Goal: Task Accomplishment & Management: Use online tool/utility

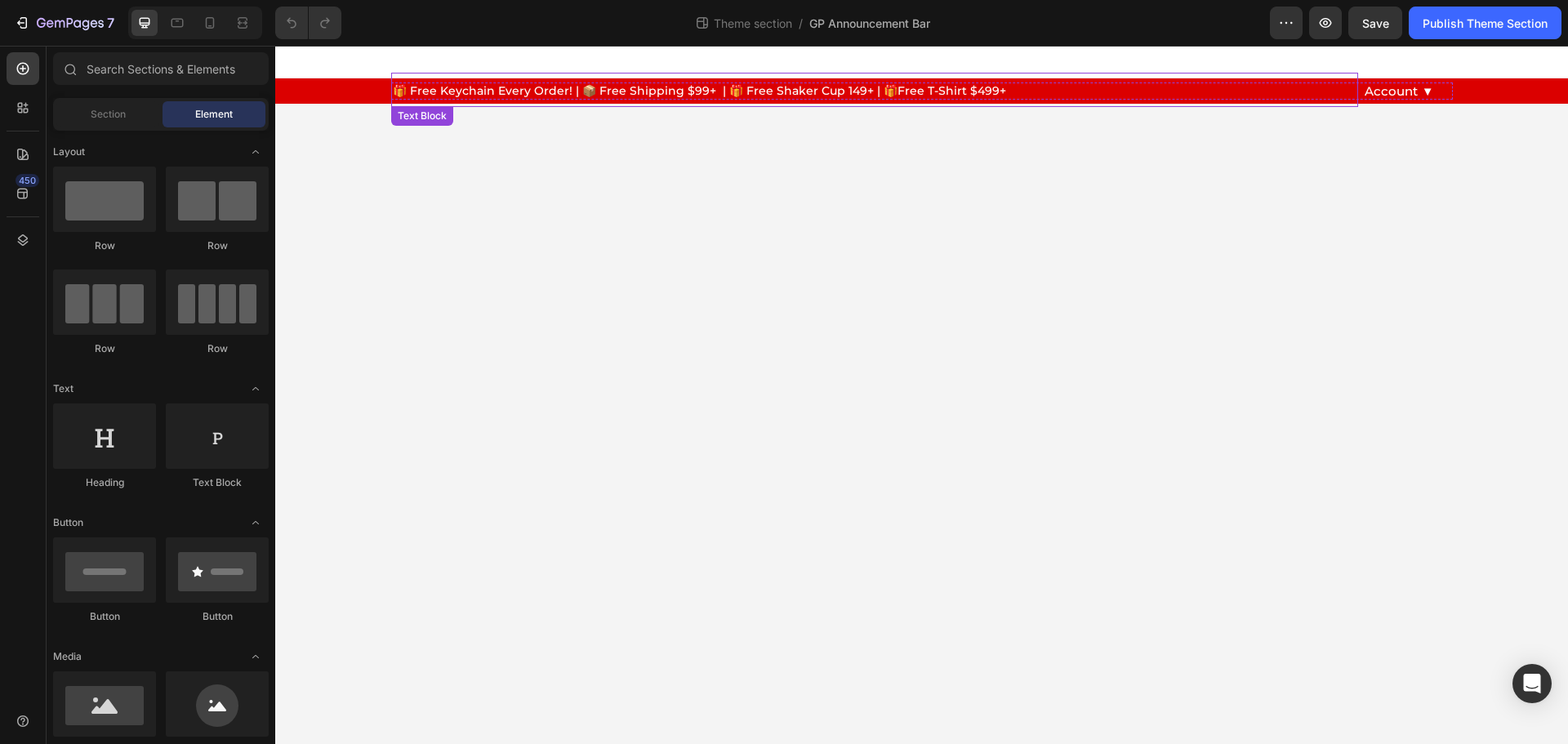
click at [473, 89] on span "🎁 Free Keychain Every Order! | 📦 Free Shipping $99+ | 🎁 Free Shaker Cup 149+ | …" at bounding box center [699, 90] width 613 height 15
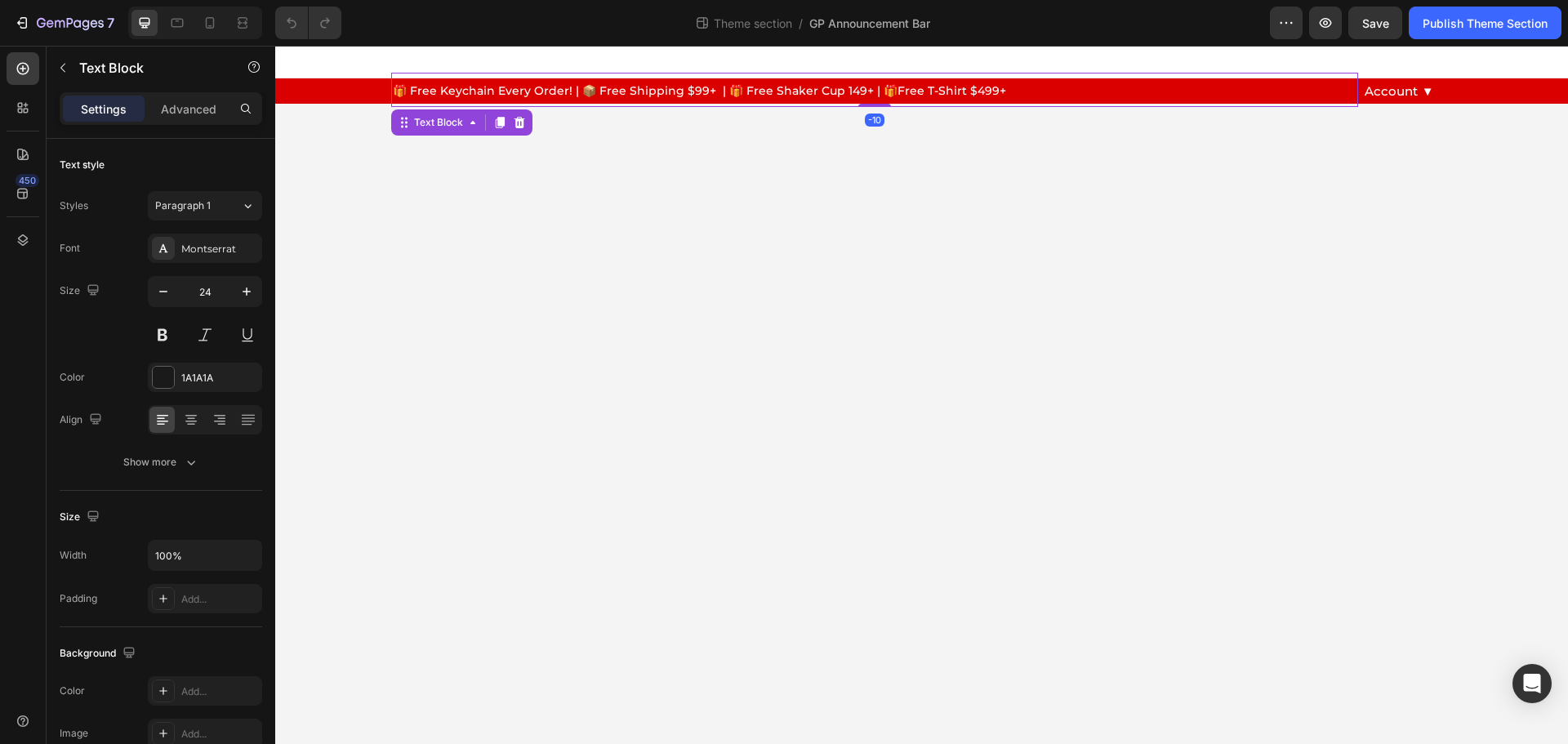
click at [473, 89] on span "🎁 Free Keychain Every Order! | 📦 Free Shipping $99+ | 🎁 Free Shaker Cup 149+ | …" at bounding box center [699, 90] width 613 height 15
click at [517, 90] on span "🎁 Free Keychain Every Order! | 📦 Free Shipping $99+ | 🎁 Free Shaker Cup 149+ | …" at bounding box center [699, 90] width 613 height 15
drag, startPoint x: 576, startPoint y: 92, endPoint x: 395, endPoint y: 85, distance: 181.1
click at [395, 85] on span "🎁 Free Keychain Every Order! | 📦 Free Shipping $99+ | 🎁 Free Shaker Cup 149+ | …" at bounding box center [699, 90] width 613 height 15
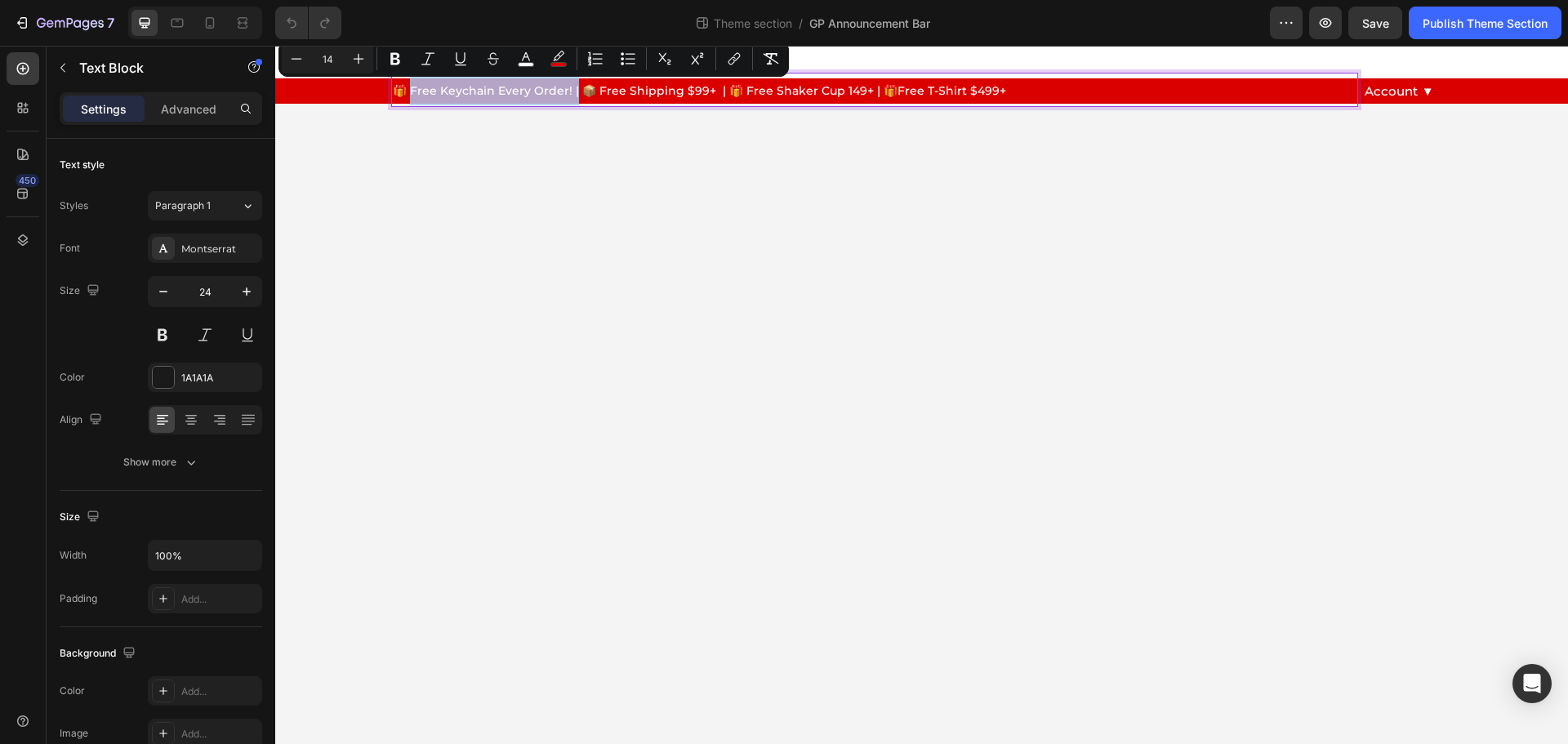
drag, startPoint x: 410, startPoint y: 89, endPoint x: 575, endPoint y: 99, distance: 165.3
click at [575, 99] on p "🎁 Free Keychain Every Order! | 📦 Free Shipping $99+ | 🎁 Free Shaker Cup 149+ | …" at bounding box center [874, 89] width 964 height 31
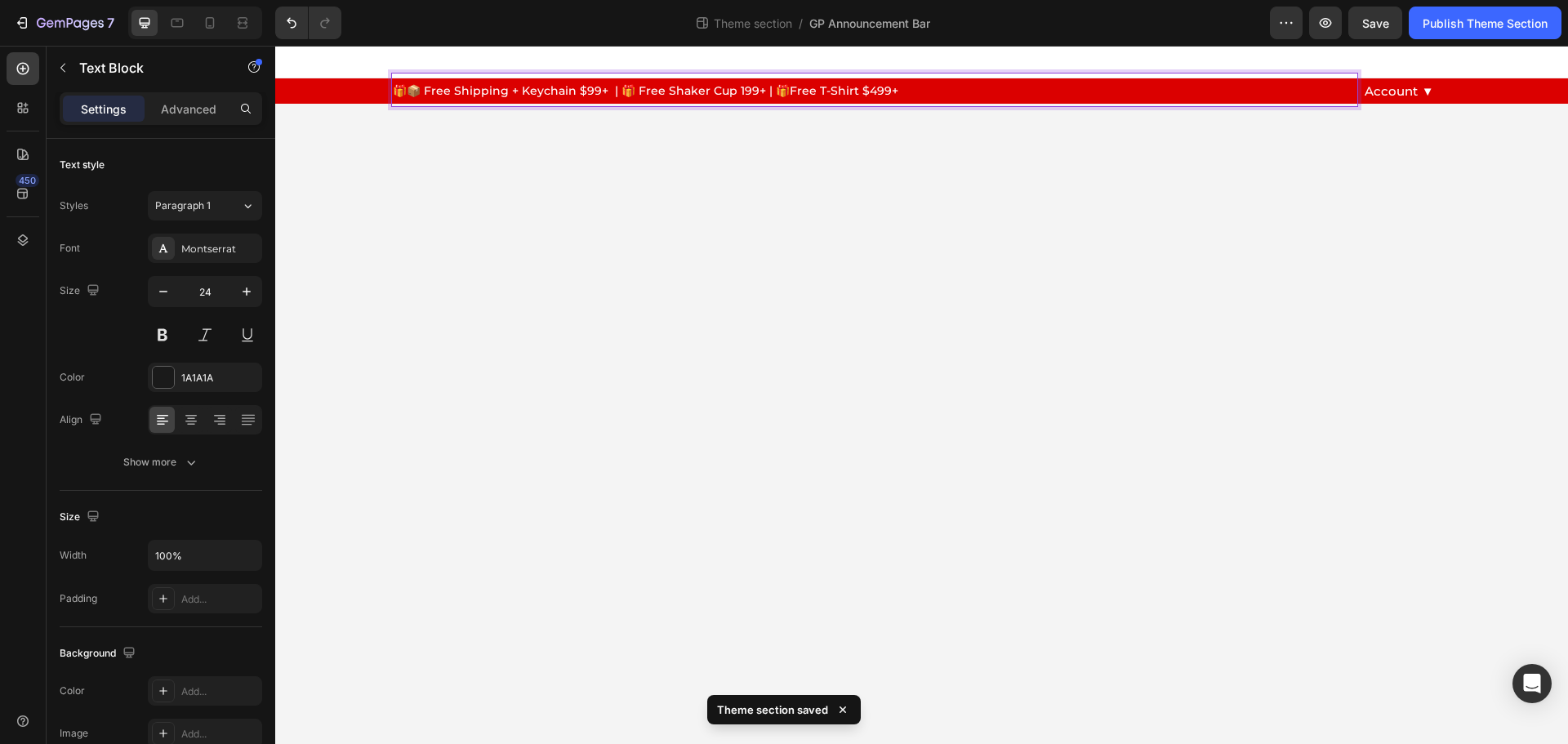
click at [887, 89] on span "🎁📦 Free Shipping + Keychain $99+ | 🎁 Free Shaker Cup 199+ | 🎁Free T-Shirt $499+" at bounding box center [646, 90] width 505 height 15
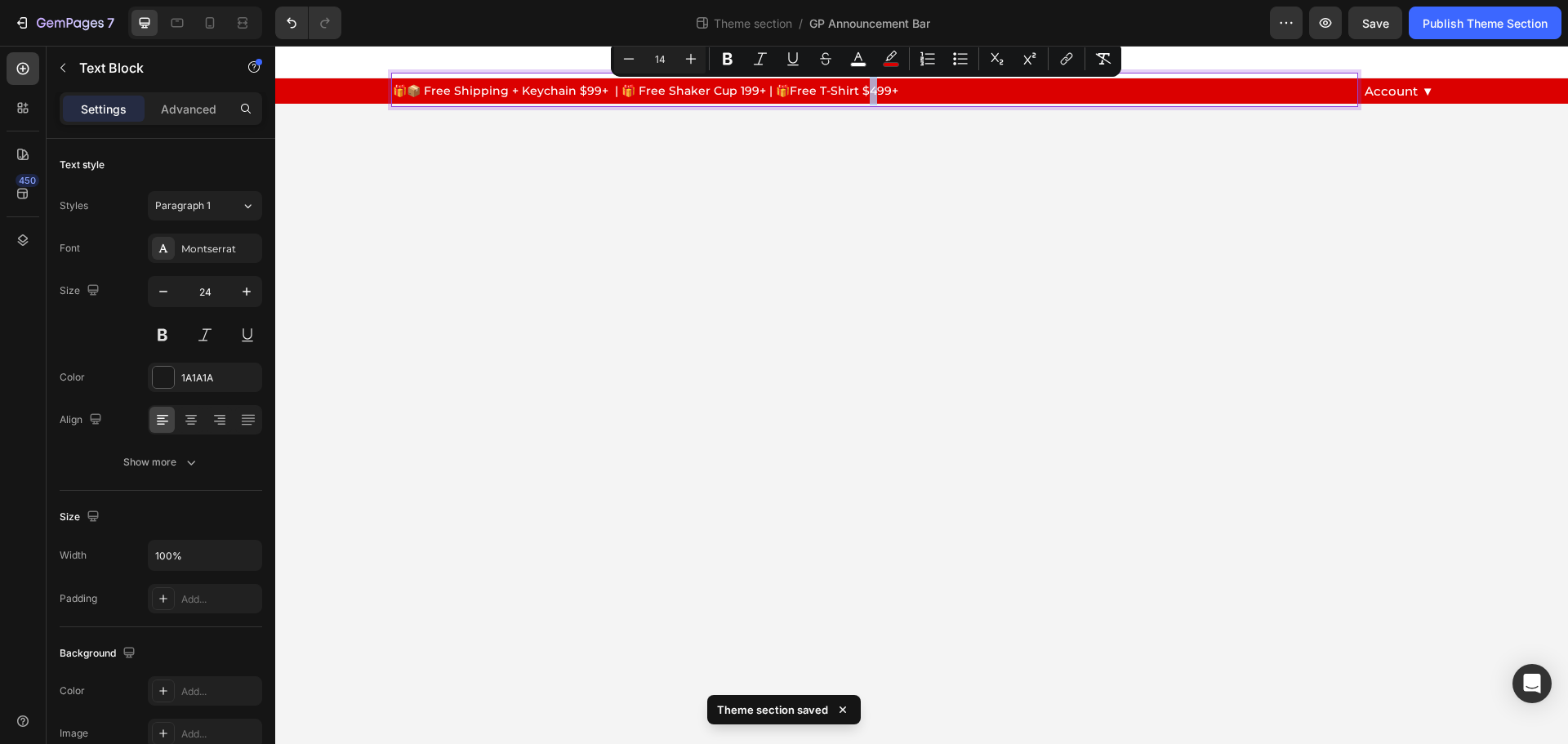
click at [864, 89] on span "🎁📦 Free Shipping + Keychain $99+ | 🎁 Free Shaker Cup 199+ | 🎁Free T-Shirt $499+" at bounding box center [646, 90] width 505 height 15
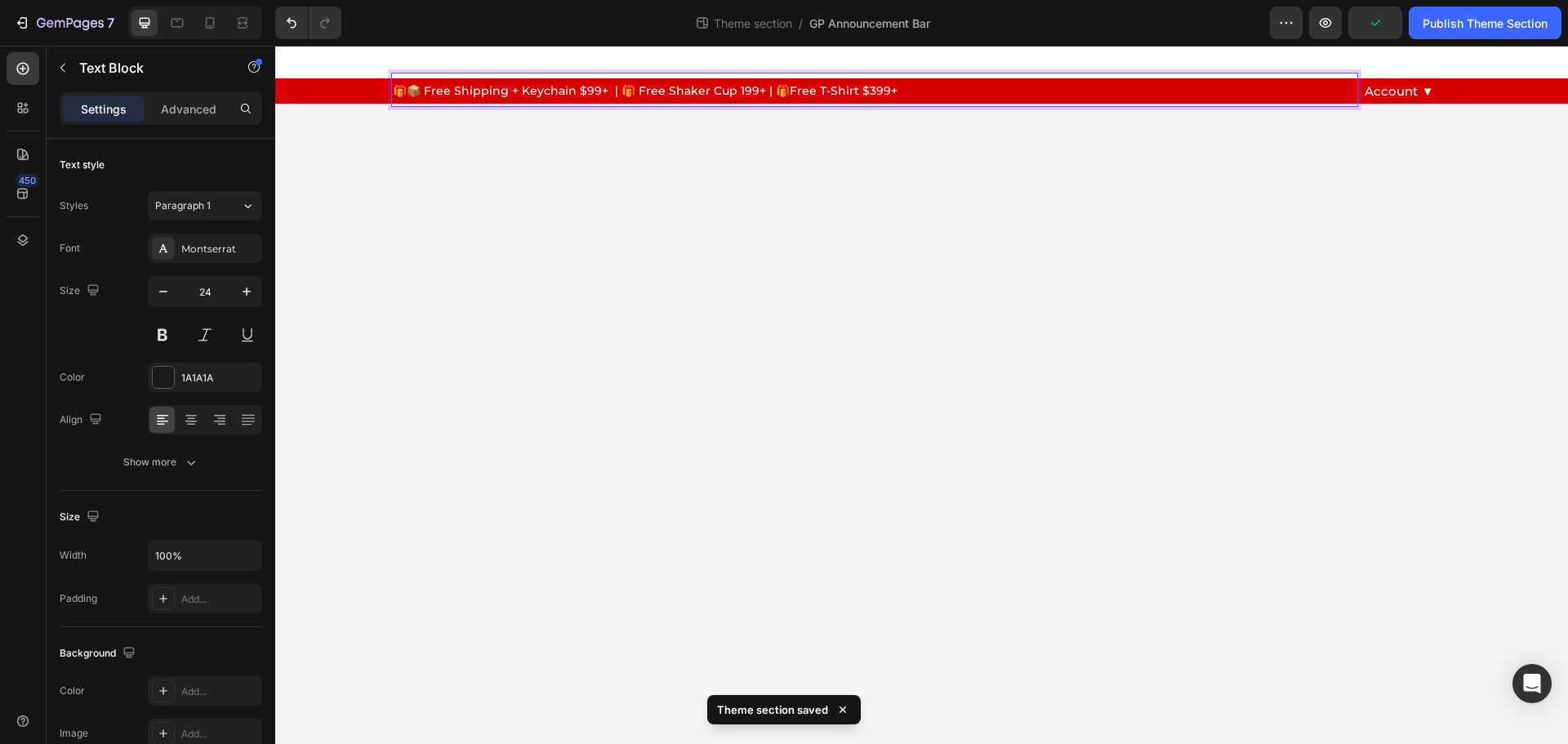
click at [640, 91] on span "🎁📦 Free Shipping + Keychain $99+ | 🎁 Free Shaker Cup 199+ | 🎁Free T-Shirt $399+" at bounding box center [645, 90] width 505 height 15
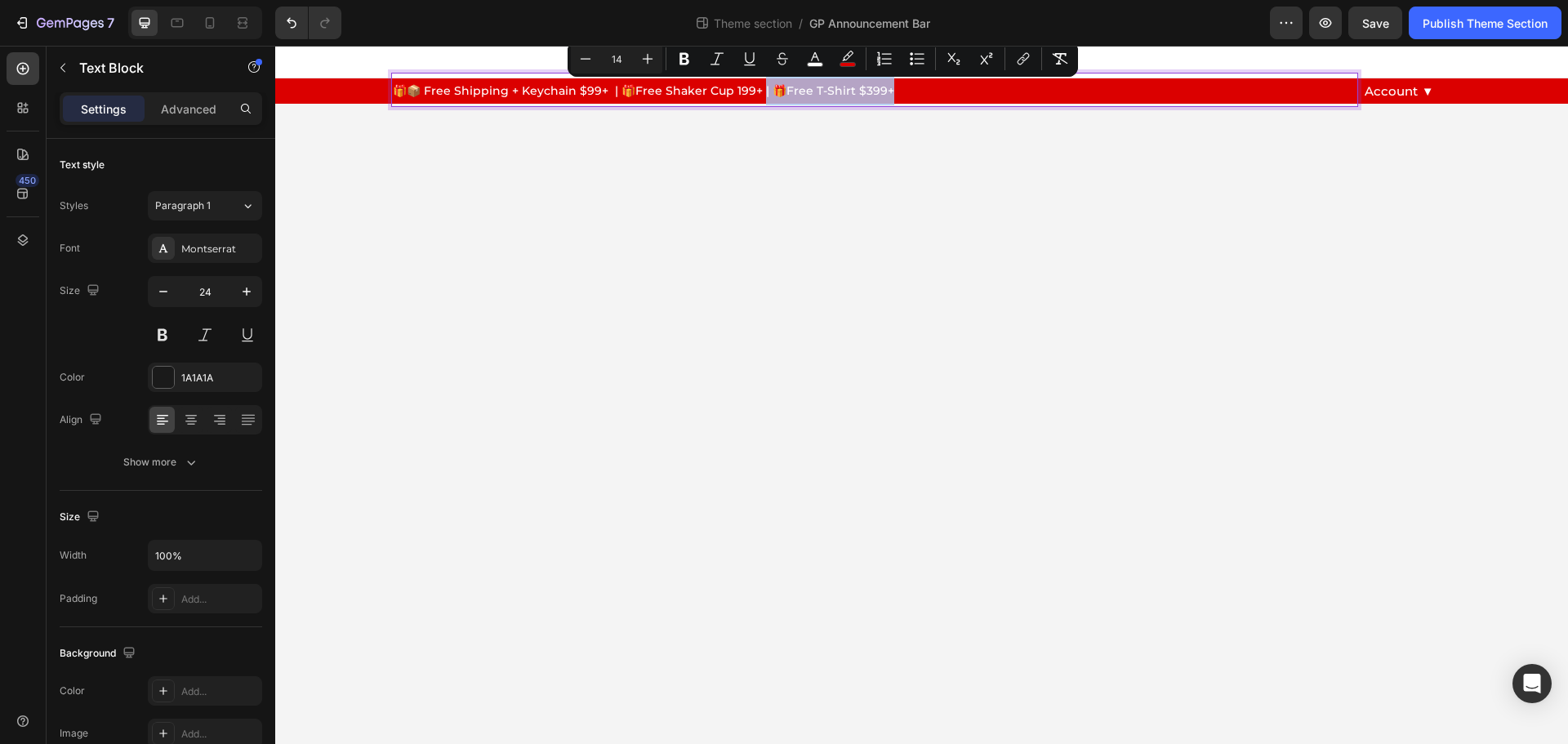
drag, startPoint x: 890, startPoint y: 95, endPoint x: 760, endPoint y: 92, distance: 130.0
click at [760, 92] on p "🎁📦 Free Shipping + Keychain $99+ | 🎁Free Shaker Cup 199+ | 🎁Free T-Shirt $399+" at bounding box center [874, 89] width 964 height 31
copy span "Free T-Shirt $399+"
click at [887, 90] on p "🎁📦 Free Shipping + Keychain $99+ | 🎁Free Shaker Cup 199+ | 🎁Free T-Shirt $399+" at bounding box center [874, 89] width 964 height 31
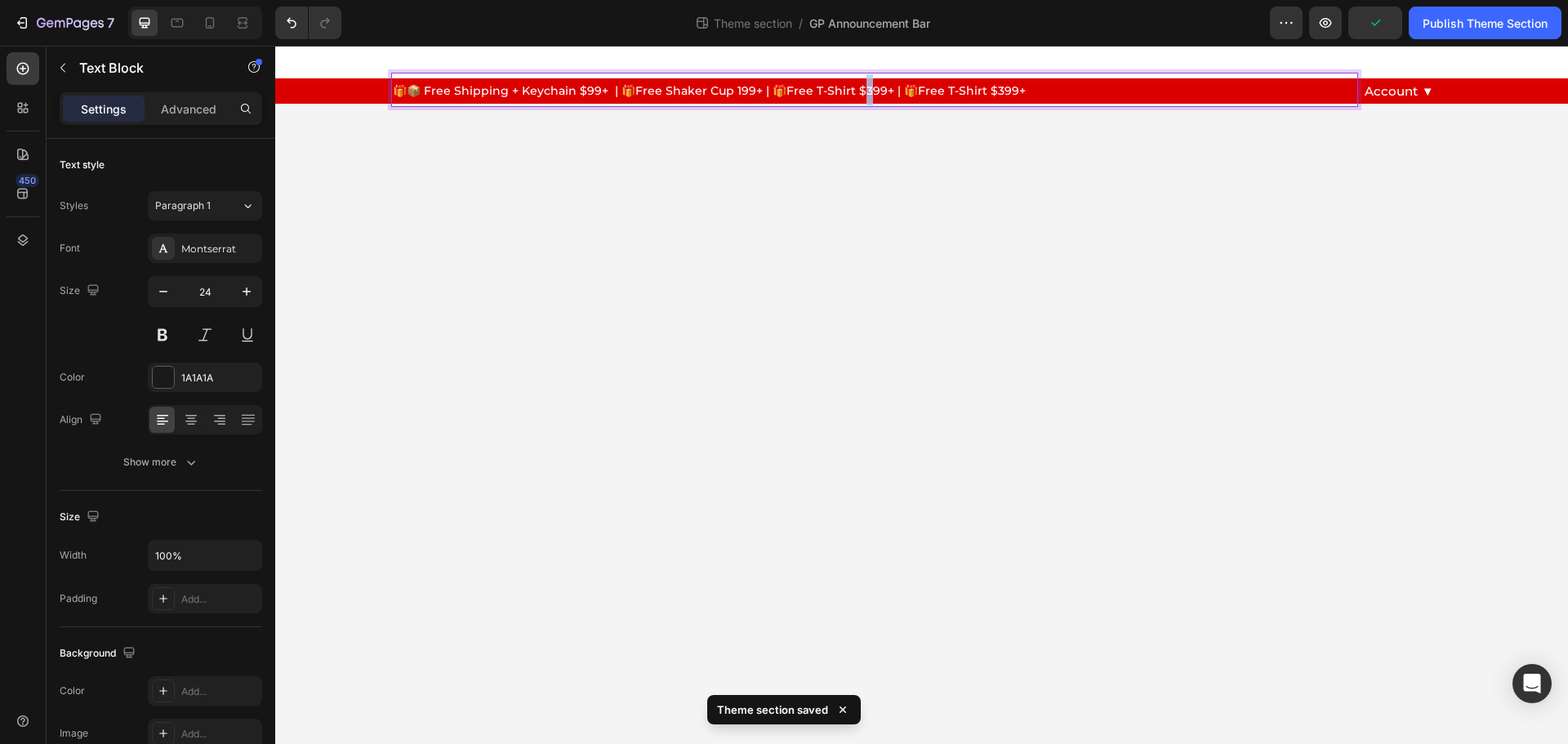
click at [866, 88] on span "🎁📦 Free Shipping + Keychain $99+ | 🎁Free Shaker Cup 199+ | 🎁Free T-Shirt $399+ …" at bounding box center [709, 90] width 633 height 15
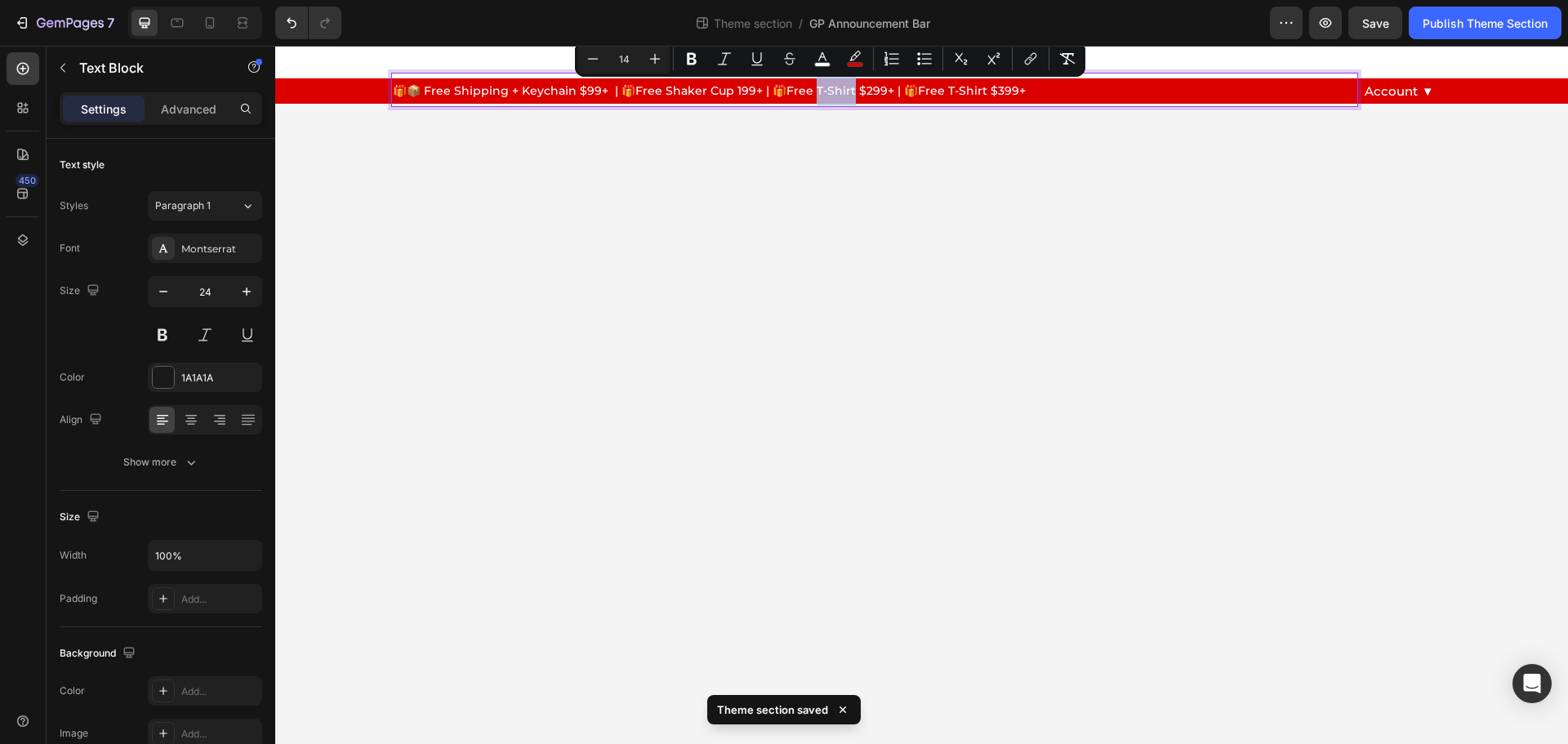
drag, startPoint x: 811, startPoint y: 89, endPoint x: 849, endPoint y: 90, distance: 38.0
click at [849, 90] on span "🎁📦 Free Shipping + Keychain $99+ | 🎁Free Shaker Cup 199+ | 🎁Free T-Shirt $299+ …" at bounding box center [709, 90] width 633 height 15
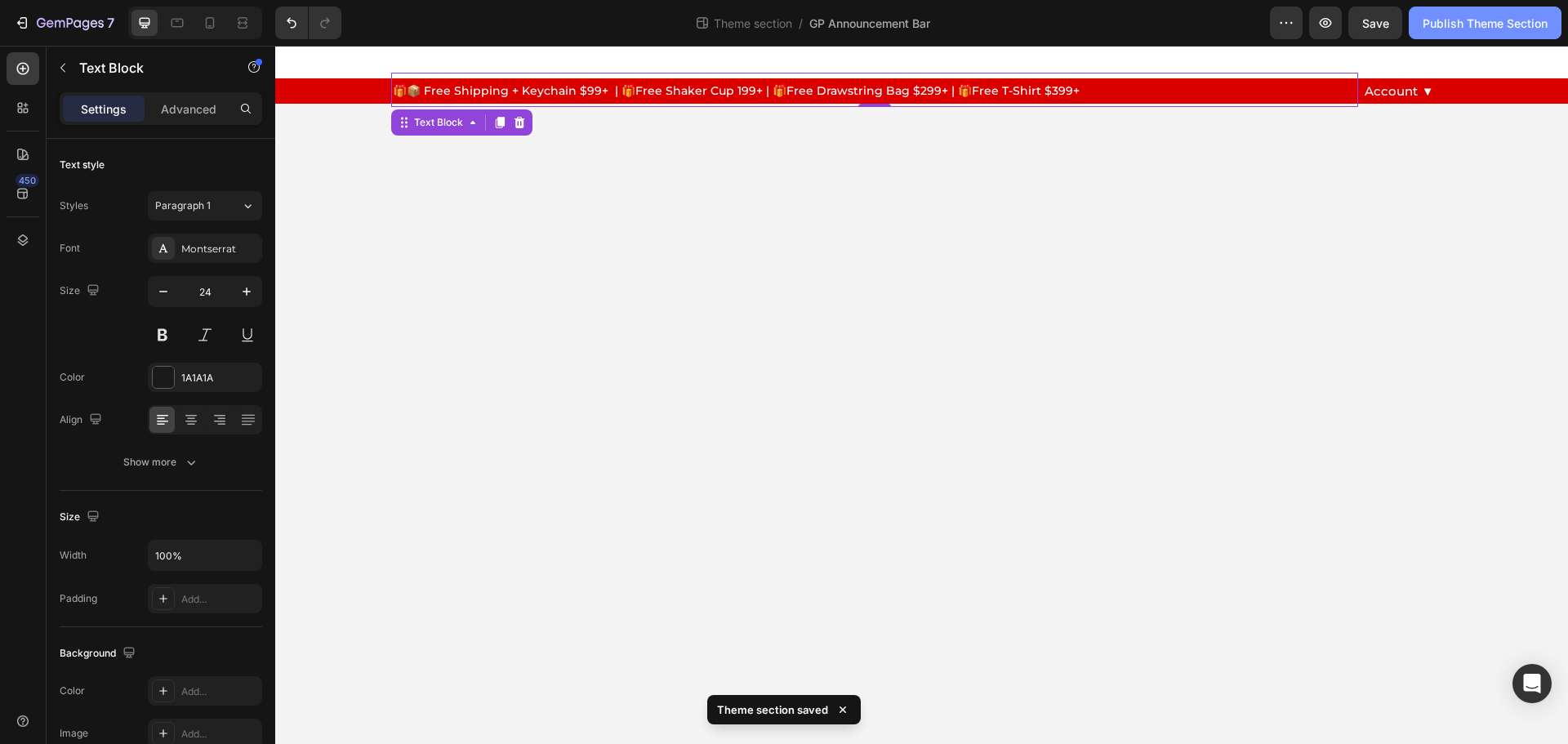
click at [1450, 28] on div "Publish Theme Section" at bounding box center [1485, 23] width 125 height 17
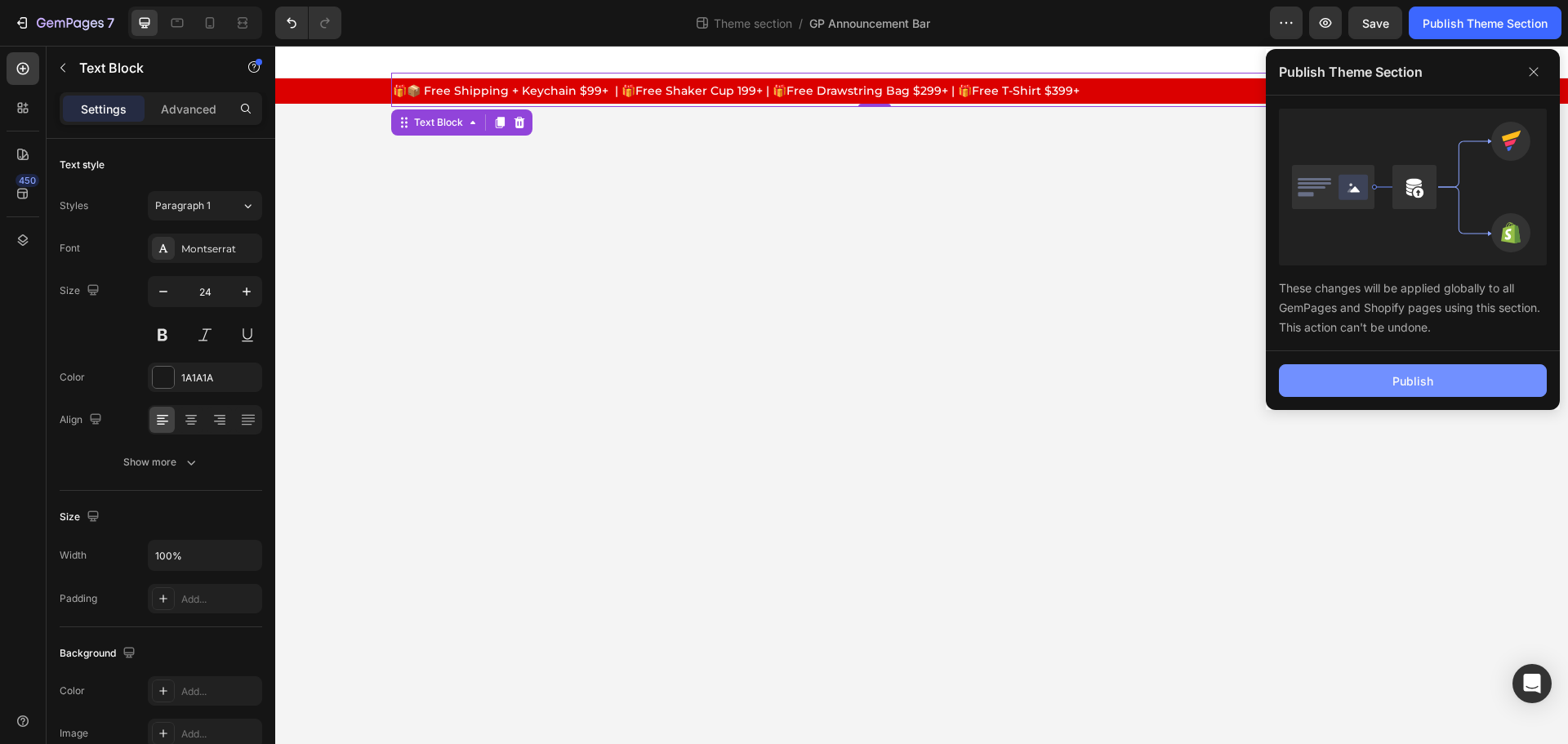
click at [1424, 381] on div "Publish" at bounding box center [1412, 381] width 40 height 17
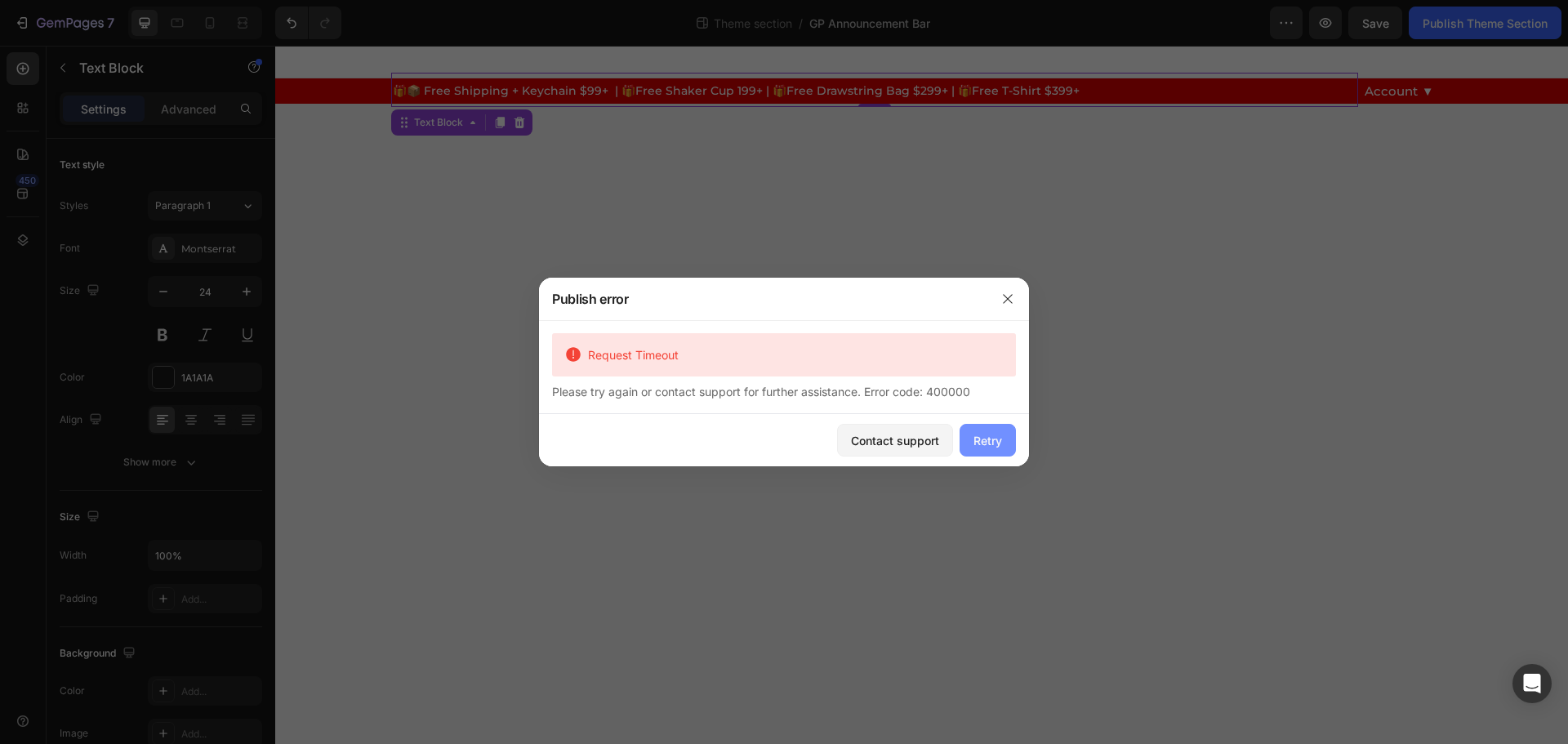
click at [983, 439] on div "Retry" at bounding box center [987, 441] width 28 height 17
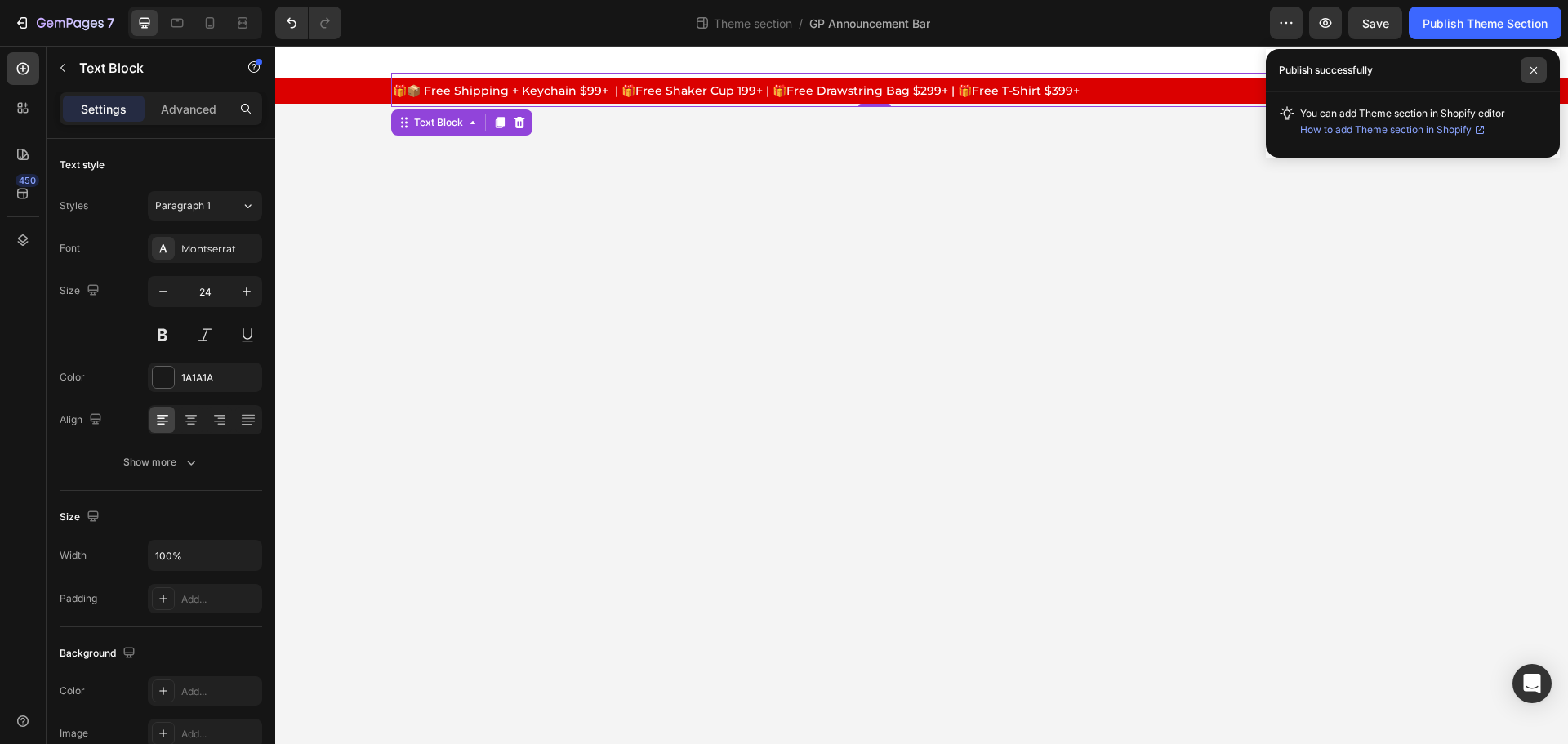
click at [1536, 71] on icon at bounding box center [1533, 70] width 8 height 8
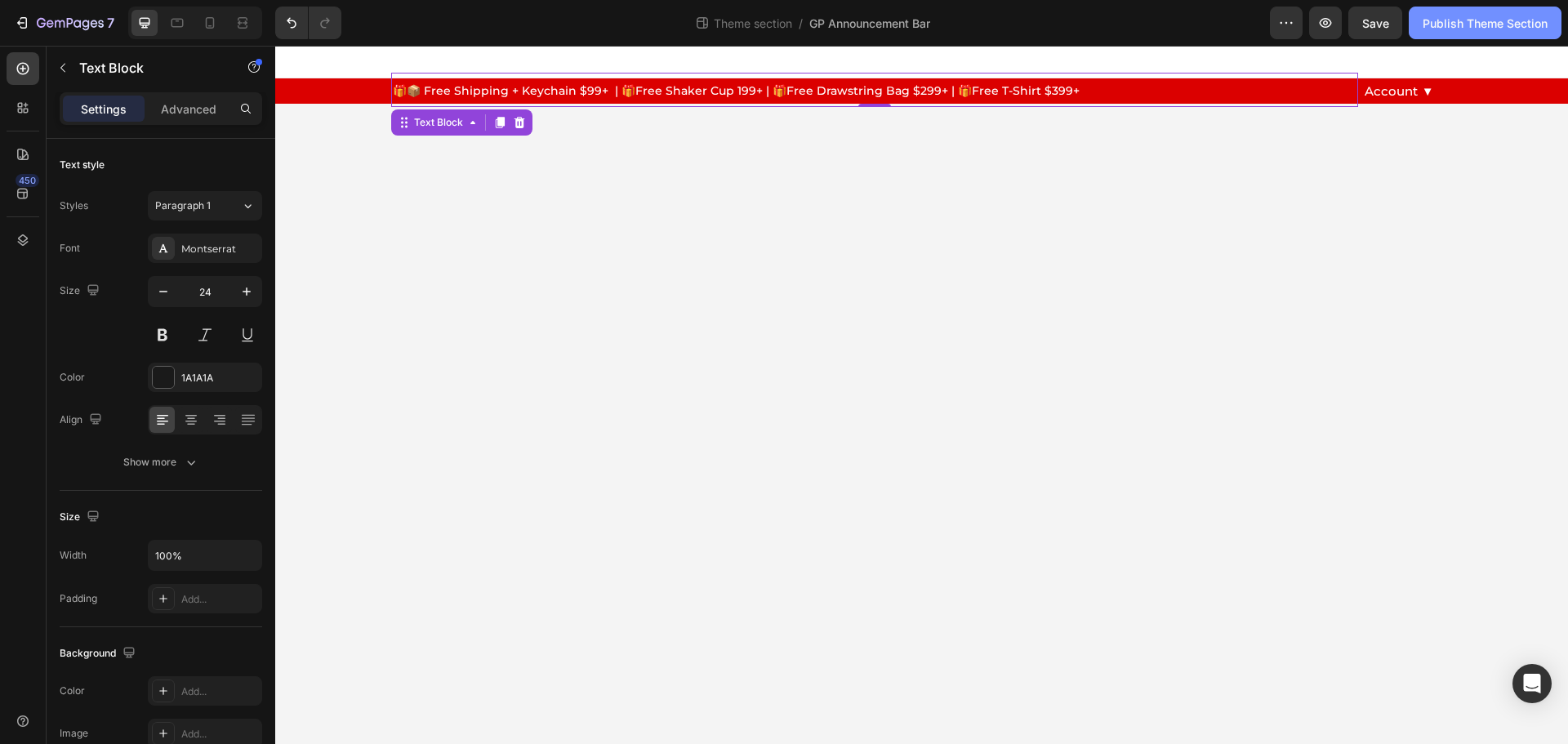
click at [1436, 23] on div "Publish Theme Section" at bounding box center [1485, 23] width 125 height 17
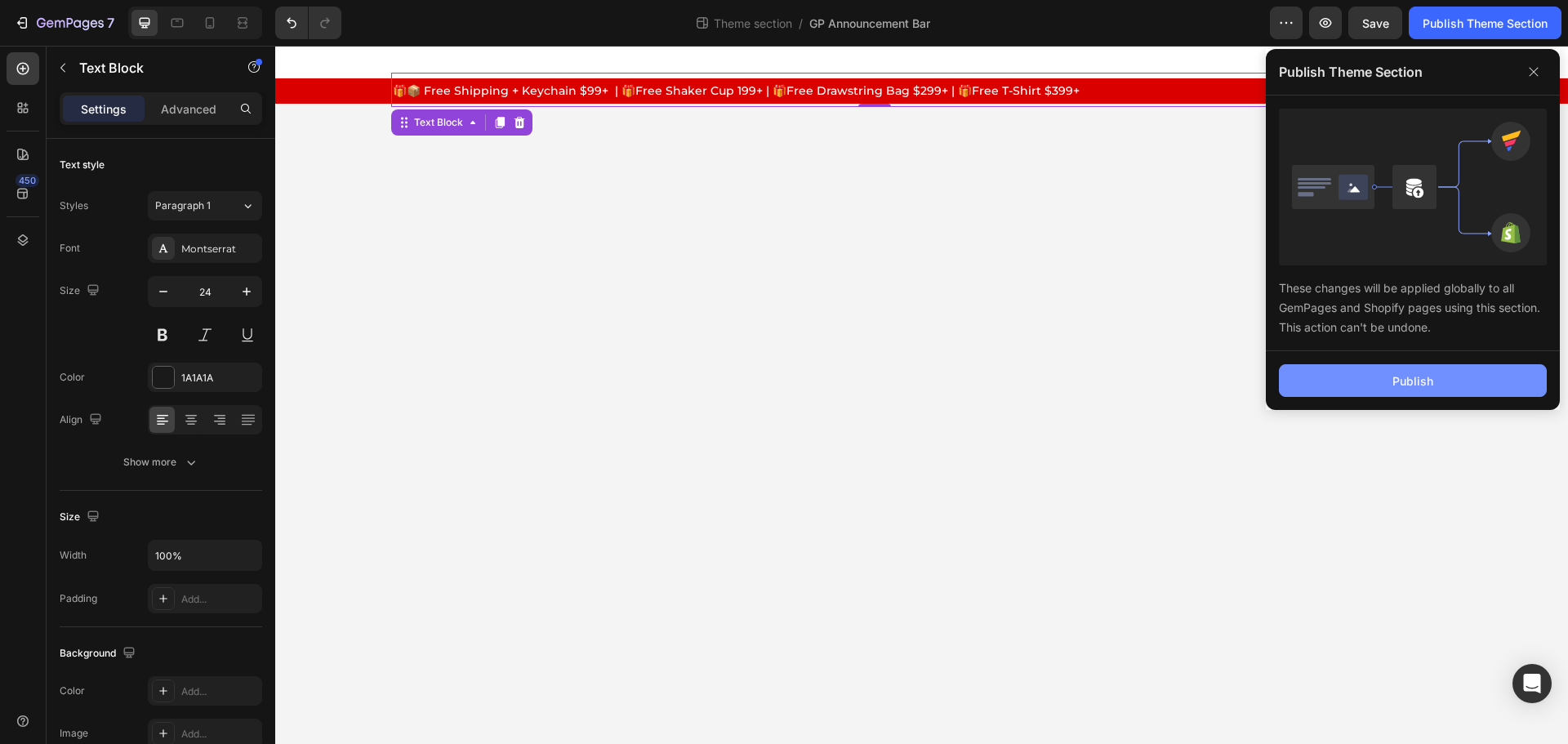
click at [1455, 370] on button "Publish" at bounding box center [1413, 381] width 268 height 33
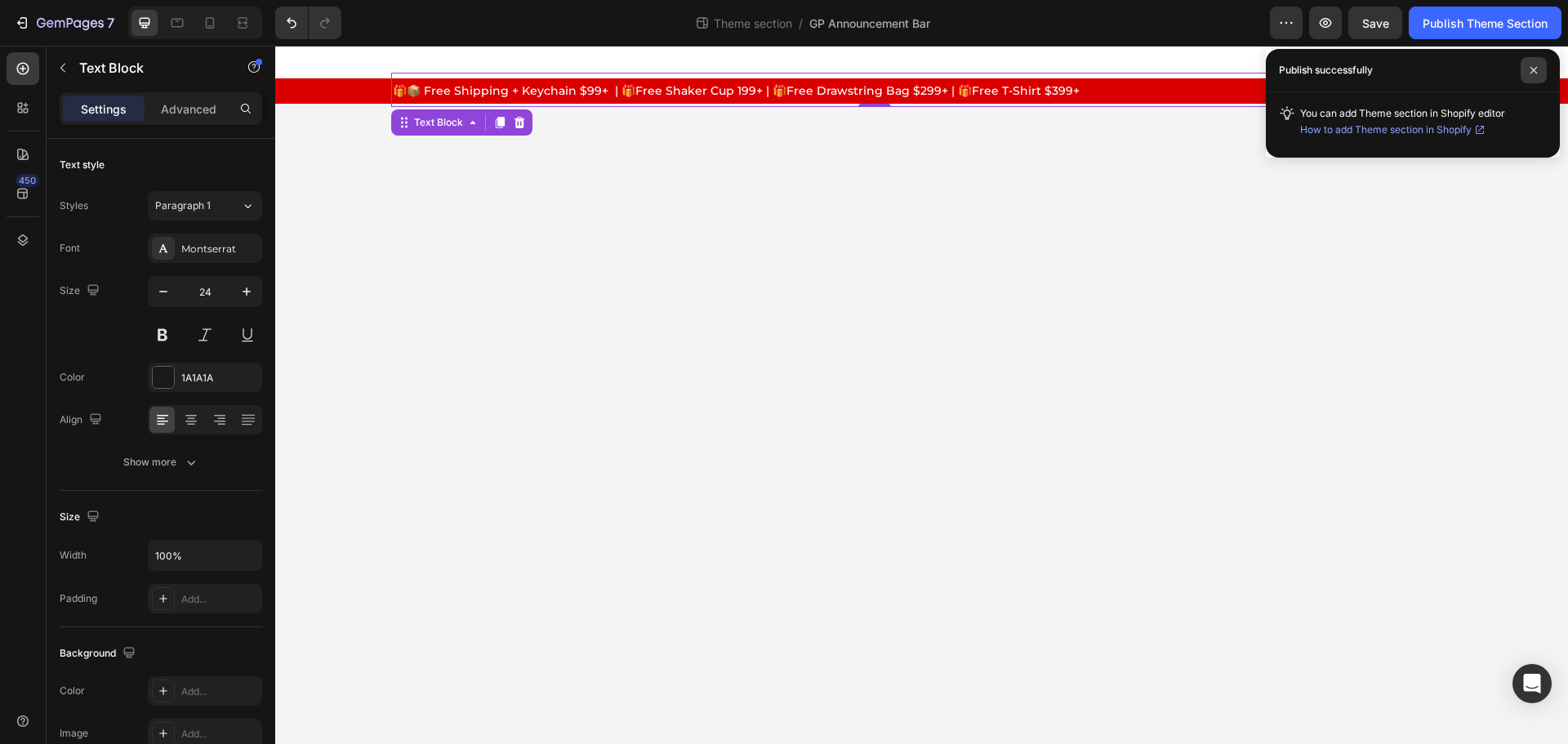
click at [1535, 65] on span at bounding box center [1534, 70] width 26 height 26
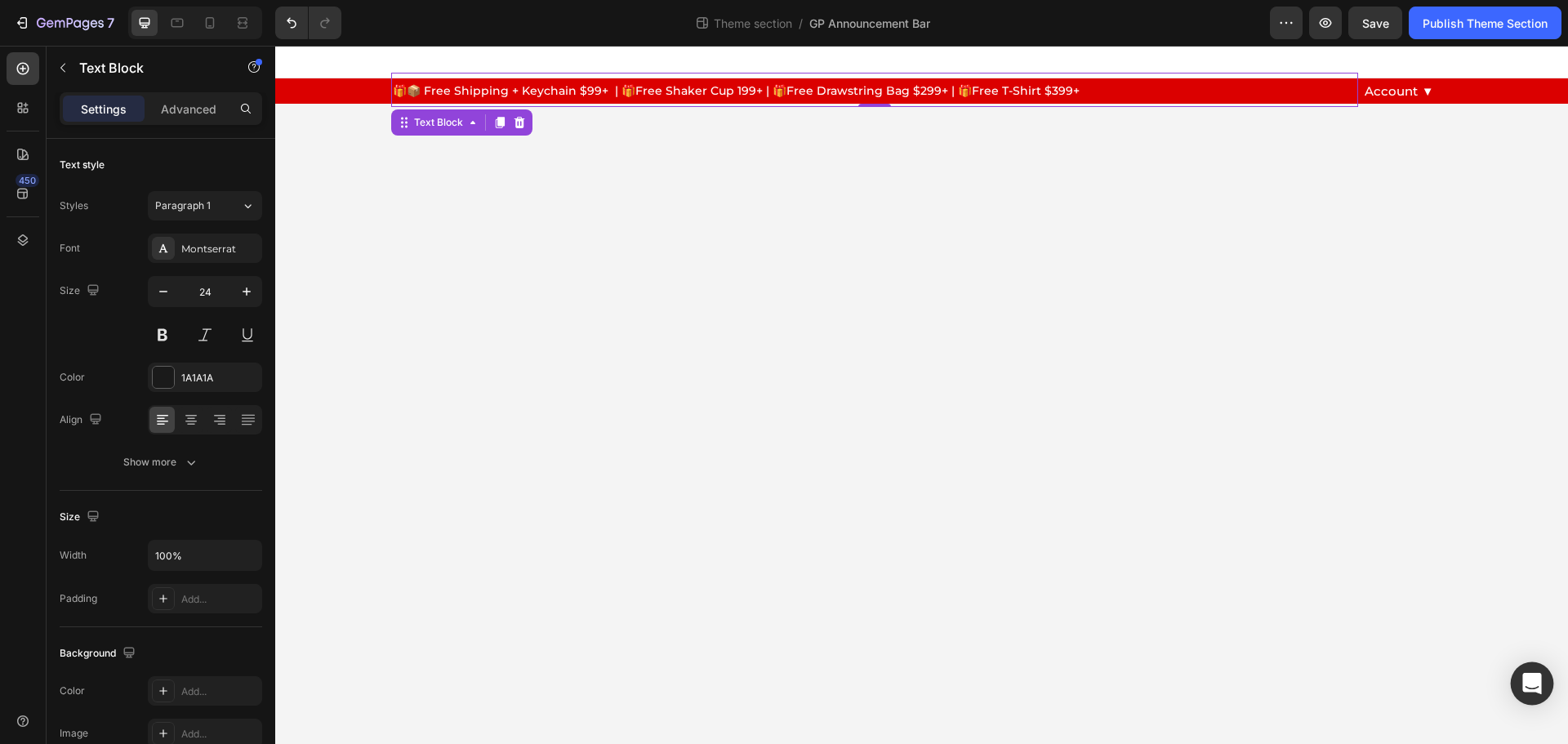
click at [1523, 686] on icon "Open Intercom Messenger" at bounding box center [1532, 684] width 21 height 22
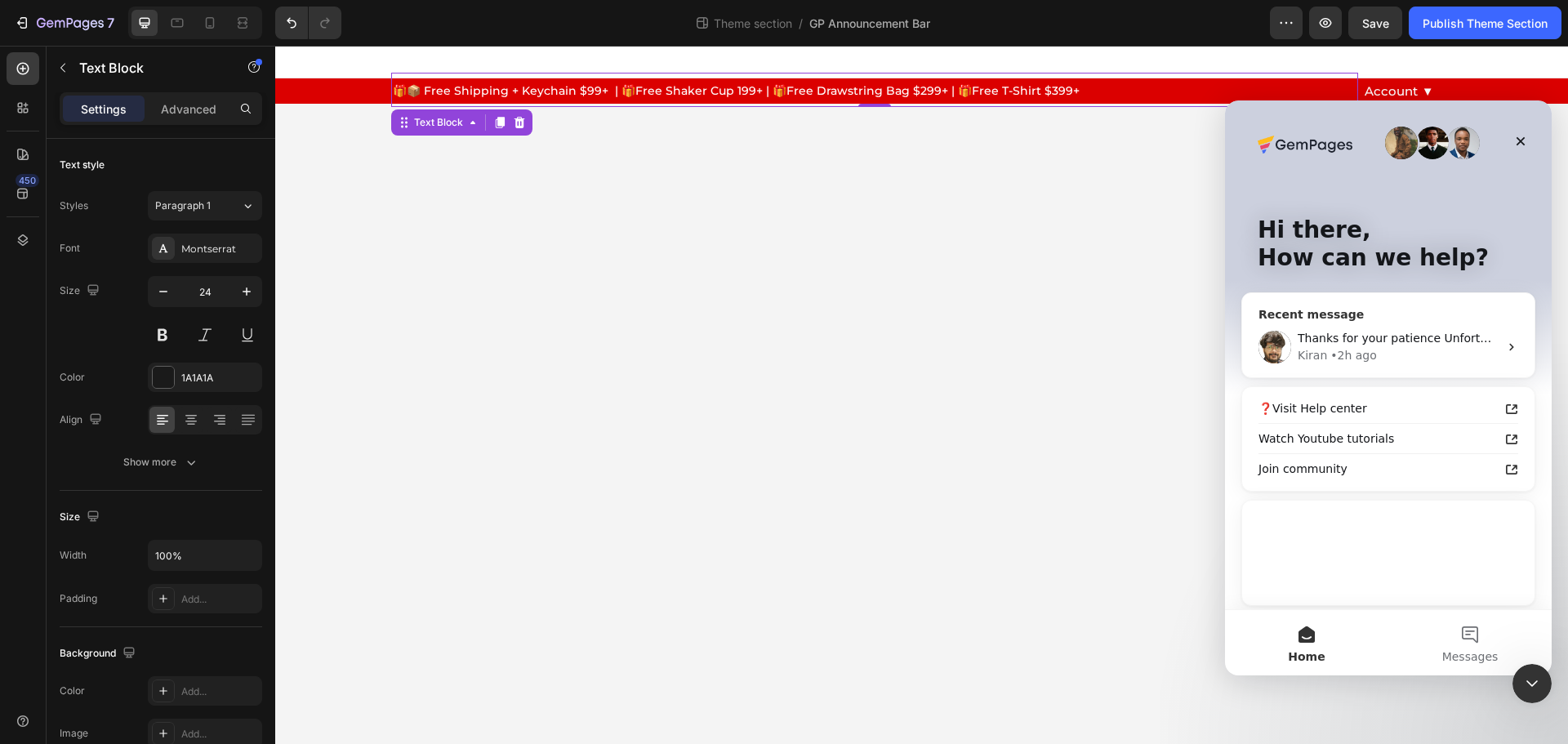
click at [1407, 351] on div "Kiran • 2h ago" at bounding box center [1398, 356] width 201 height 17
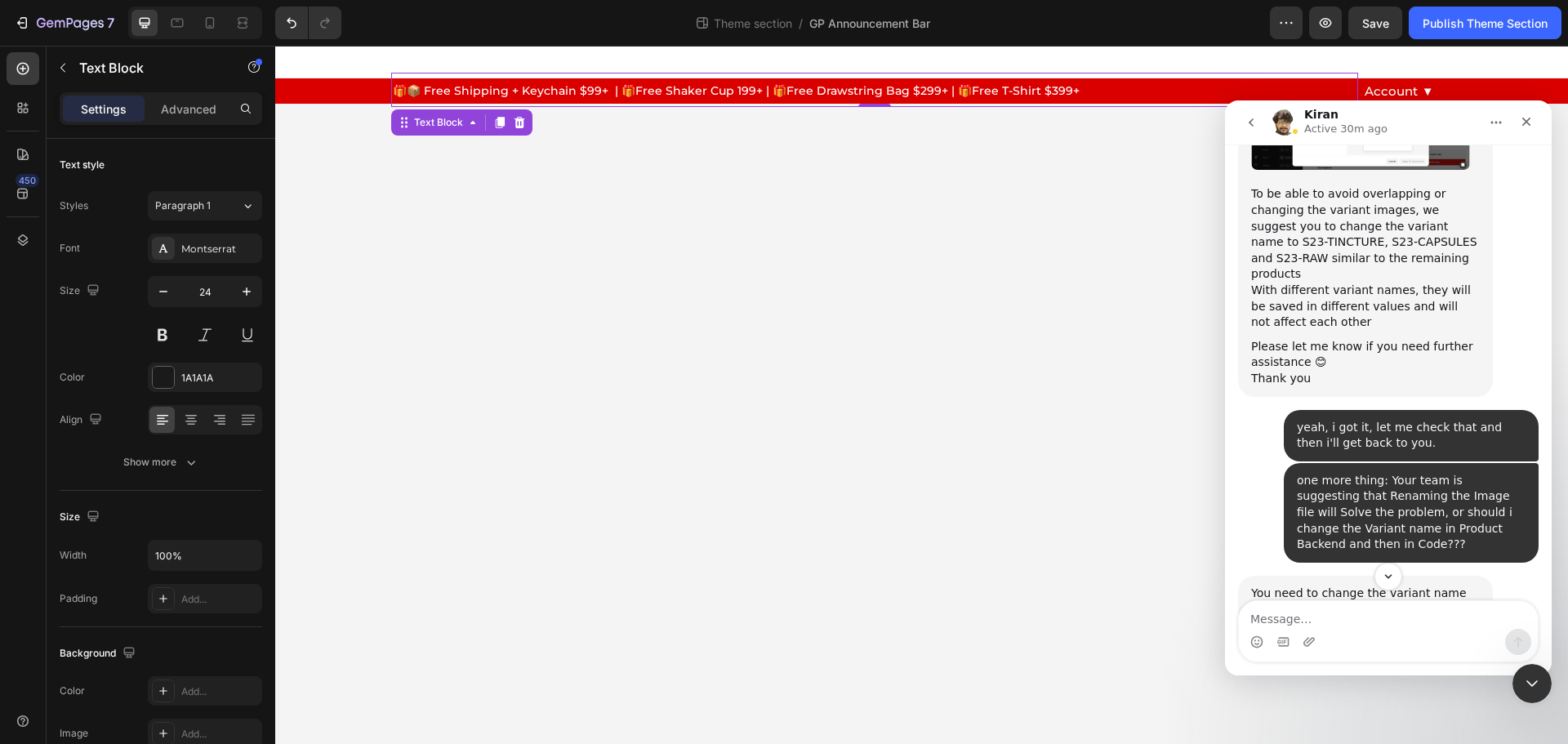
scroll to position [8161, 0]
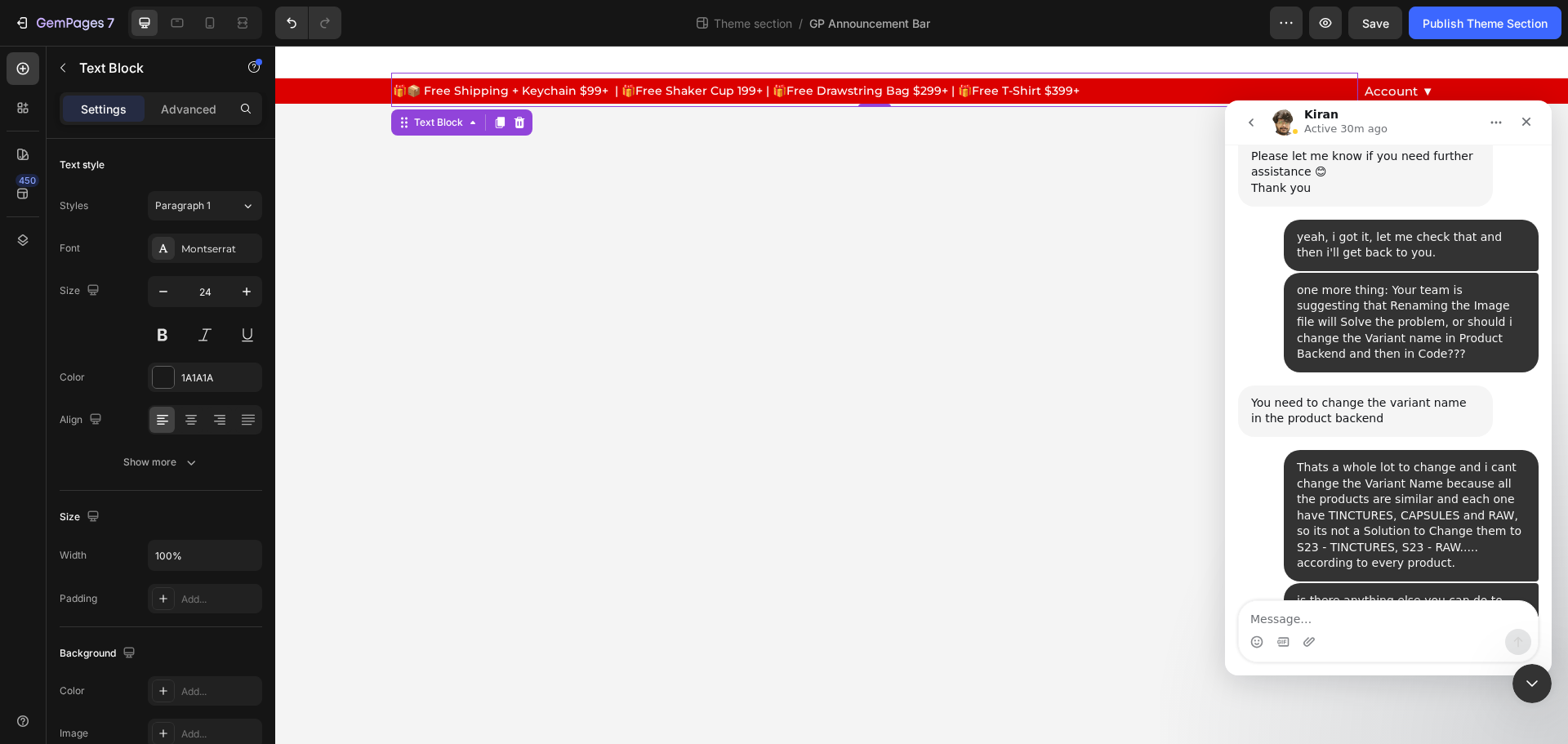
click at [1271, 626] on textarea "Message…" at bounding box center [1388, 615] width 299 height 28
type textarea "hellop"
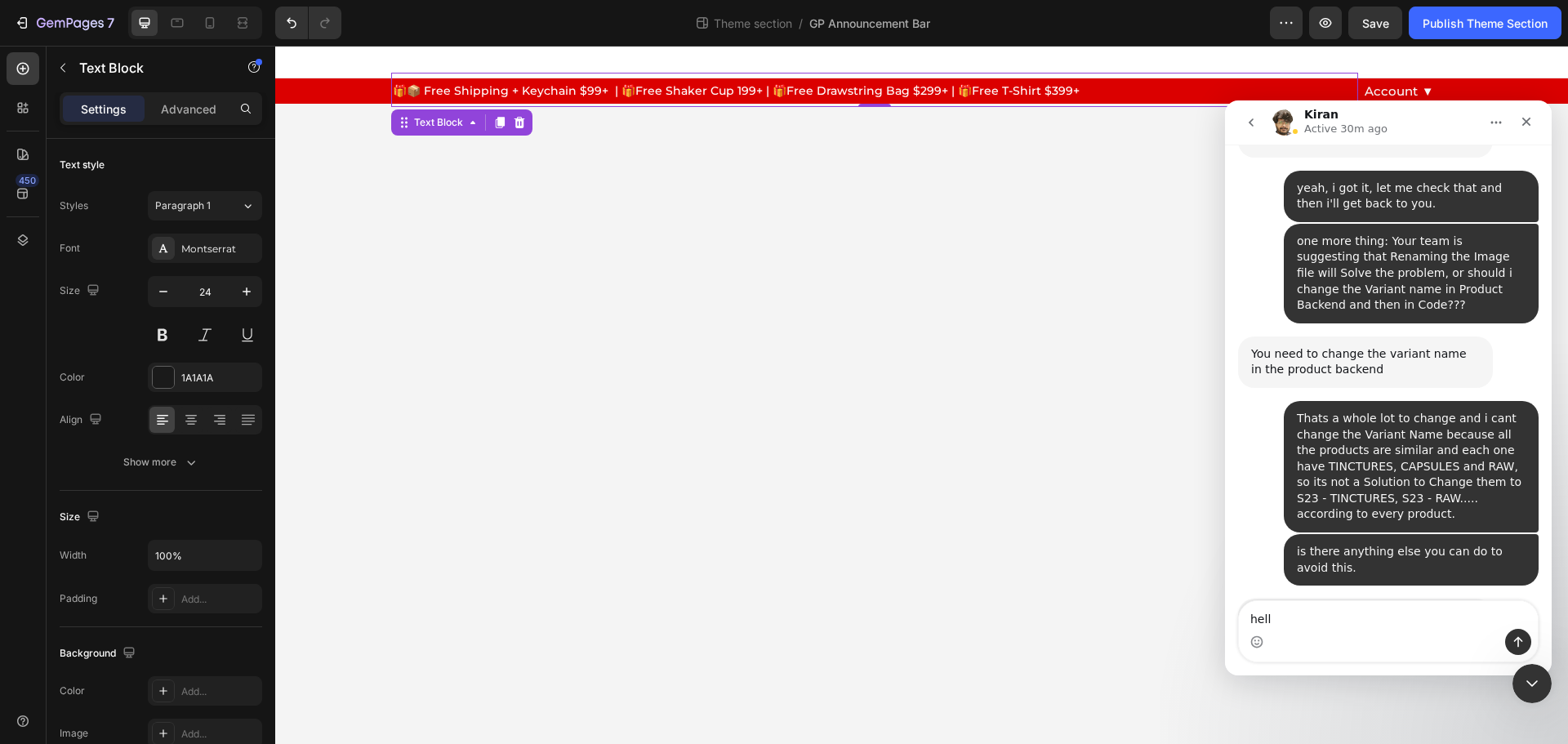
type textarea "hello"
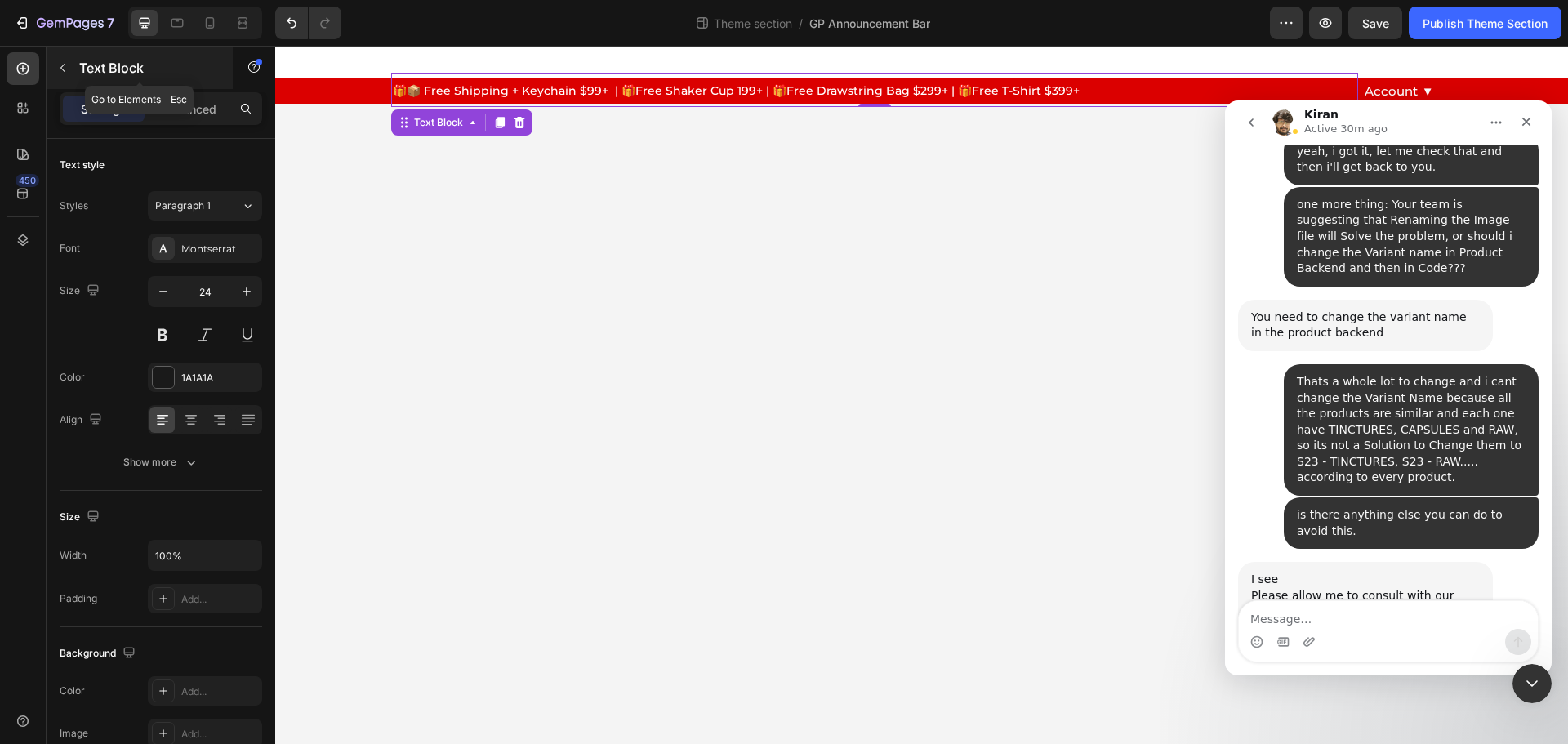
click at [67, 71] on icon "button" at bounding box center [63, 67] width 13 height 13
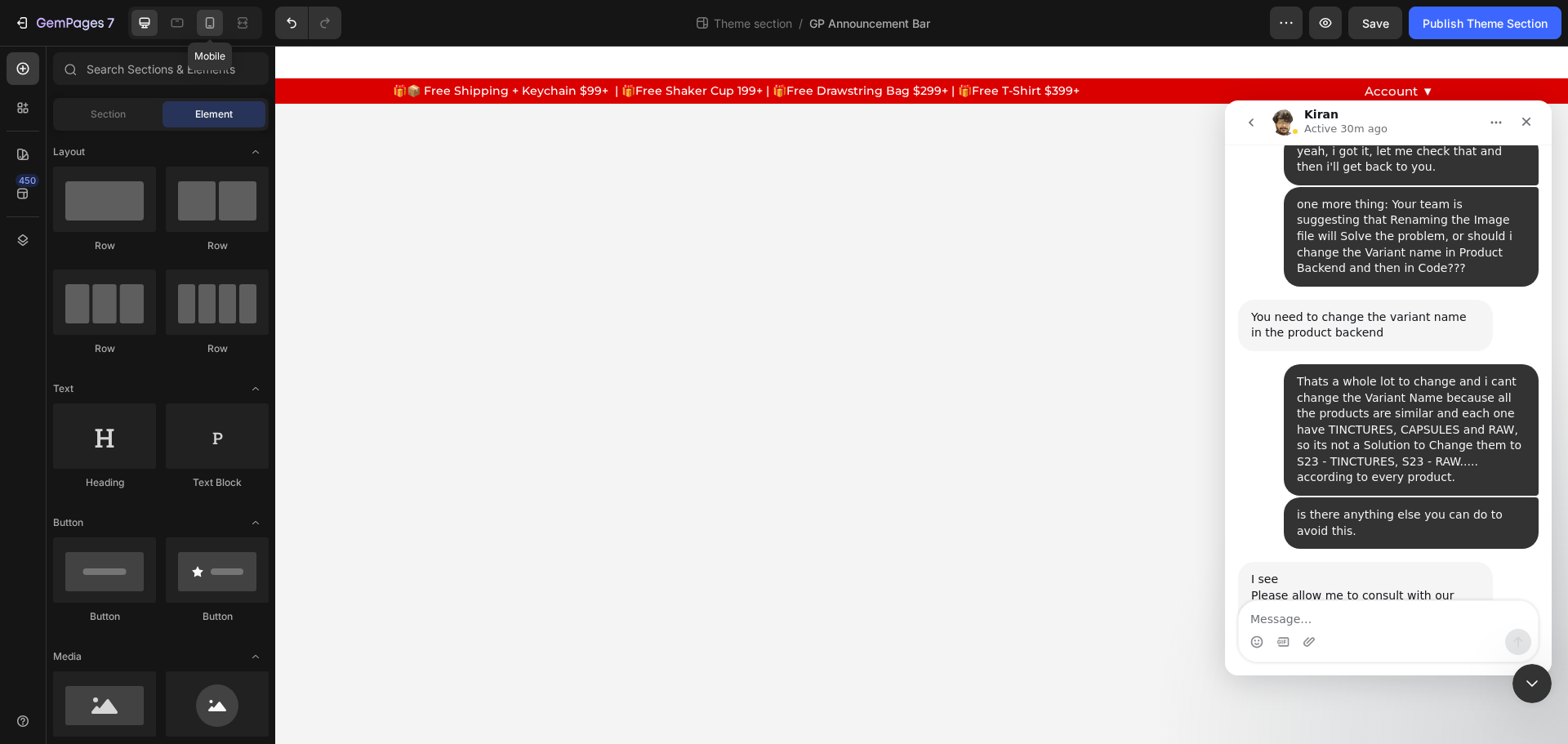
click at [204, 19] on icon at bounding box center [210, 22] width 16 height 16
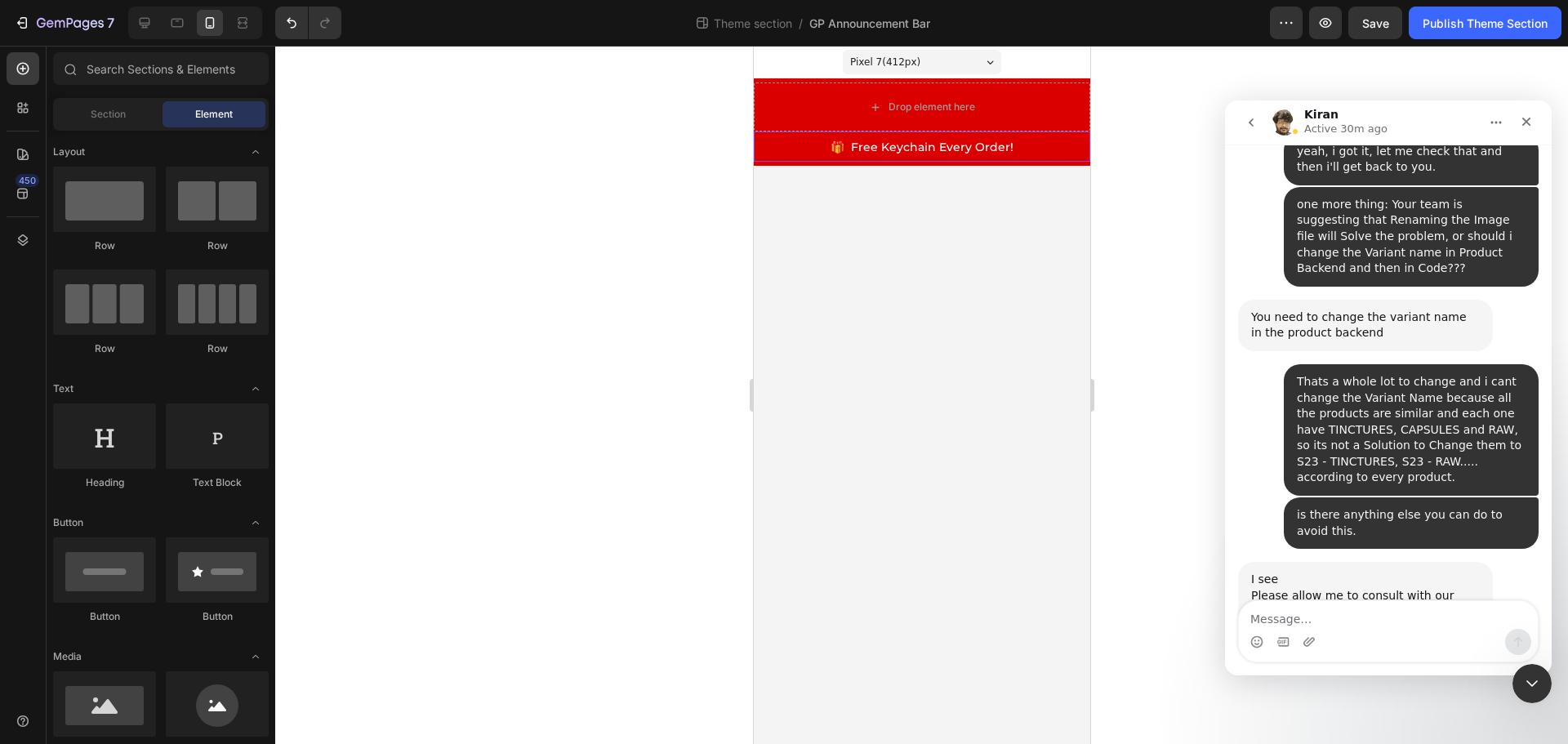
click at [934, 149] on span "🎁 Free Keychain Every Order!" at bounding box center [921, 146] width 183 height 15
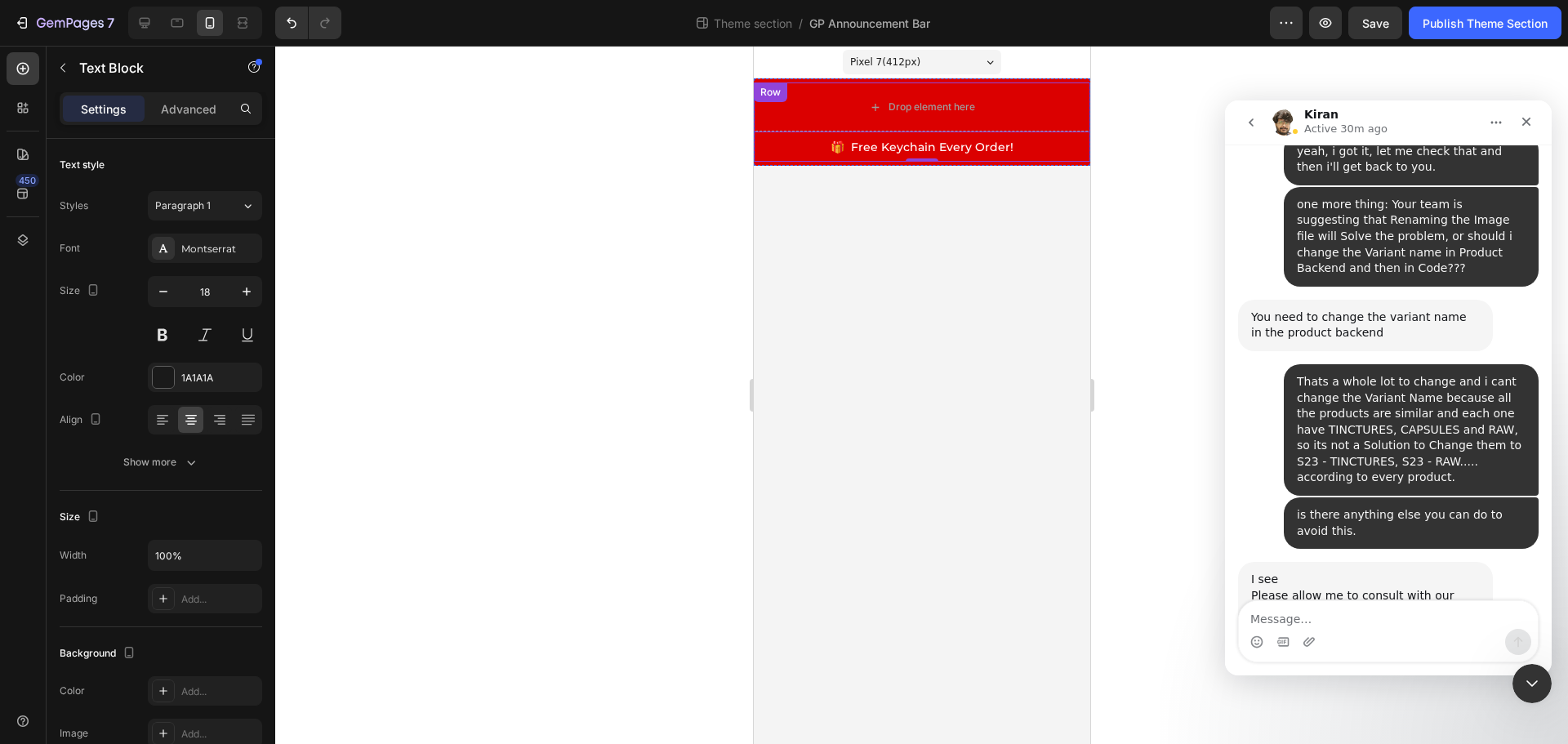
click at [775, 93] on div "Row" at bounding box center [769, 92] width 27 height 15
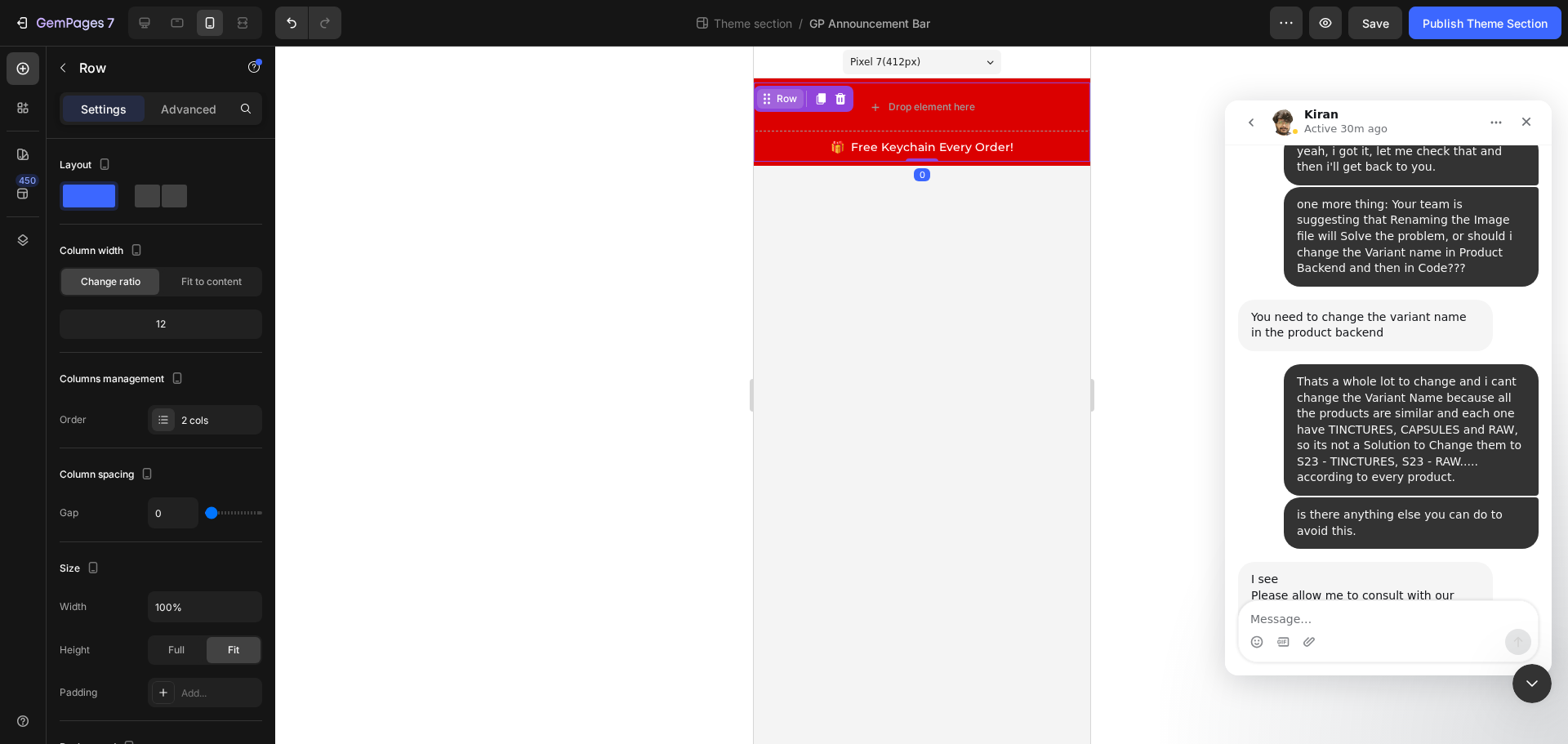
click at [789, 102] on div "Row" at bounding box center [786, 98] width 27 height 15
click at [888, 138] on p "🎁 Free Keychain Every Order!" at bounding box center [922, 146] width 334 height 27
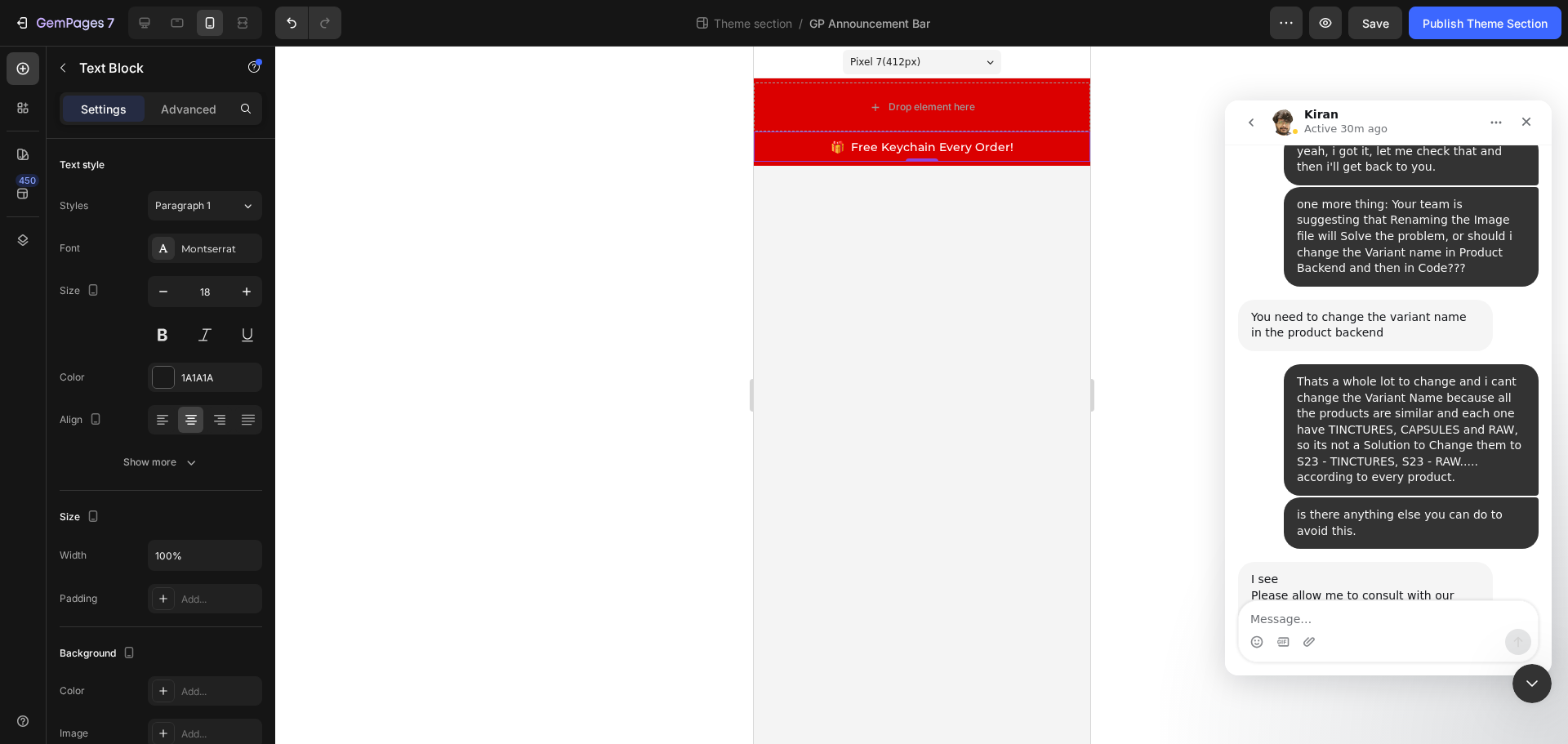
click at [864, 148] on span "🎁 Free Keychain Every Order!" at bounding box center [921, 146] width 183 height 15
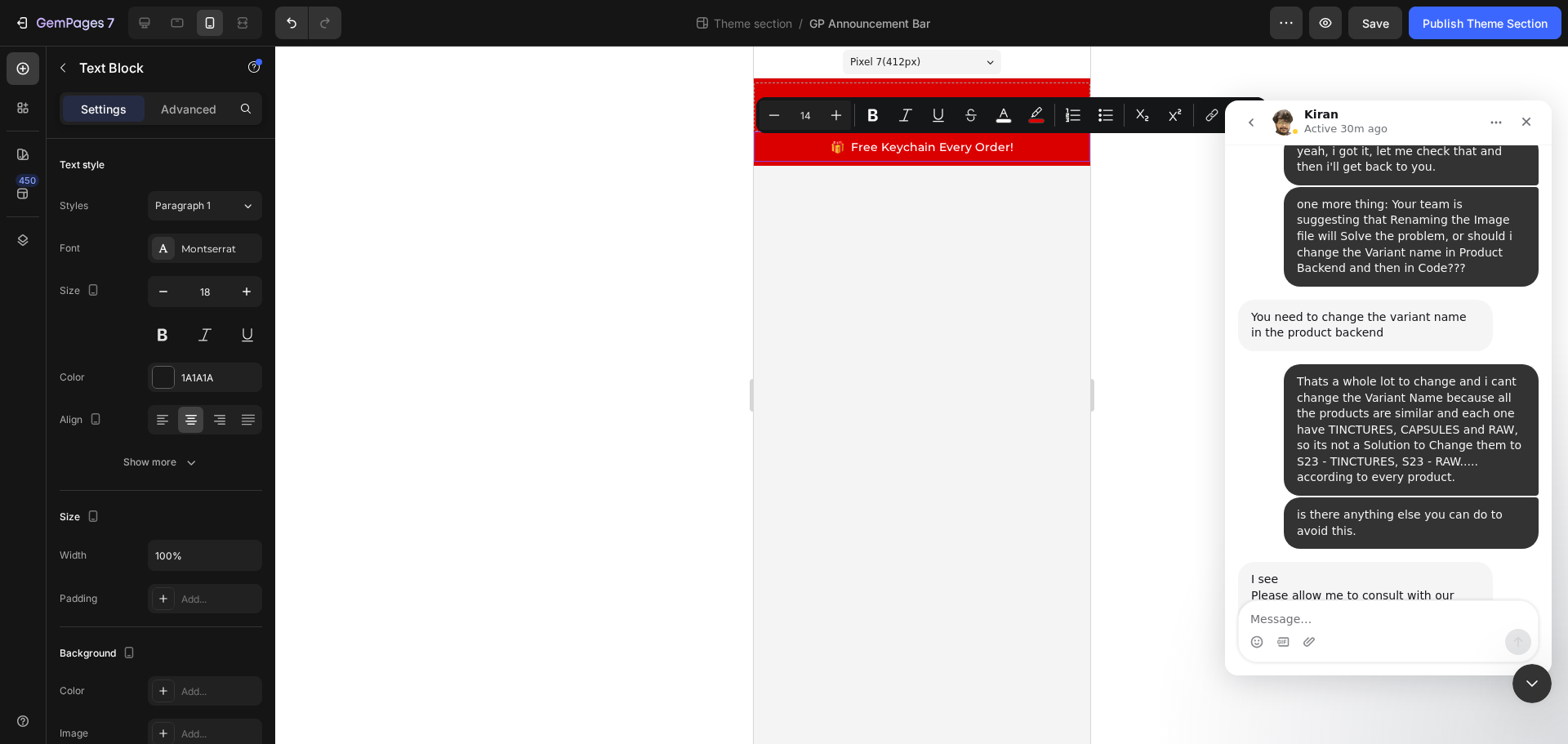
click at [894, 146] on span "🎁 Free Keychain Every Order!" at bounding box center [921, 146] width 183 height 15
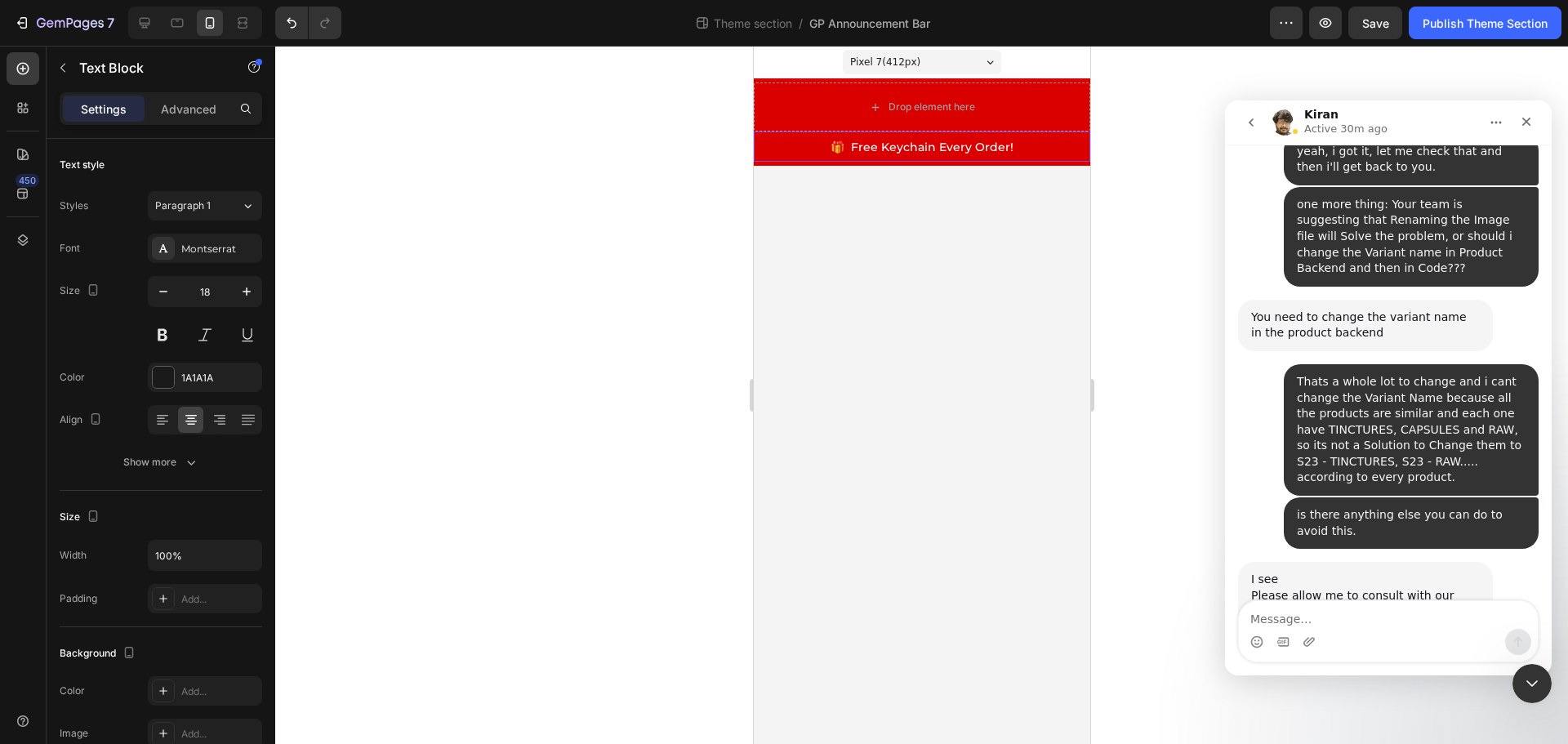
click at [1133, 166] on div at bounding box center [922, 395] width 1293 height 698
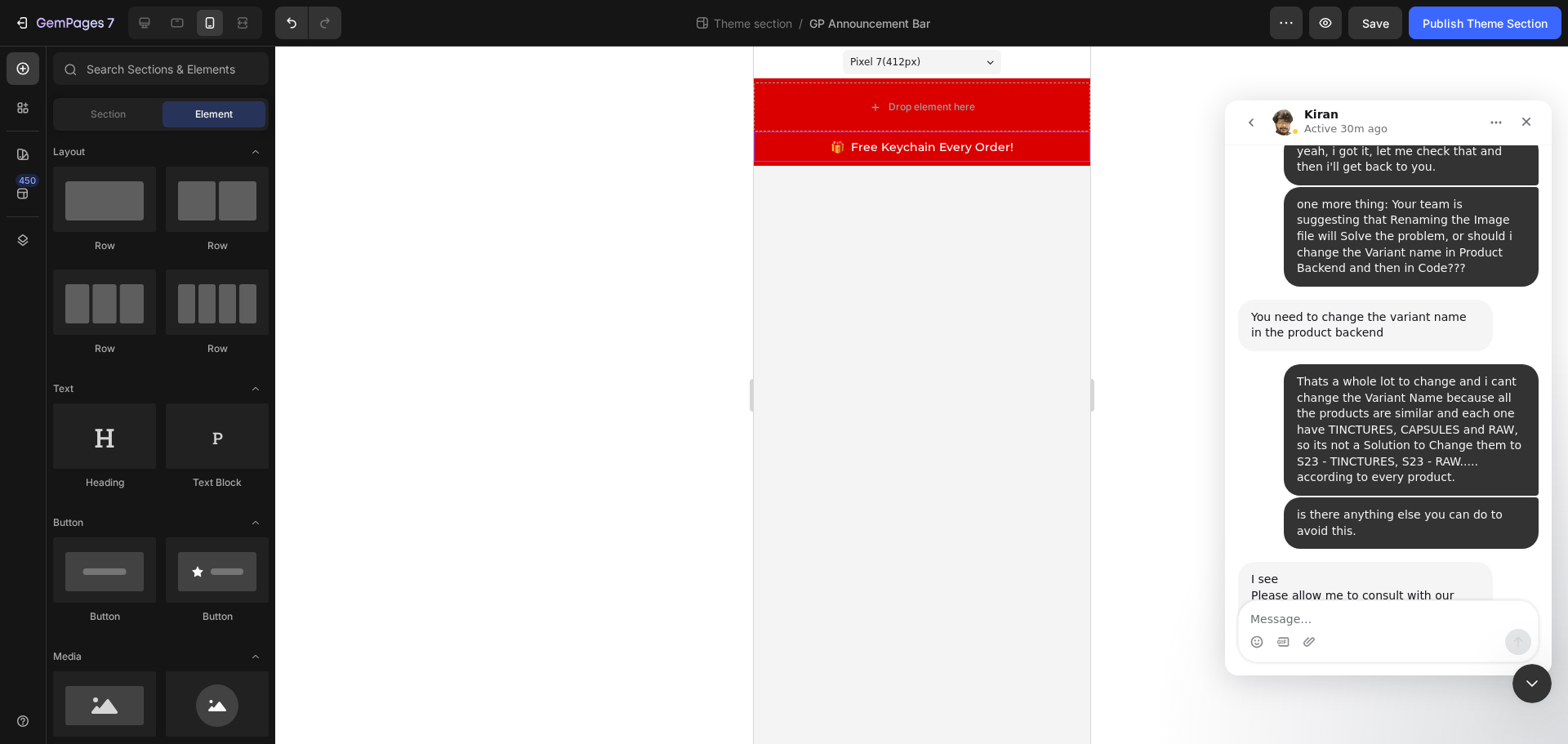
click at [1053, 144] on p "🎁 Free Keychain Every Order!" at bounding box center [922, 146] width 334 height 27
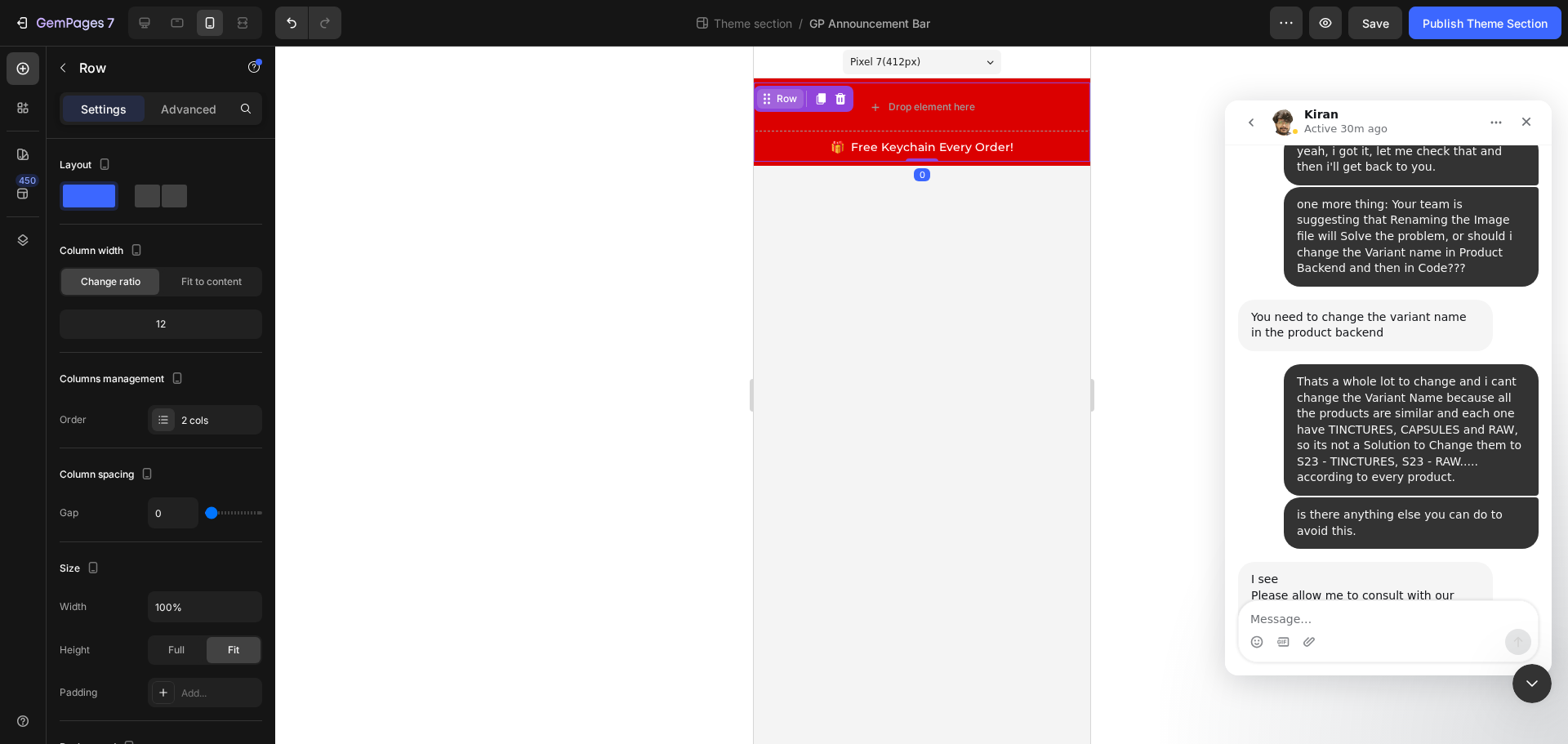
click at [776, 92] on div "Row" at bounding box center [786, 98] width 27 height 15
click at [791, 102] on div "Row" at bounding box center [786, 98] width 27 height 15
click at [902, 146] on span "🎁 Free Keychain Every Order!" at bounding box center [921, 146] width 183 height 15
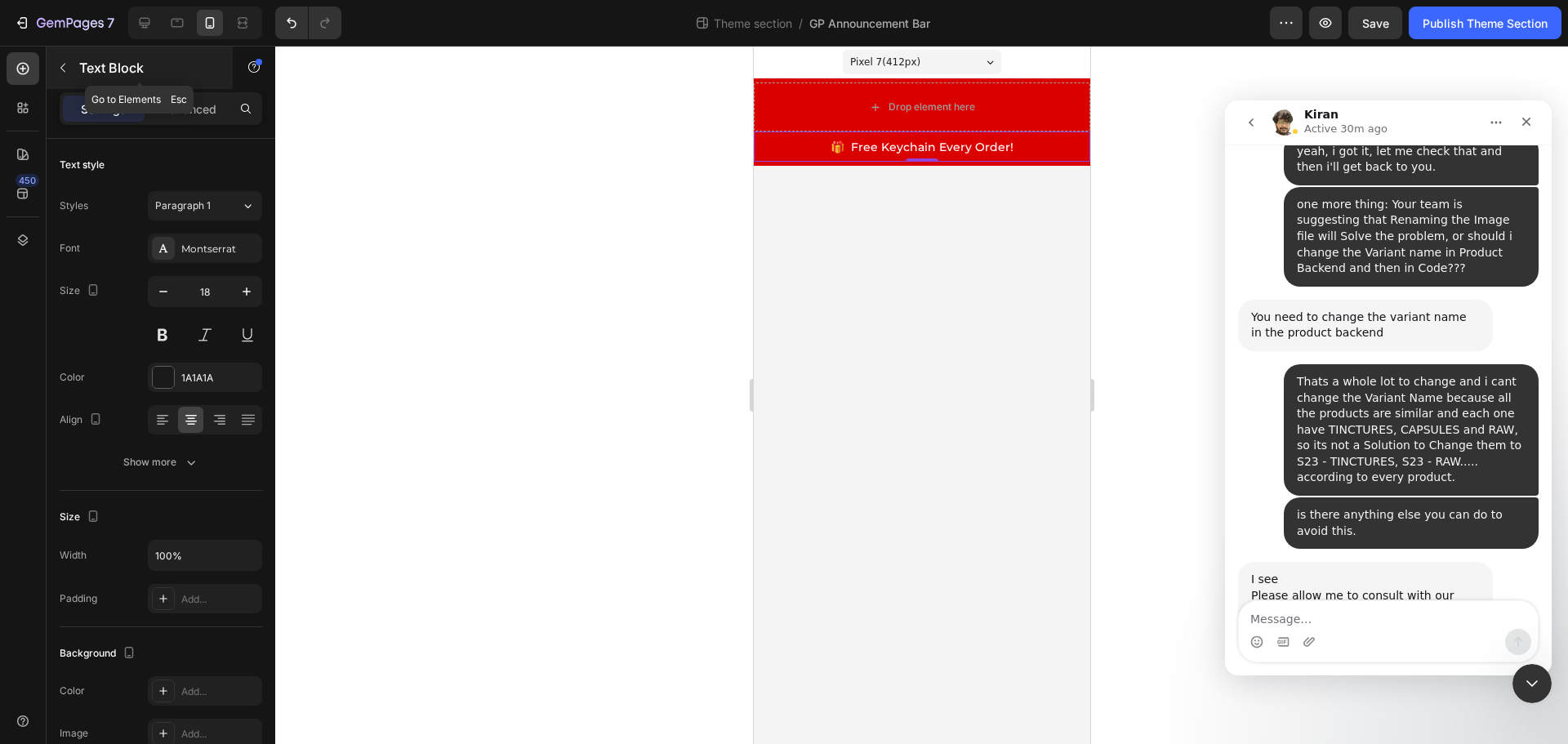
click at [67, 75] on button "button" at bounding box center [63, 68] width 26 height 26
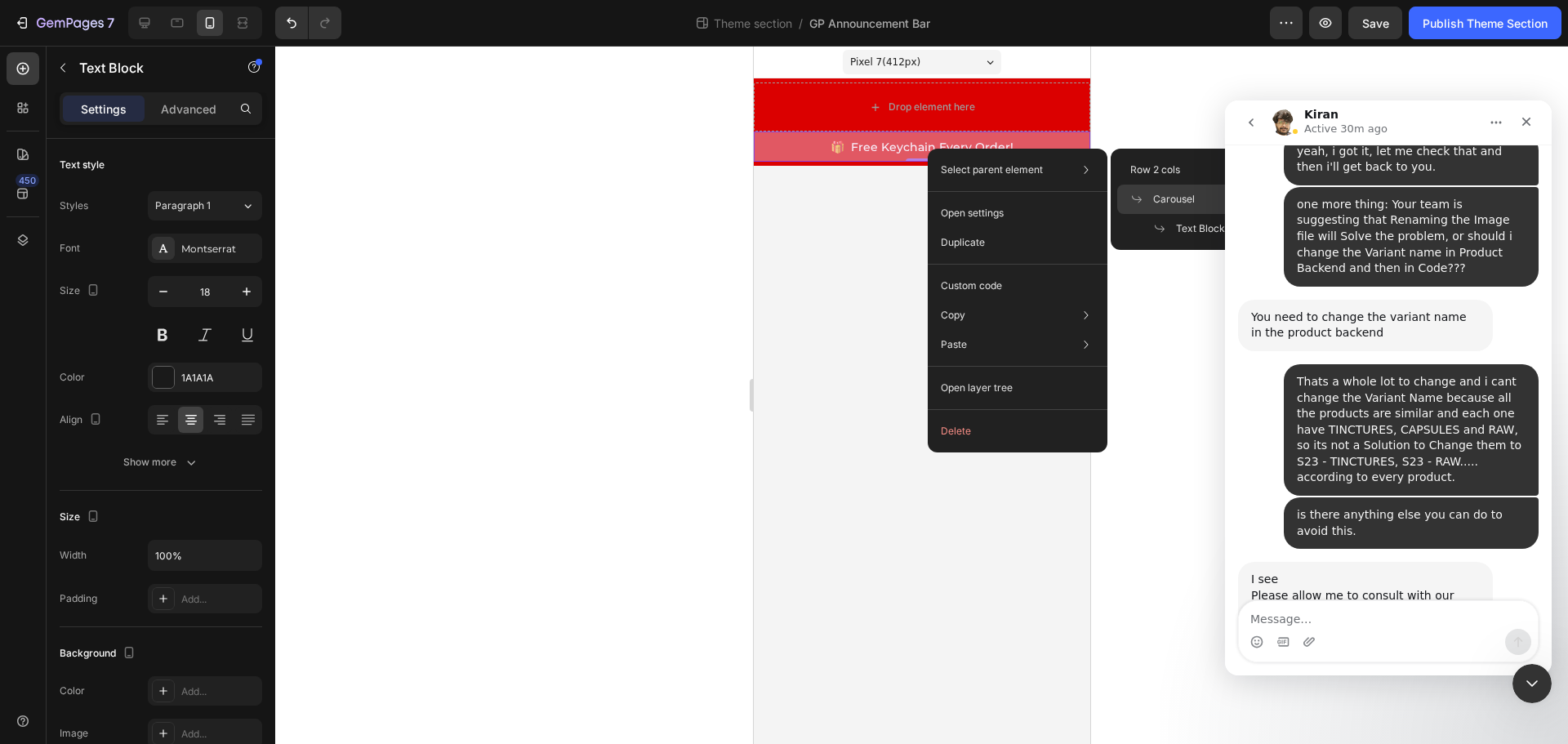
click at [1167, 197] on span "Carousel" at bounding box center [1173, 199] width 41 height 15
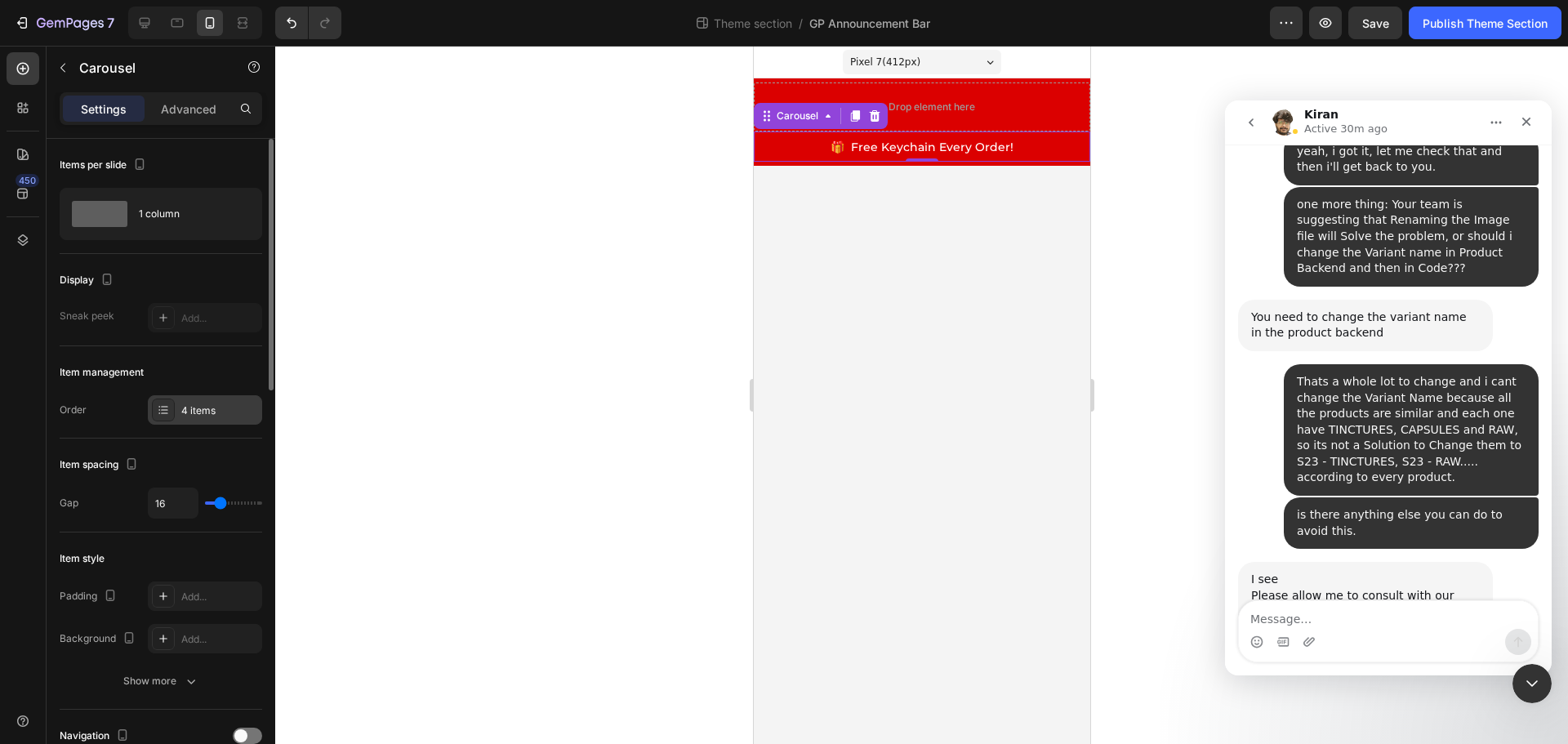
click at [233, 418] on div "4 items" at bounding box center [205, 410] width 114 height 29
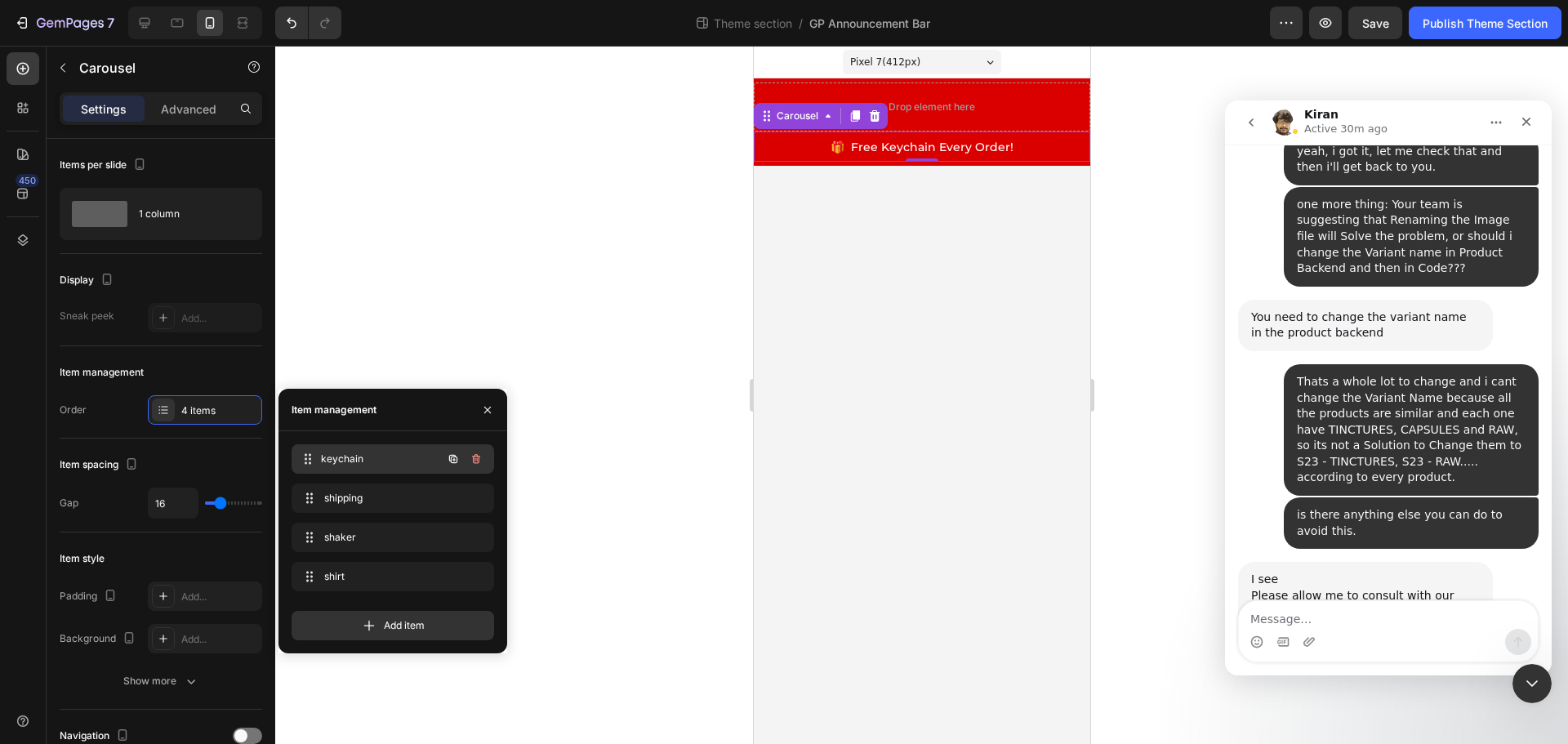
click at [371, 465] on span "keychain" at bounding box center [381, 458] width 121 height 15
click at [398, 461] on span "keychain" at bounding box center [370, 458] width 92 height 15
click at [392, 493] on span "shipping" at bounding box center [381, 498] width 121 height 15
click at [383, 460] on span "keychain" at bounding box center [370, 458] width 92 height 15
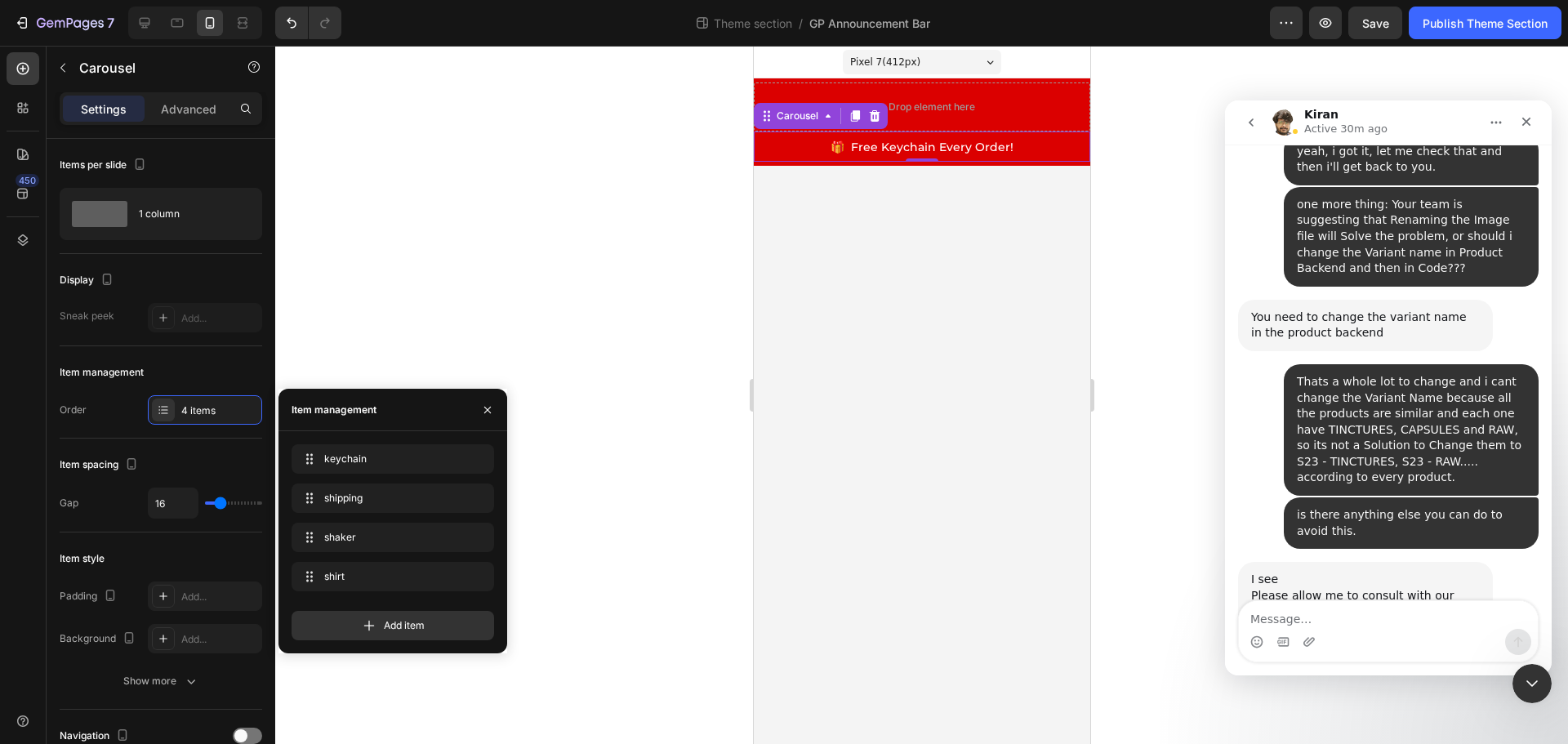
click at [889, 151] on span "🎁 Free Keychain Every Order!" at bounding box center [921, 146] width 183 height 15
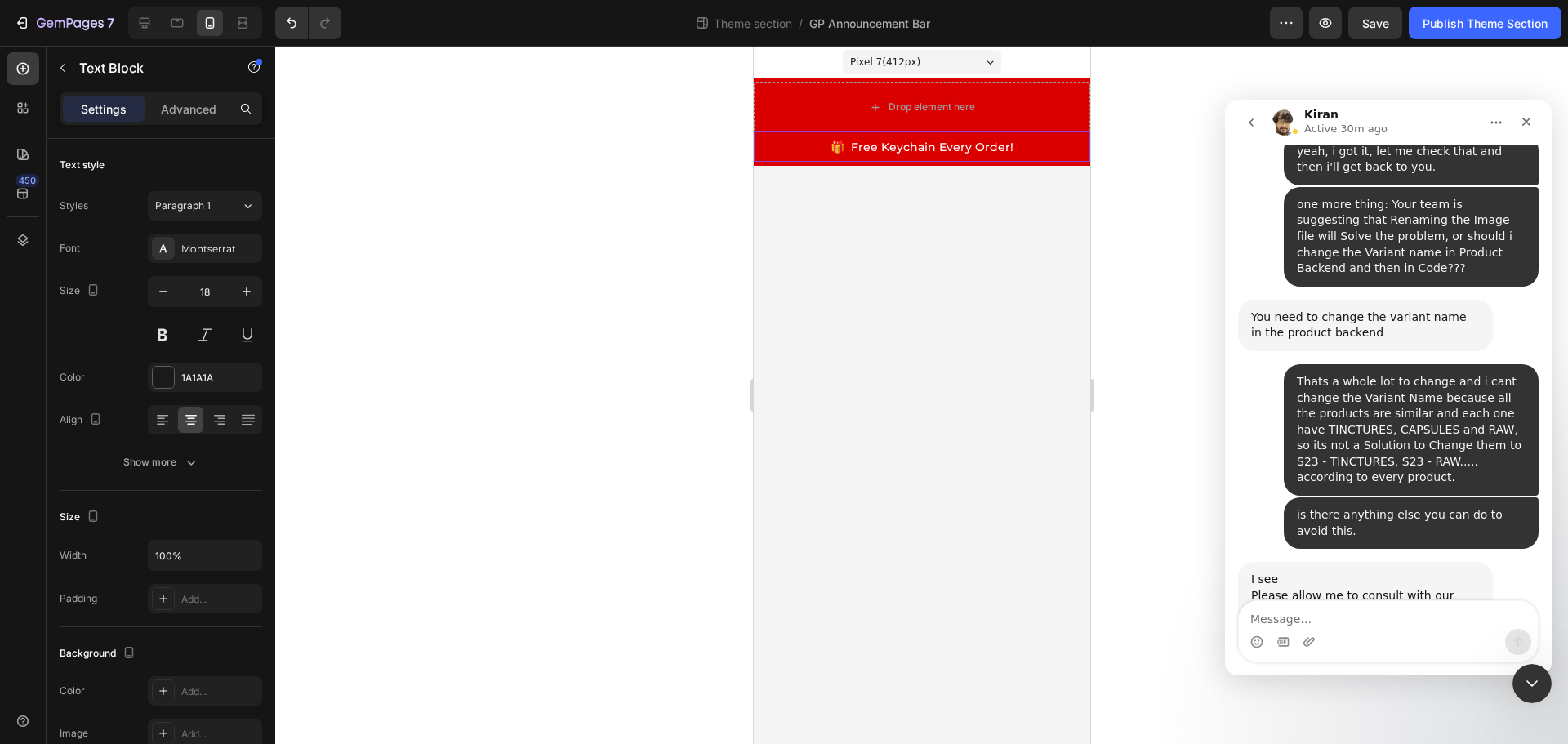
click at [899, 144] on span "🎁 Free Keychain Every Order!" at bounding box center [921, 146] width 183 height 15
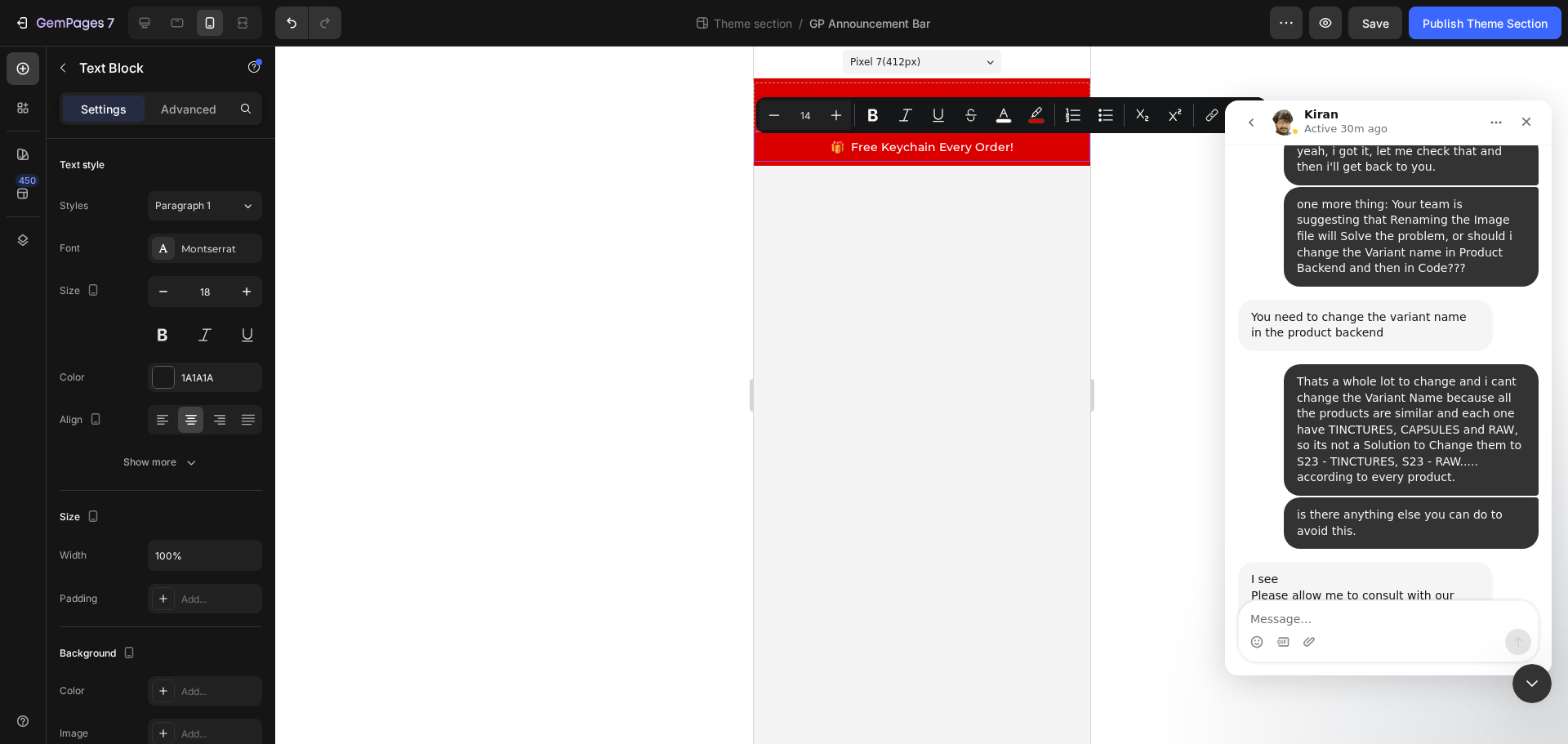
click at [917, 144] on span "🎁 Free Keychain Every Order!" at bounding box center [921, 146] width 183 height 15
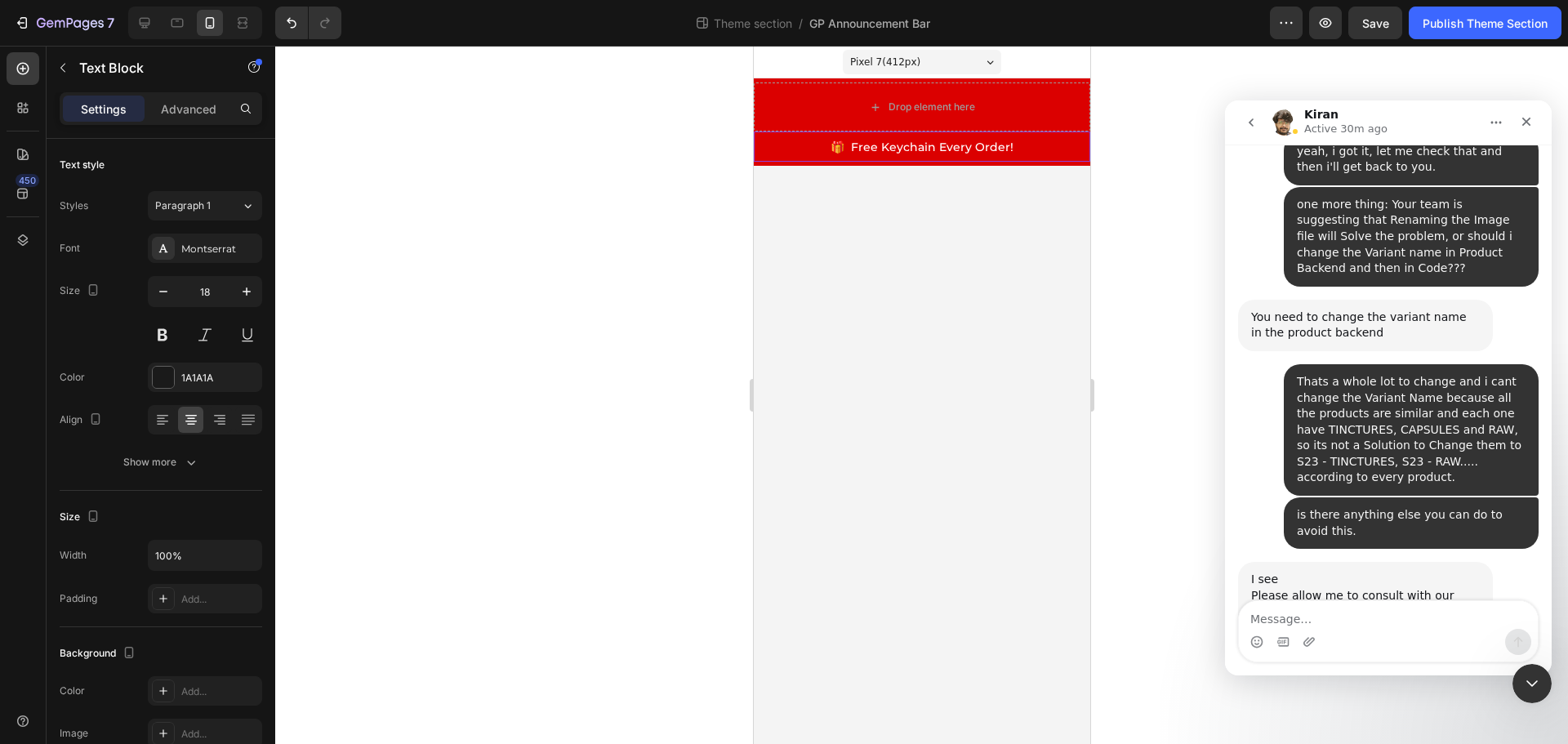
click at [942, 145] on span "🎁 Free Keychain Every Order!" at bounding box center [921, 146] width 183 height 15
click at [938, 148] on span "🎁 Free Keychain Every Order!" at bounding box center [921, 146] width 183 height 15
drag, startPoint x: 971, startPoint y: 145, endPoint x: 1041, endPoint y: 144, distance: 70.0
click at [1041, 144] on span "🎁 Free Shipping + Keychain Every Order!" at bounding box center [922, 146] width 251 height 15
drag, startPoint x: 60, startPoint y: 100, endPoint x: 1131, endPoint y: 138, distance: 1071.7
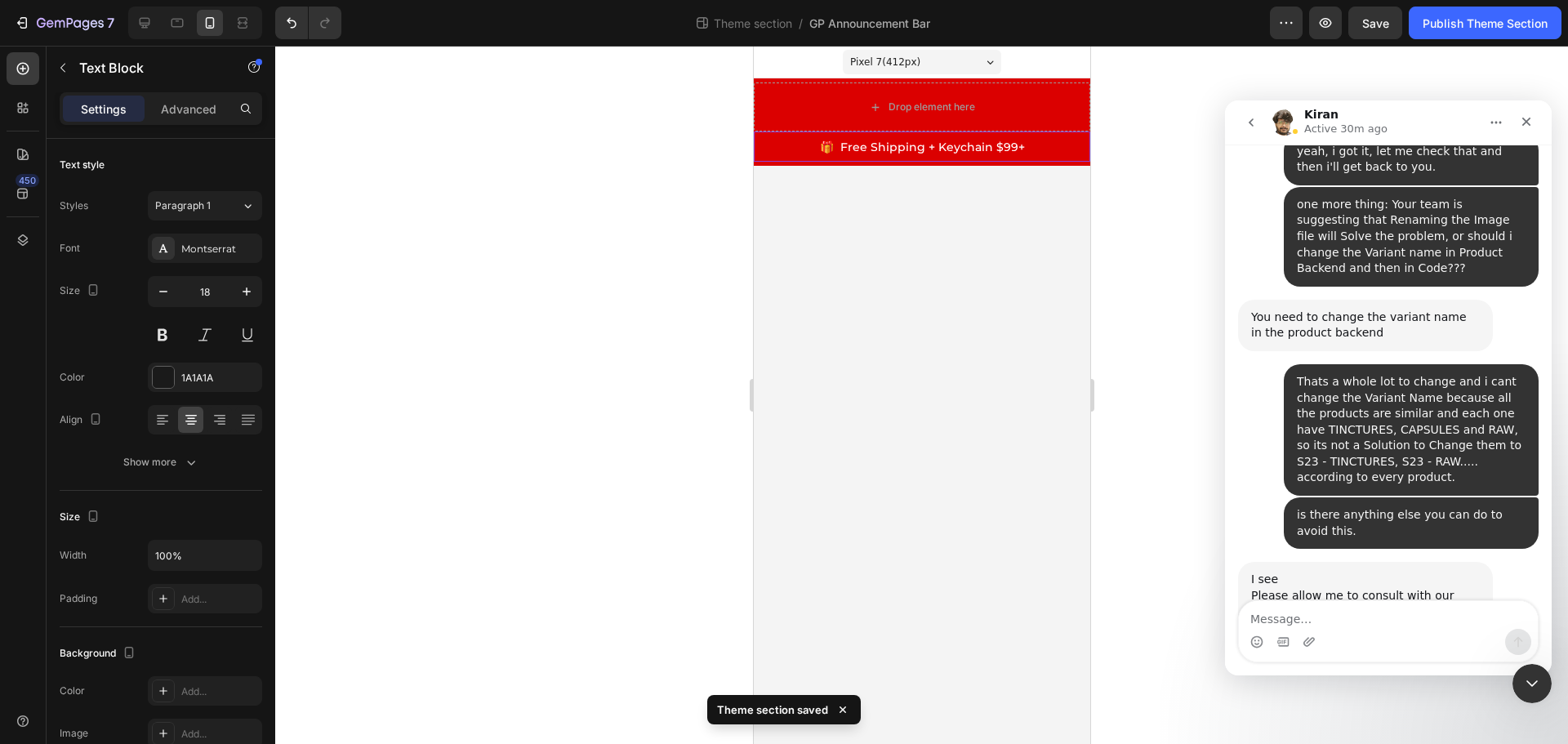
click at [1131, 138] on div at bounding box center [922, 395] width 1293 height 698
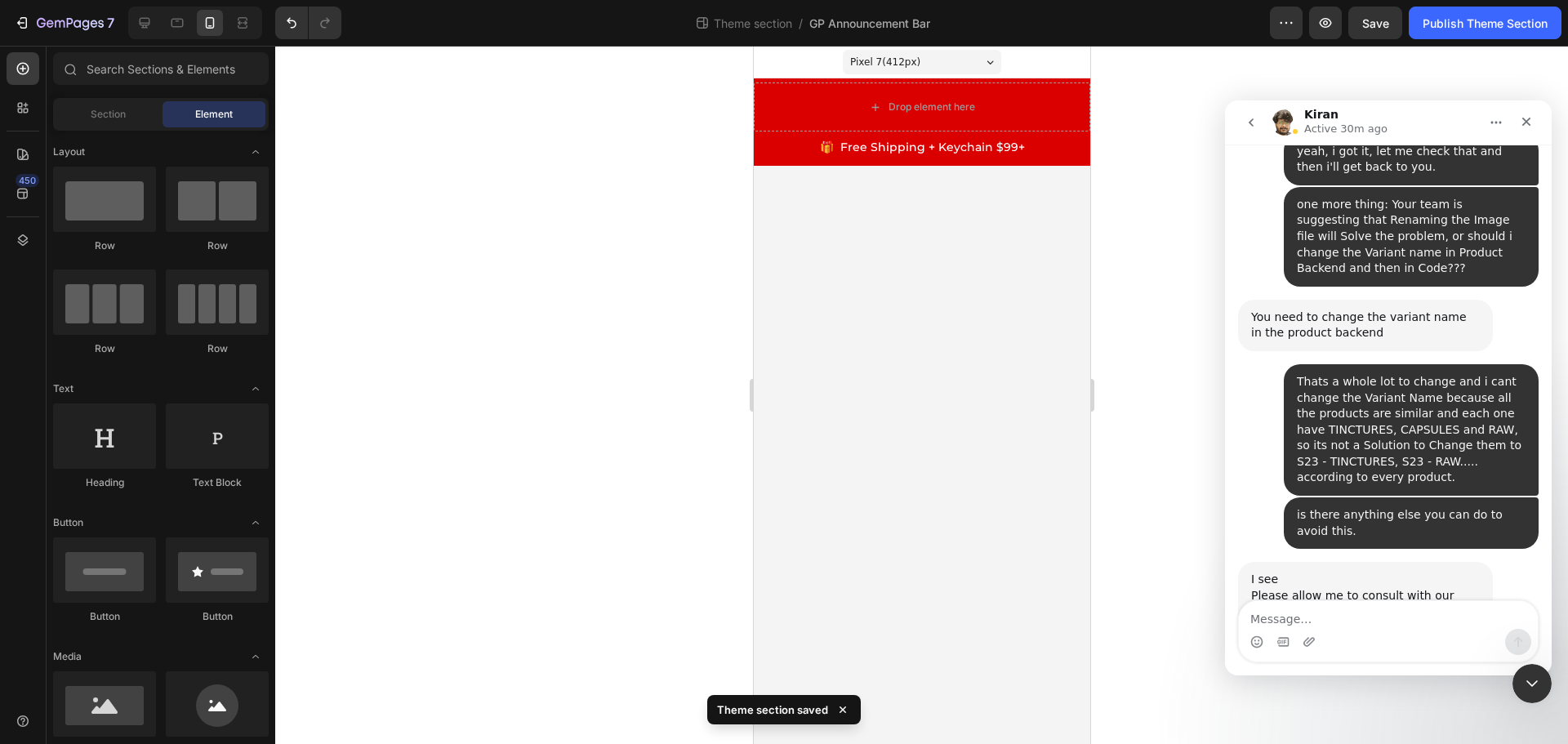
click at [1044, 144] on p "🎁 Free Shipping + Keychain $99+" at bounding box center [922, 146] width 334 height 27
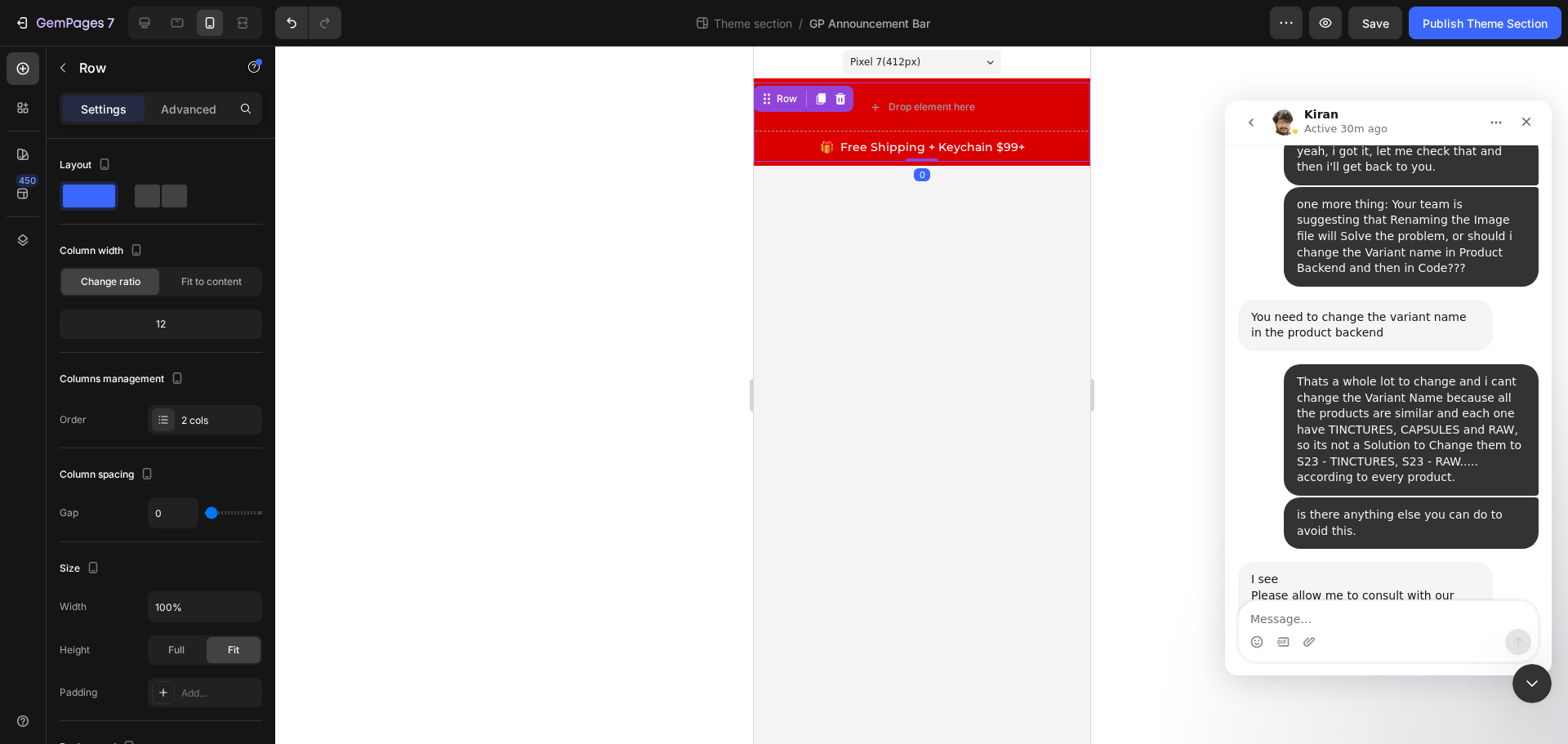
click at [1104, 149] on div at bounding box center [922, 395] width 1293 height 698
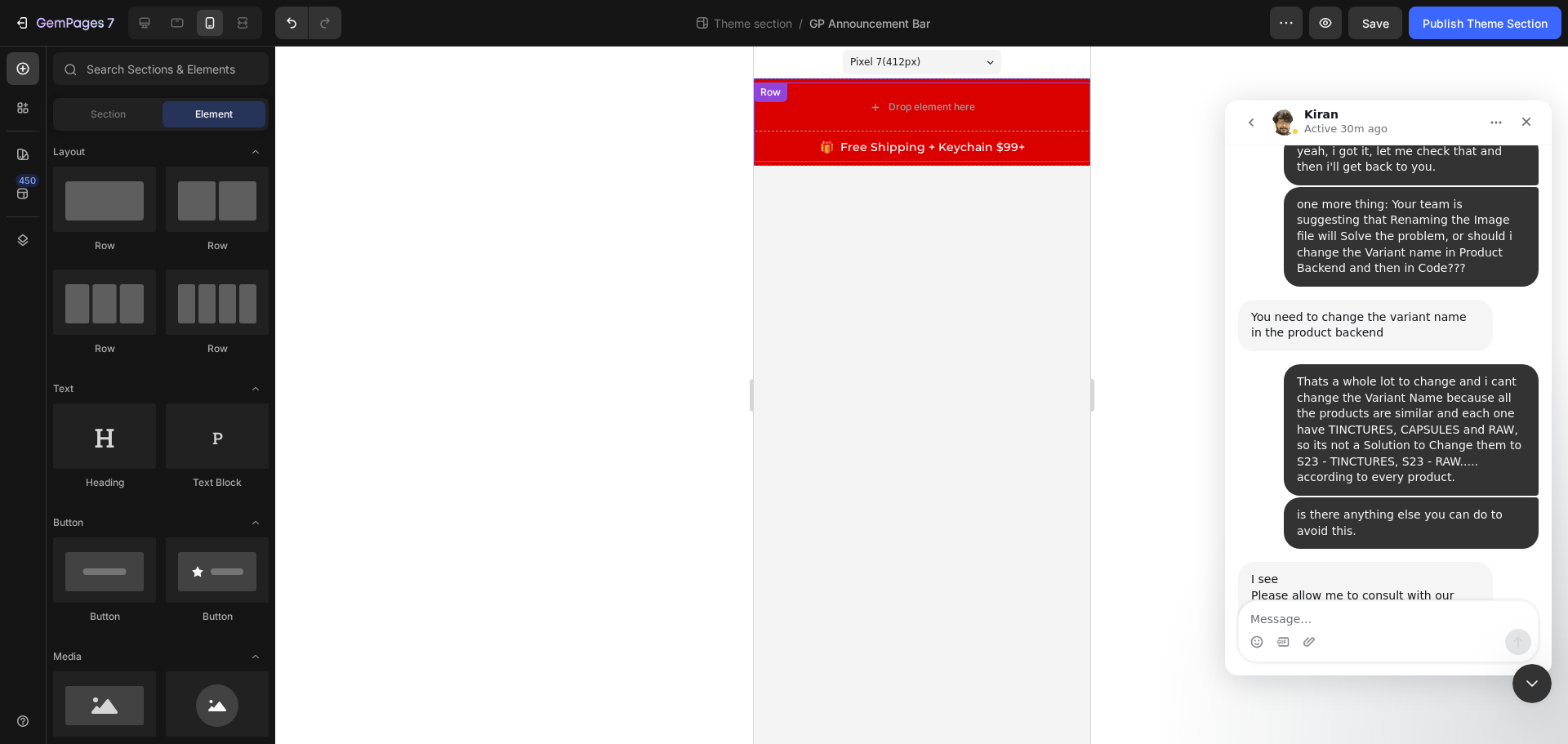
click at [774, 94] on div "Row" at bounding box center [769, 92] width 27 height 15
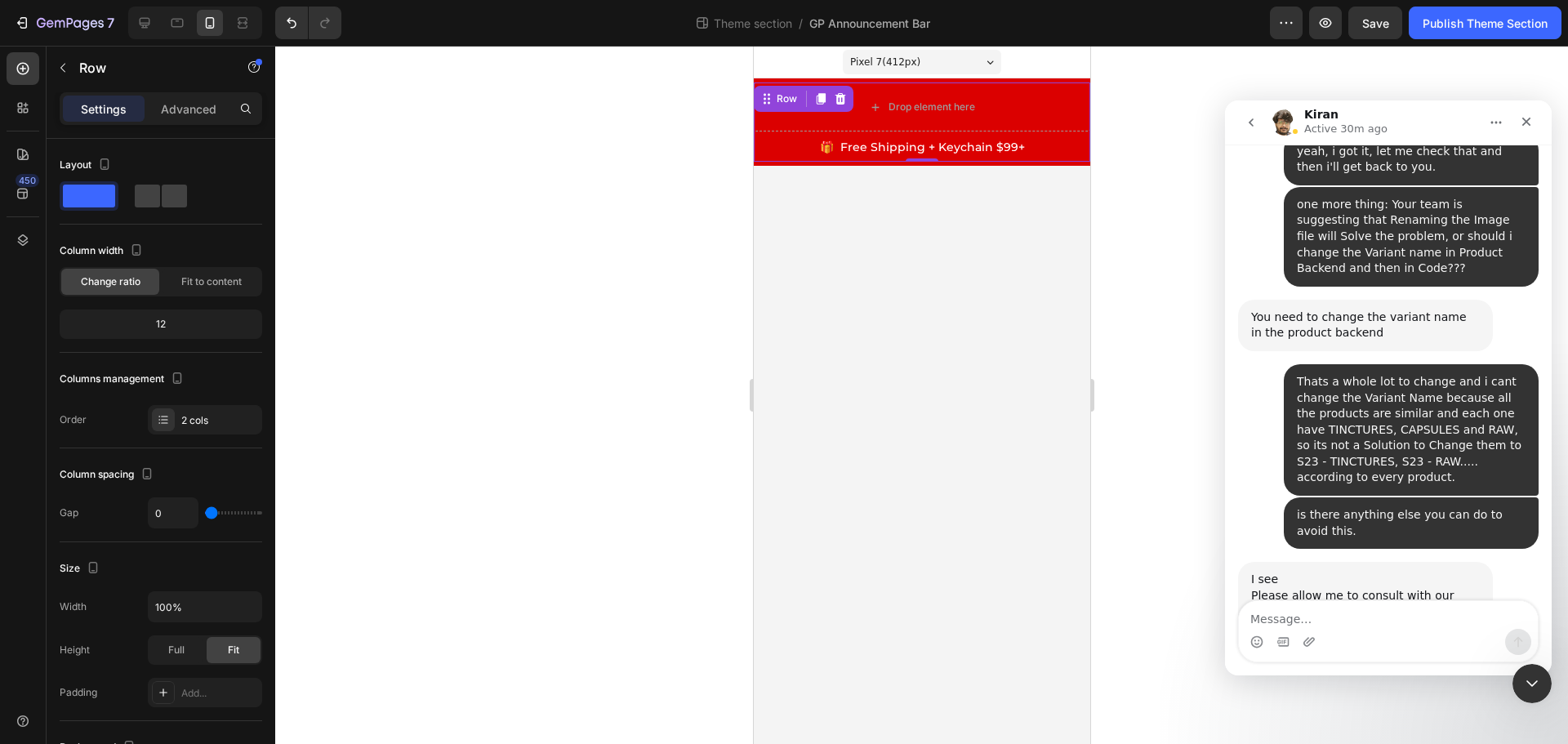
click at [1116, 166] on div at bounding box center [922, 395] width 1293 height 698
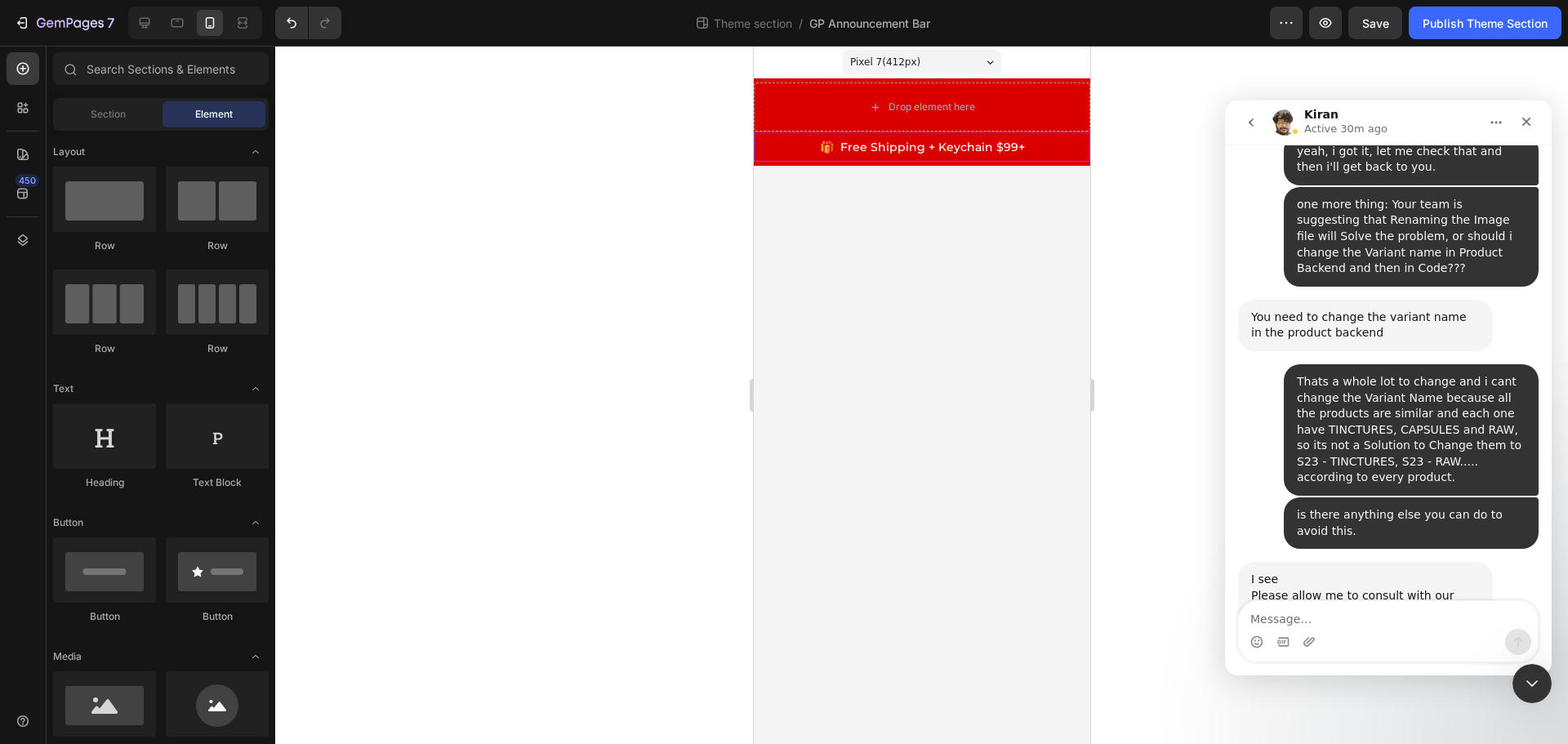
click at [835, 134] on p "🎁 Free Shipping + Keychain $99+" at bounding box center [922, 146] width 334 height 27
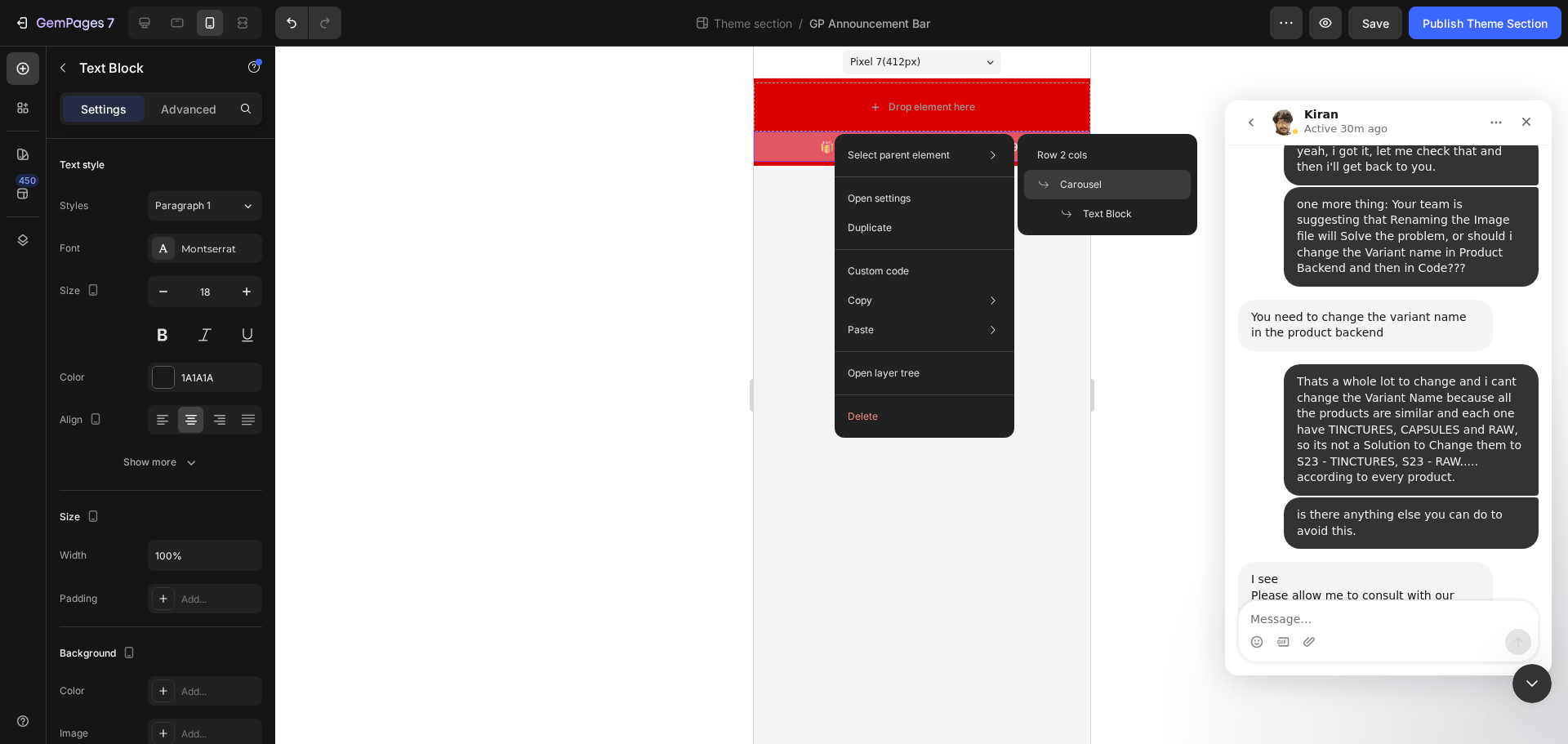
click at [1092, 189] on span "Carousel" at bounding box center [1081, 184] width 41 height 15
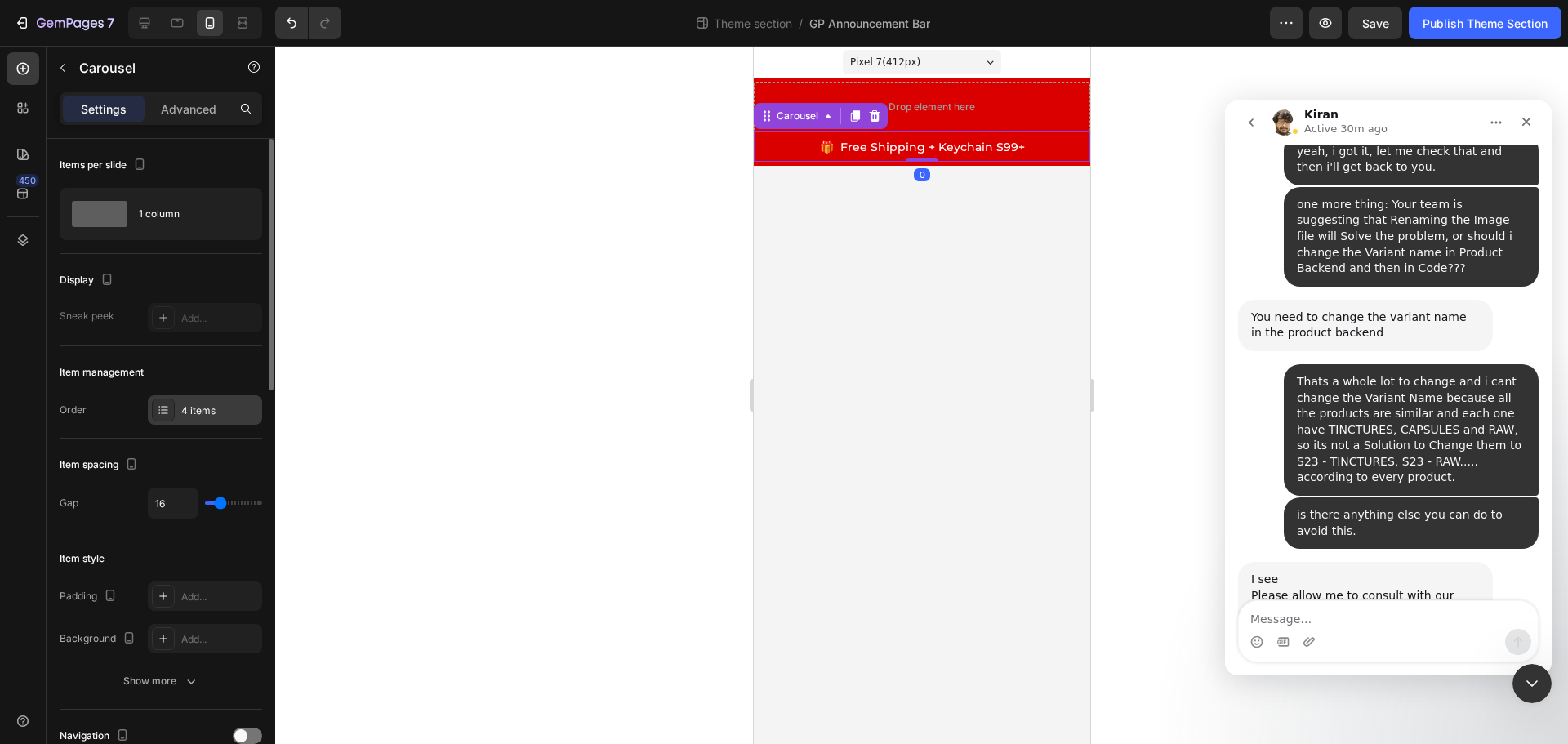
click at [212, 402] on div "4 items" at bounding box center [205, 410] width 114 height 29
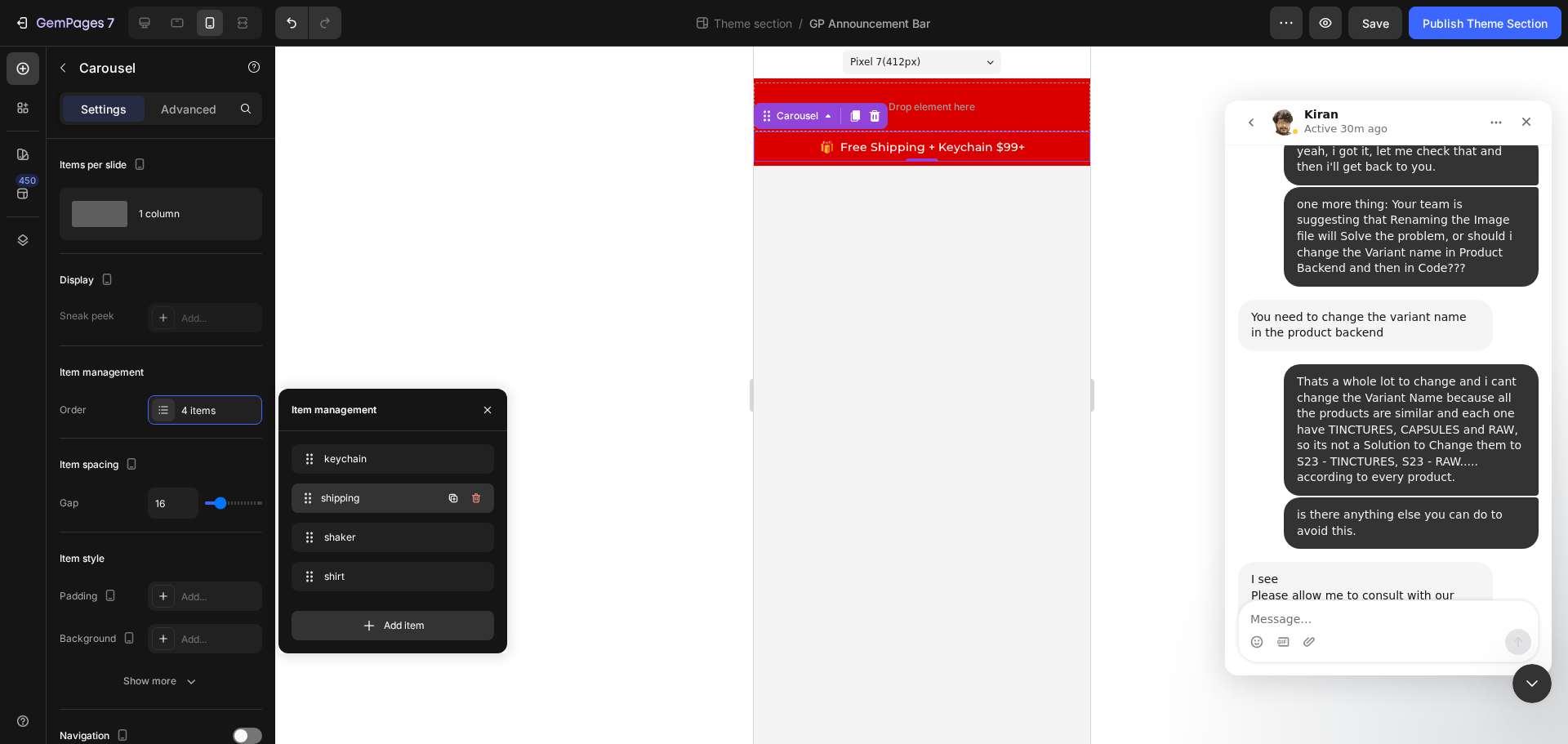
click at [364, 499] on span "shipping" at bounding box center [381, 498] width 121 height 15
click at [334, 496] on span "shipping" at bounding box center [370, 498] width 92 height 15
click at [341, 496] on span "shipping" at bounding box center [370, 498] width 92 height 15
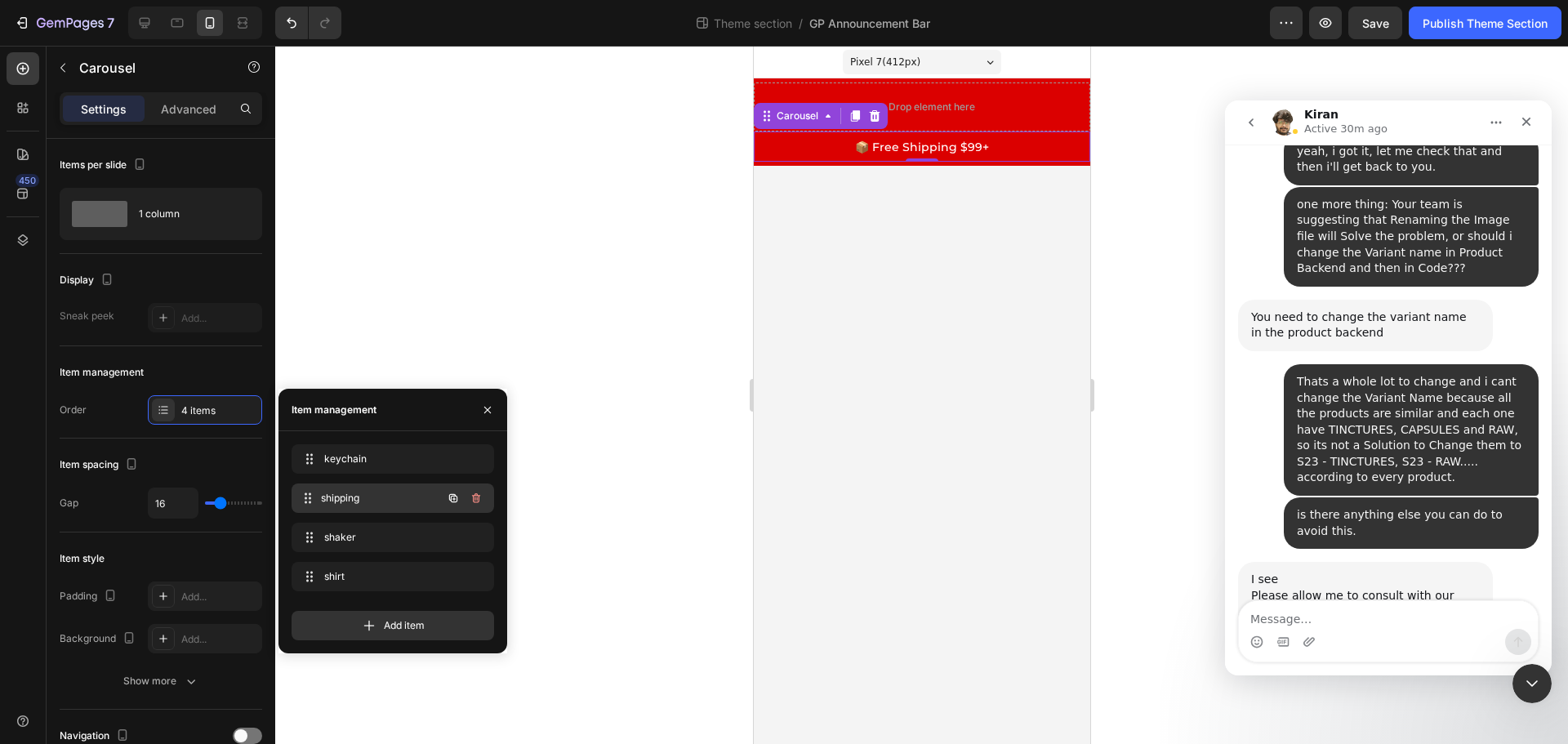
click at [341, 496] on span "shipping" at bounding box center [381, 498] width 121 height 15
click at [311, 499] on icon at bounding box center [308, 498] width 13 height 13
click at [312, 499] on icon at bounding box center [309, 498] width 13 height 13
drag, startPoint x: 363, startPoint y: 495, endPoint x: 352, endPoint y: 495, distance: 11.0
click at [352, 495] on span "shipping" at bounding box center [370, 498] width 92 height 15
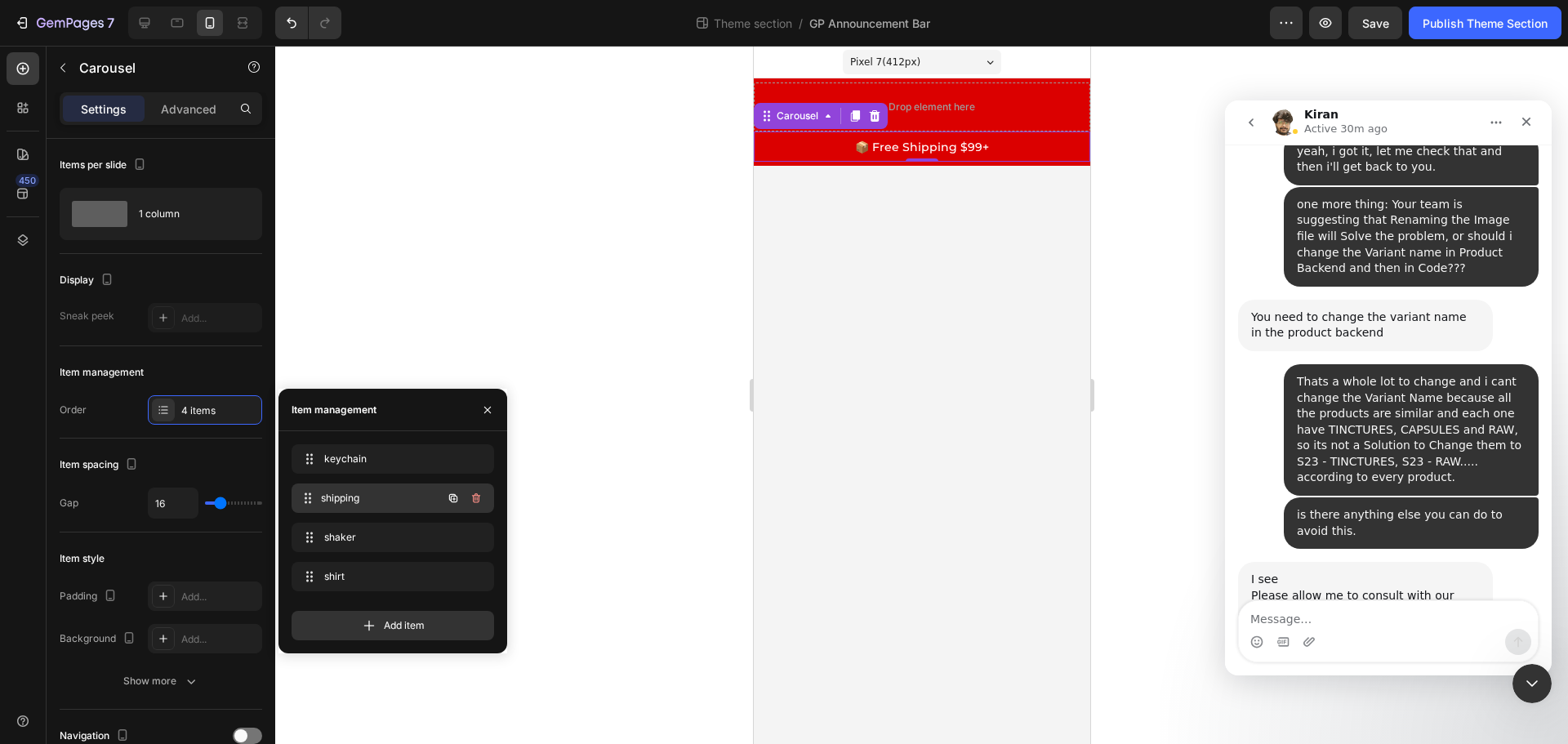
click at [352, 495] on span "shipping" at bounding box center [381, 498] width 121 height 15
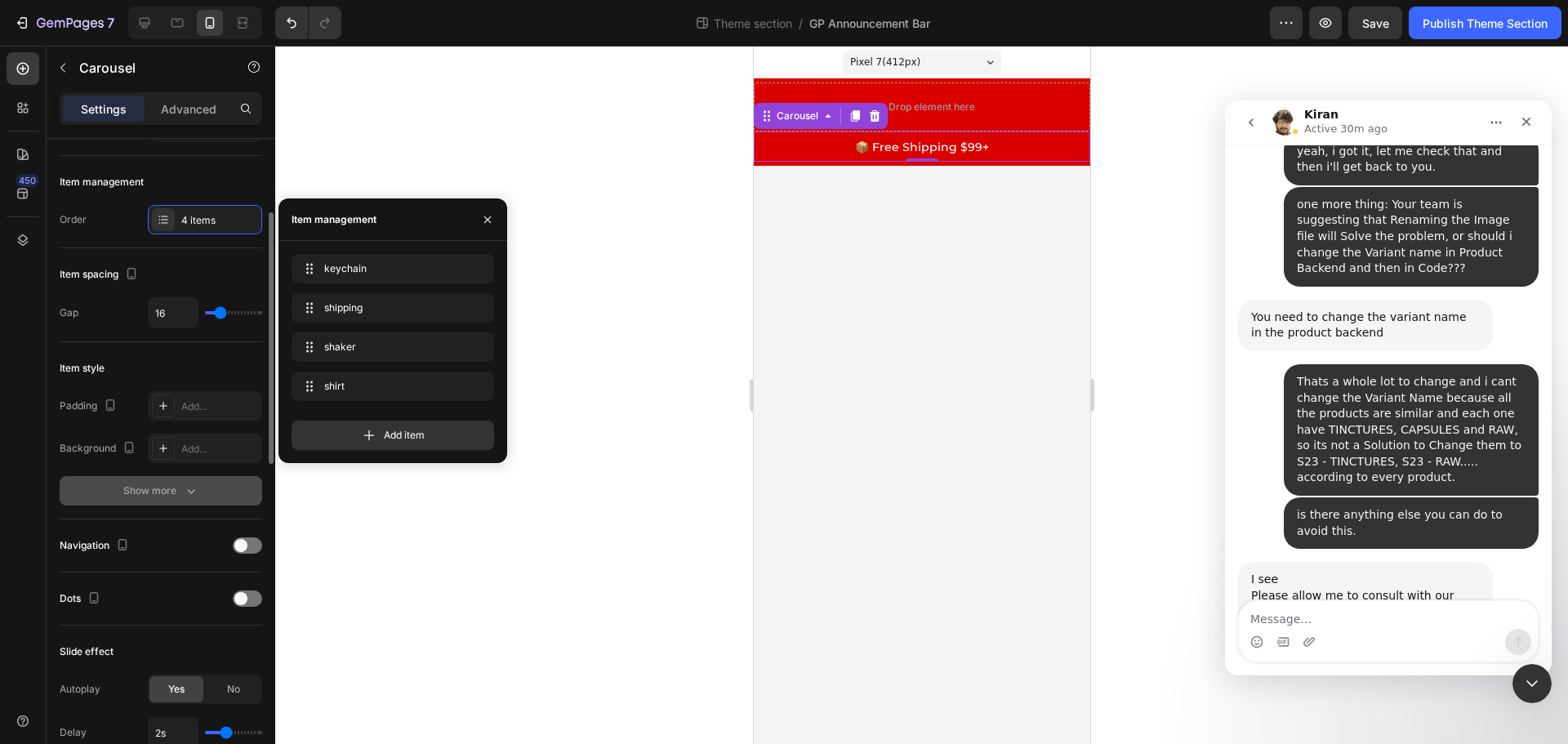
click at [191, 487] on icon "button" at bounding box center [191, 490] width 16 height 16
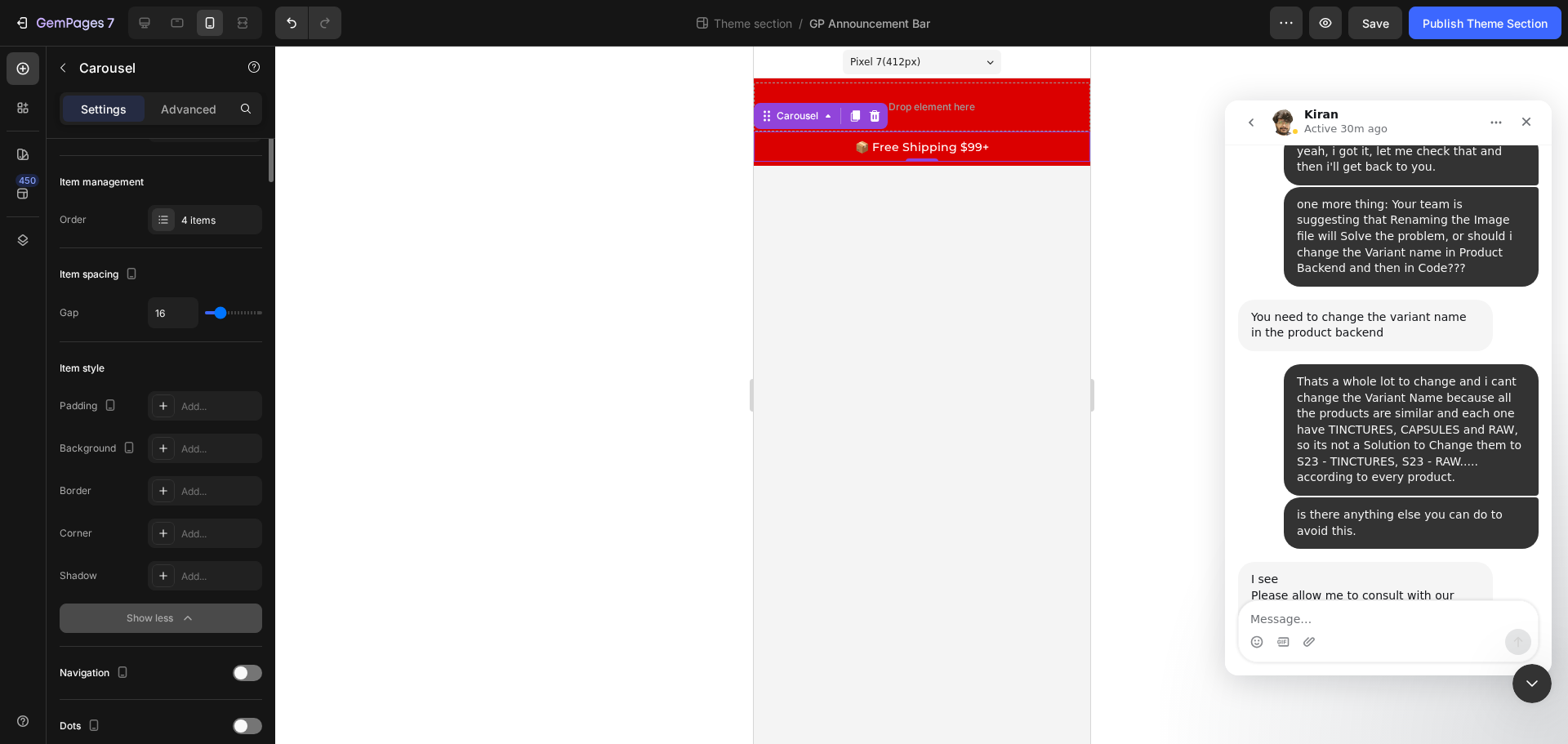
scroll to position [0, 0]
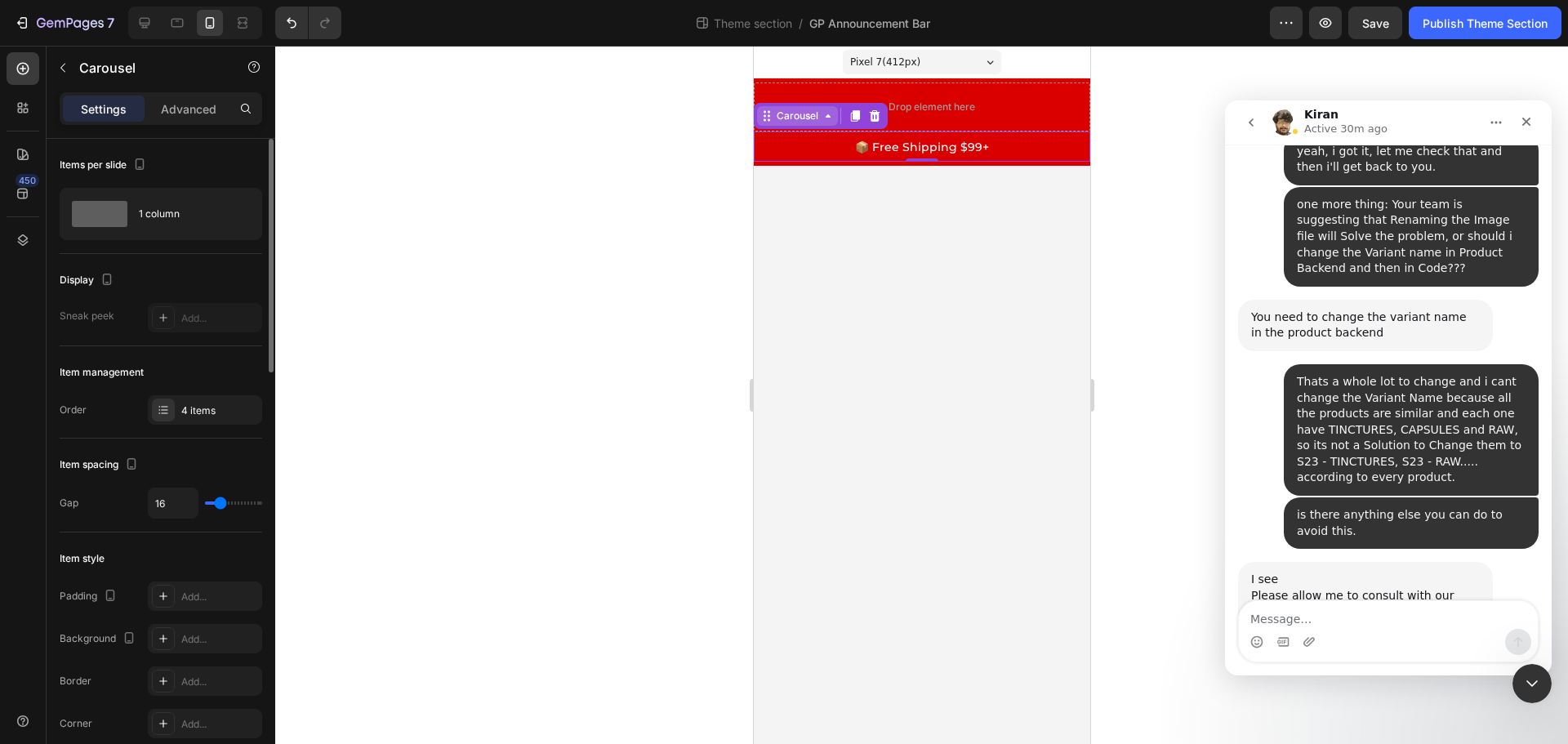
click at [805, 120] on div "Carousel" at bounding box center [797, 115] width 48 height 15
click at [830, 120] on icon at bounding box center [827, 115] width 13 height 13
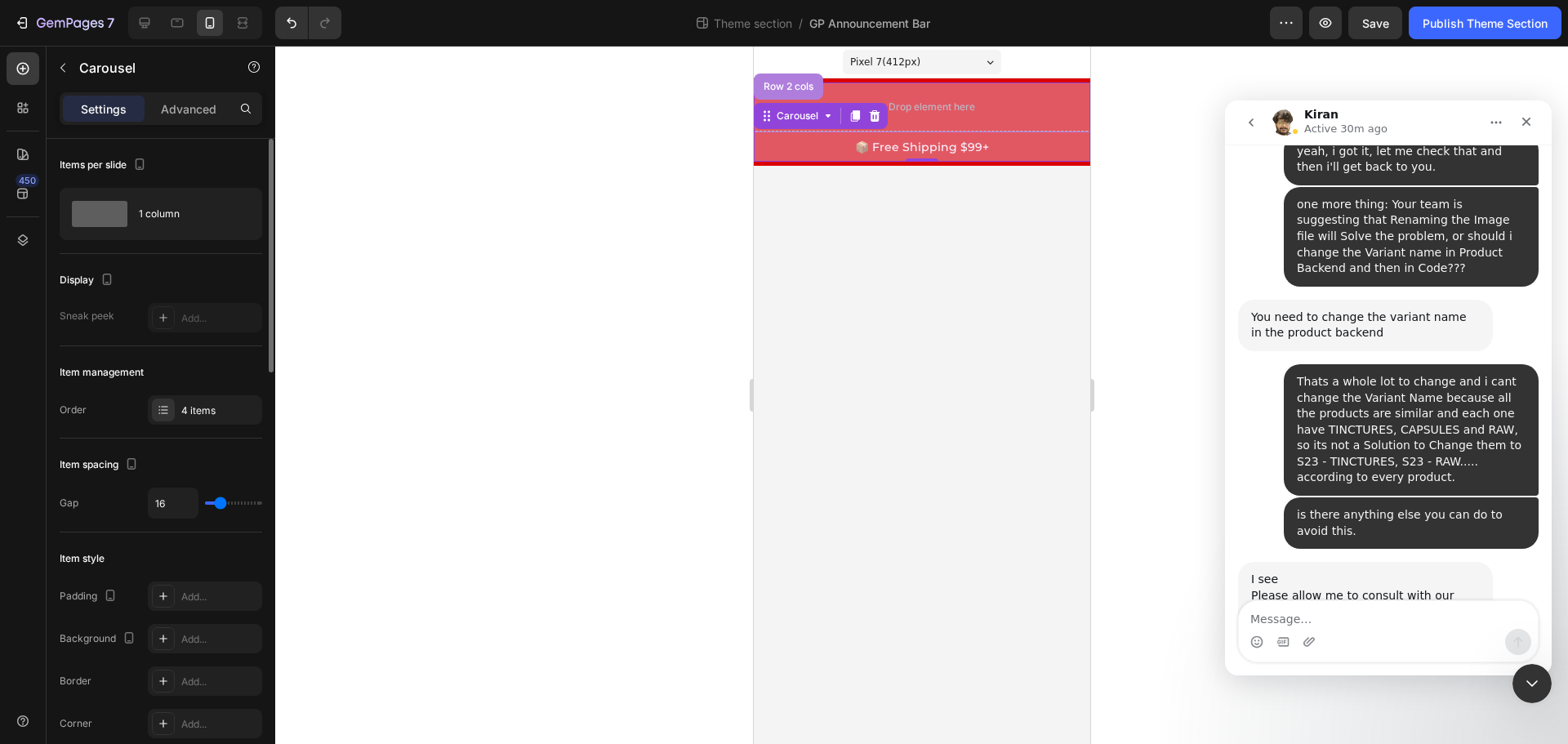
click at [787, 89] on div "Row 2 cols" at bounding box center [787, 86] width 57 height 9
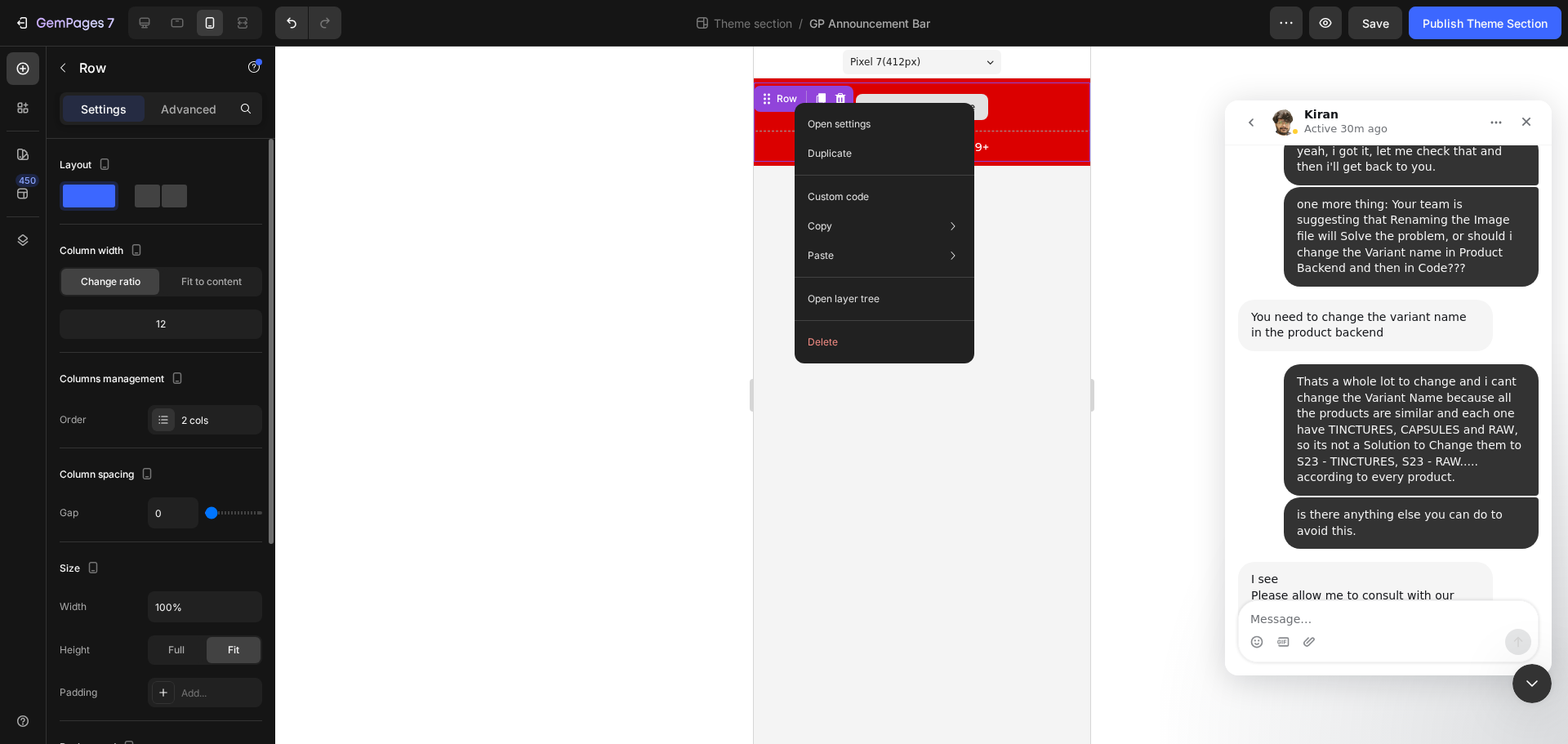
click at [1008, 127] on div "Drop element here" at bounding box center [921, 107] width 336 height 49
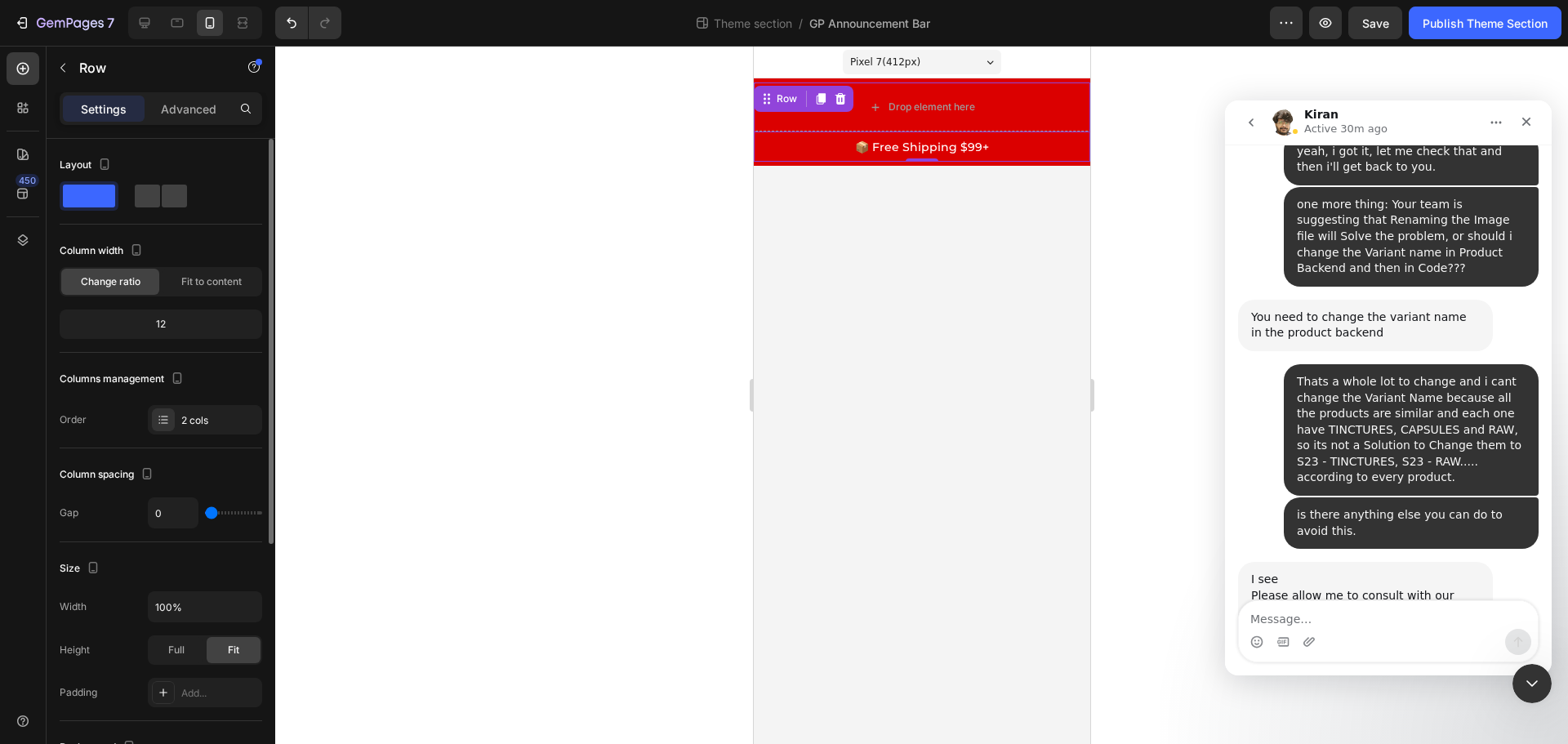
click at [986, 140] on span "📦 Free Shipping $99+" at bounding box center [922, 146] width 134 height 15
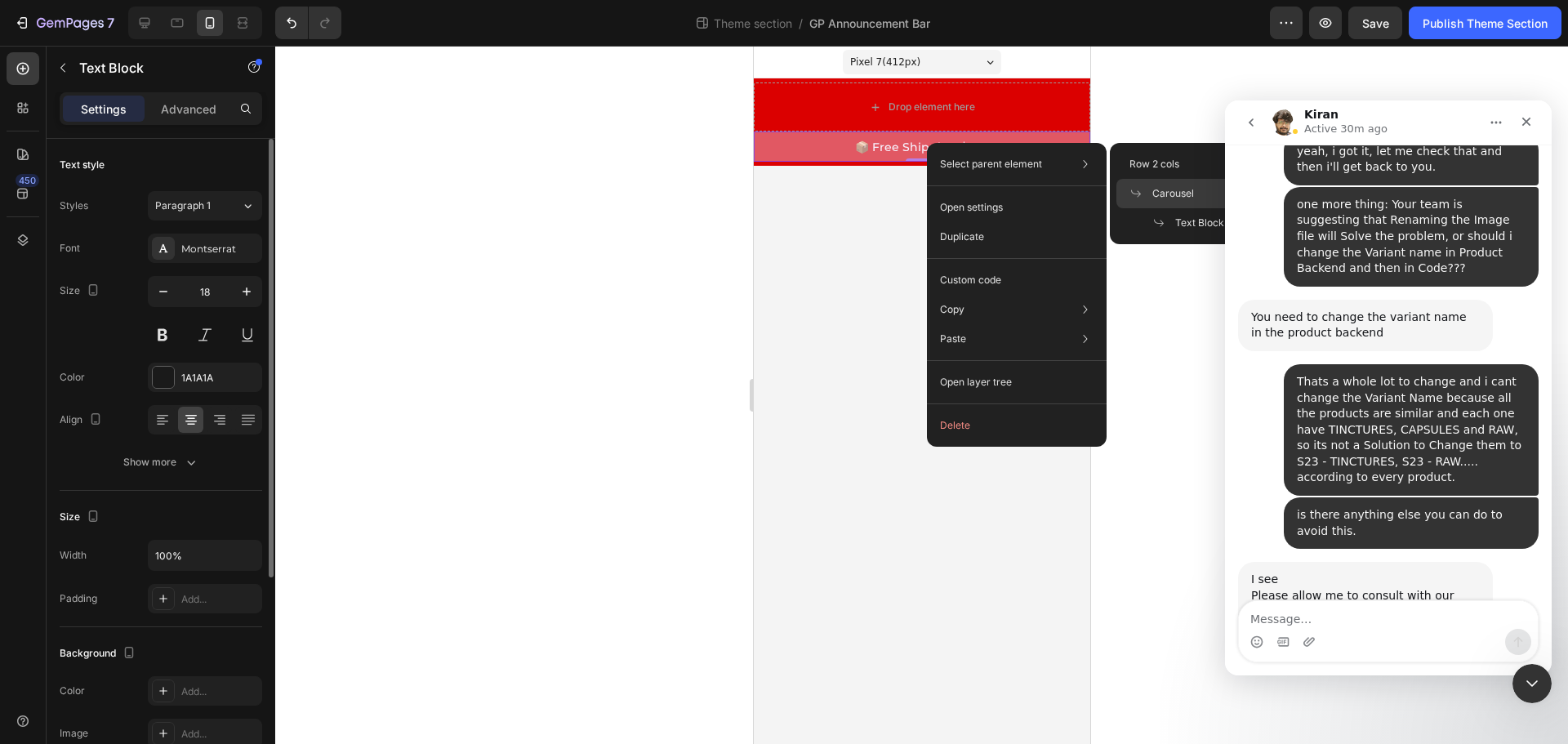
click at [1171, 188] on span "Carousel" at bounding box center [1173, 194] width 41 height 15
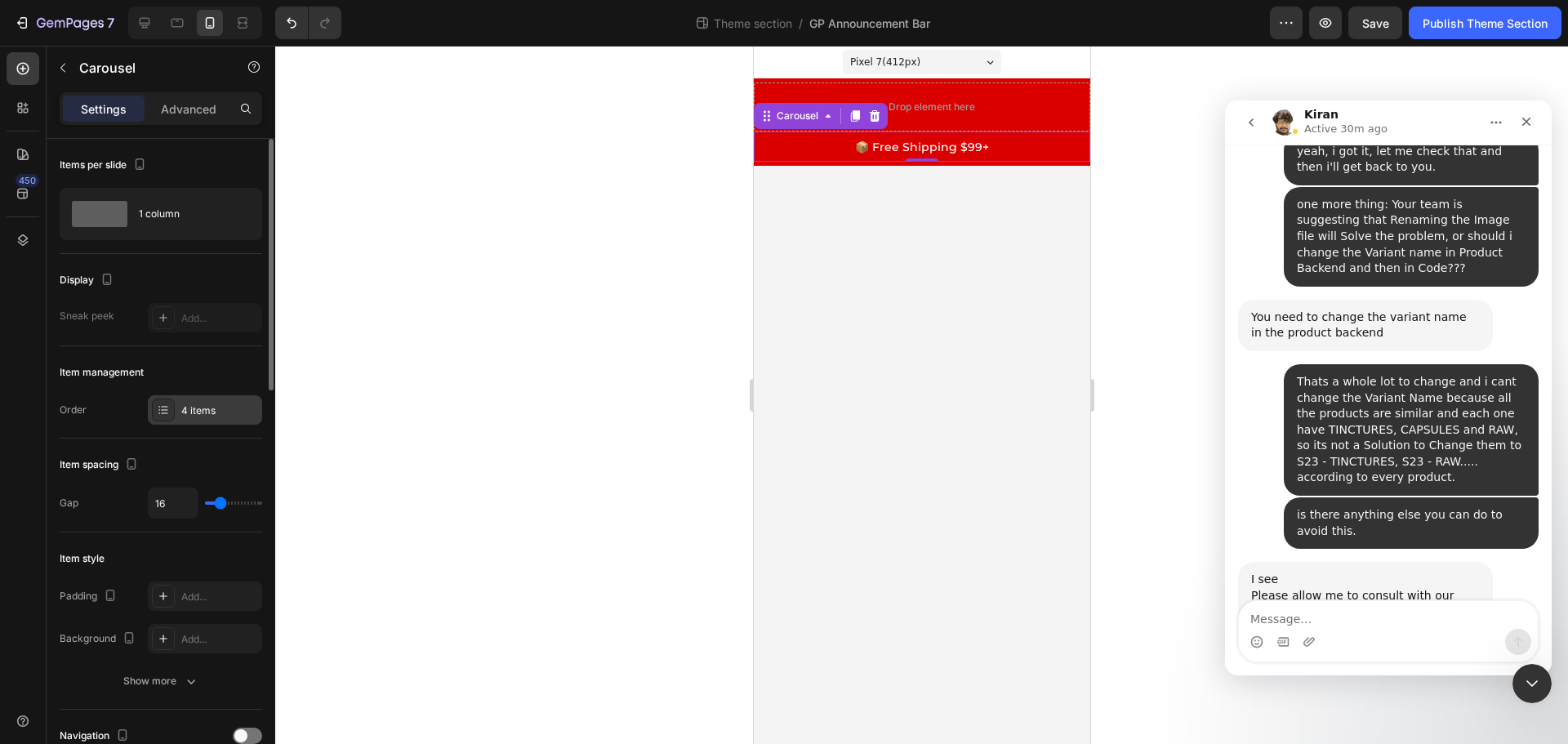
click at [220, 409] on div "4 items" at bounding box center [219, 410] width 77 height 15
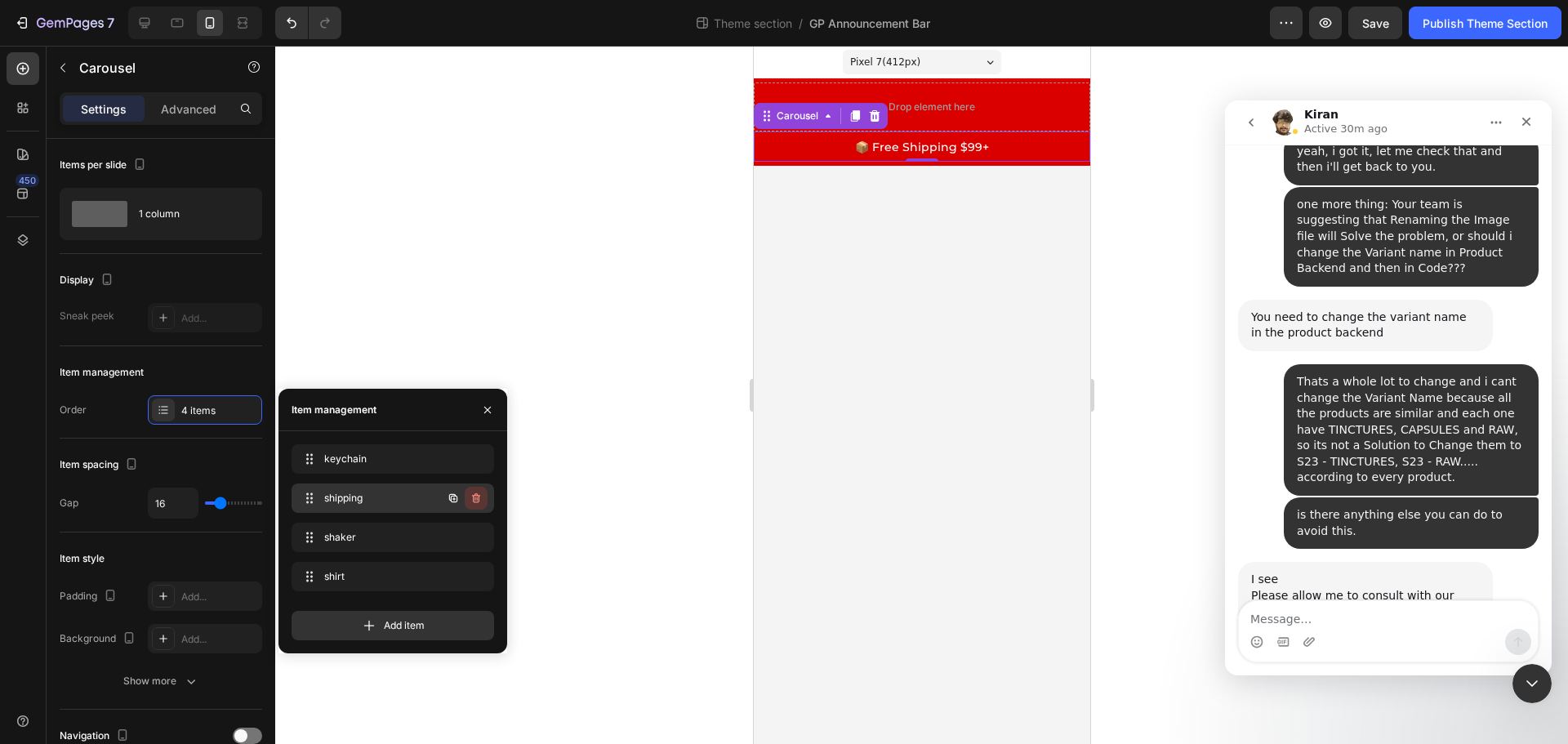
click at [475, 495] on icon "button" at bounding box center [475, 498] width 13 height 13
click at [473, 496] on div "Delete" at bounding box center [464, 498] width 30 height 15
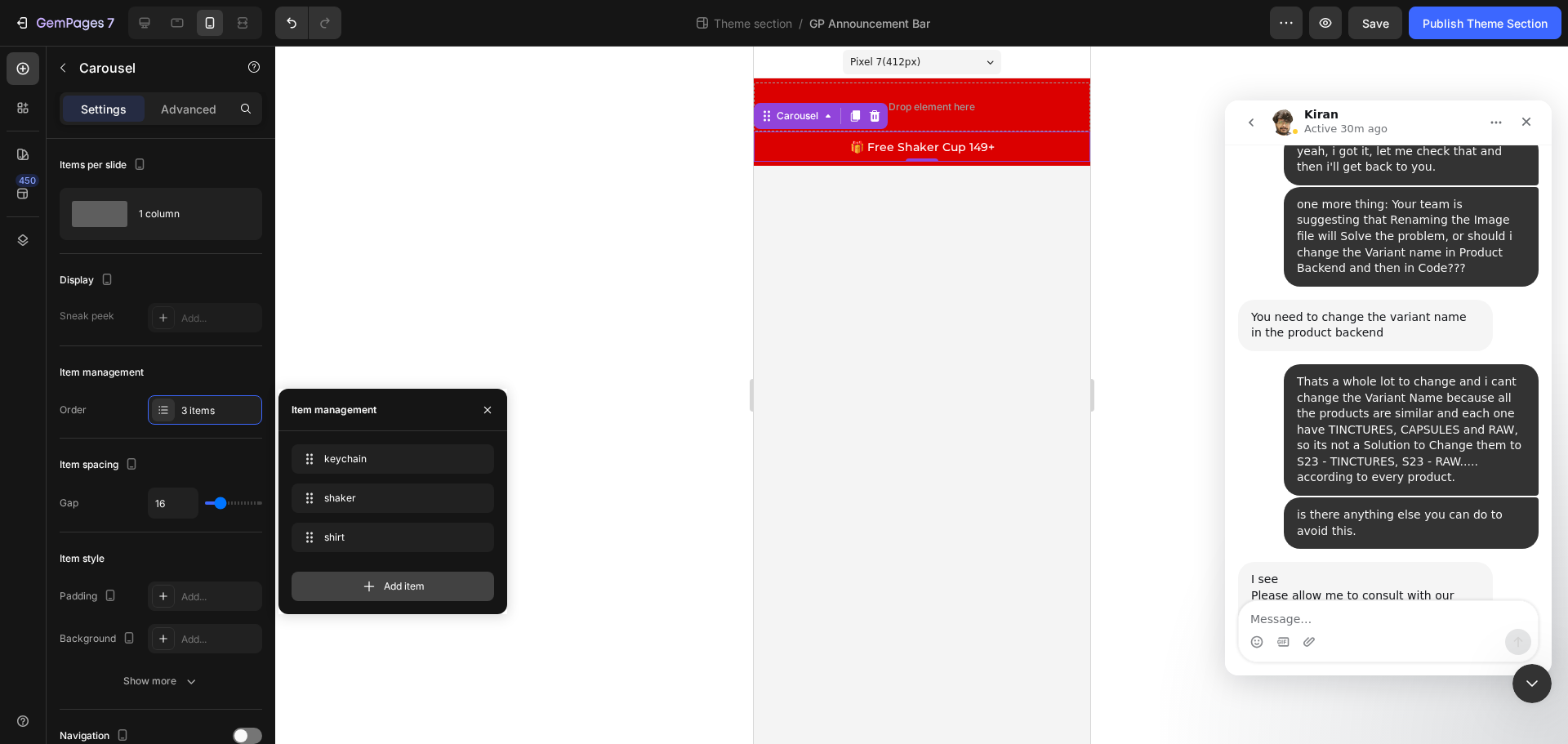
click at [406, 590] on span "Add item" at bounding box center [403, 586] width 40 height 15
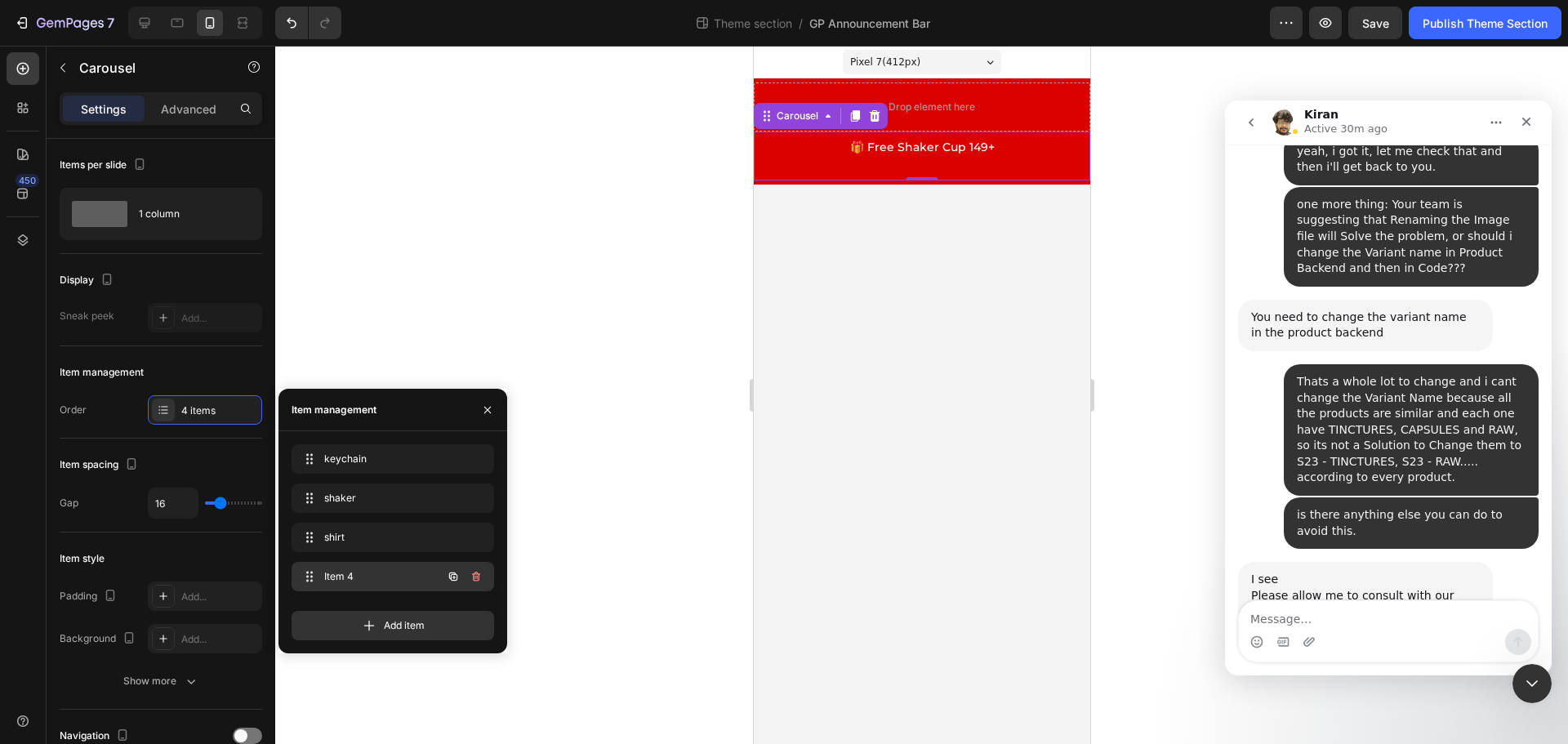
click at [338, 578] on span "Item 4" at bounding box center [370, 576] width 92 height 15
click at [474, 570] on icon "button" at bounding box center [475, 576] width 13 height 13
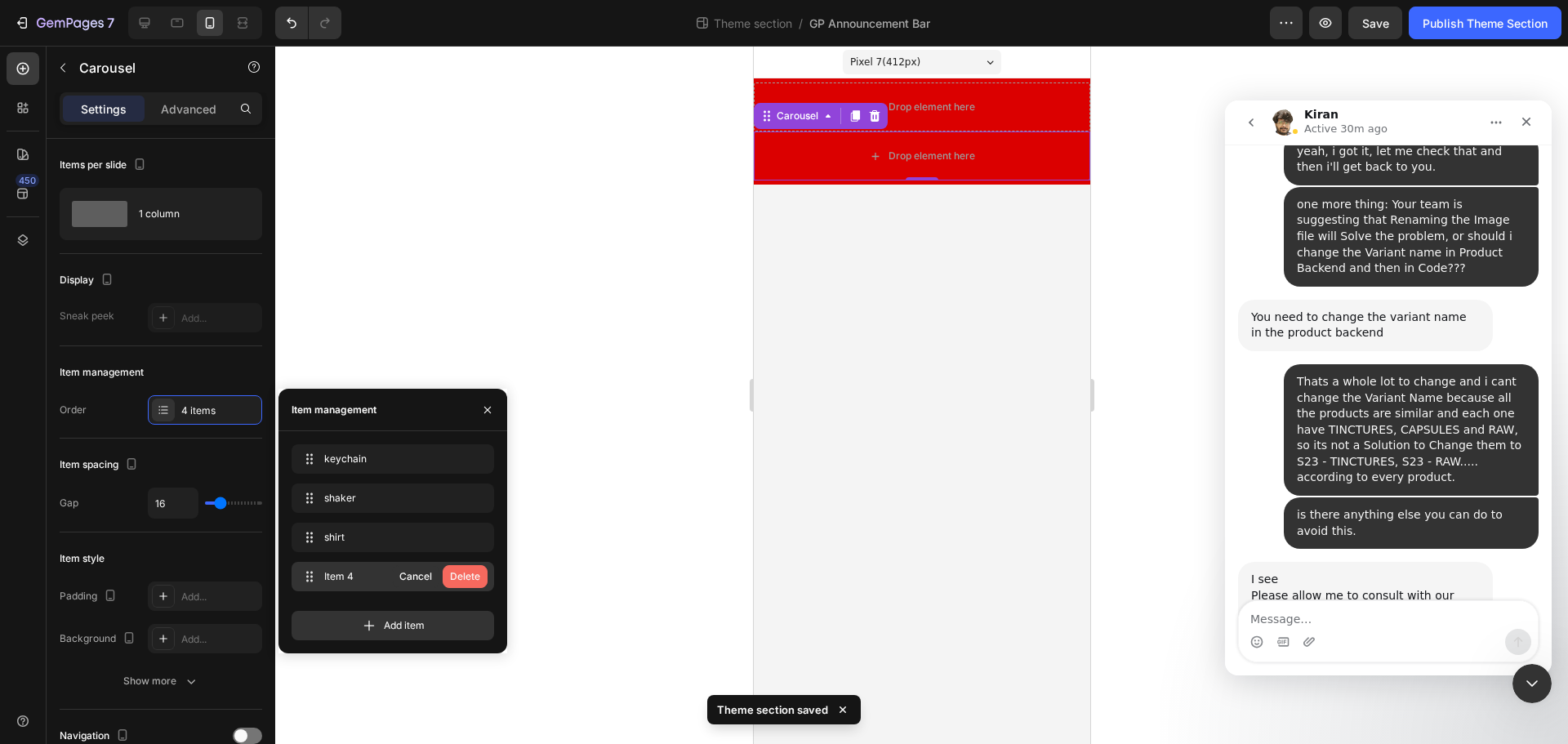
click at [474, 571] on div "Delete" at bounding box center [464, 576] width 30 height 15
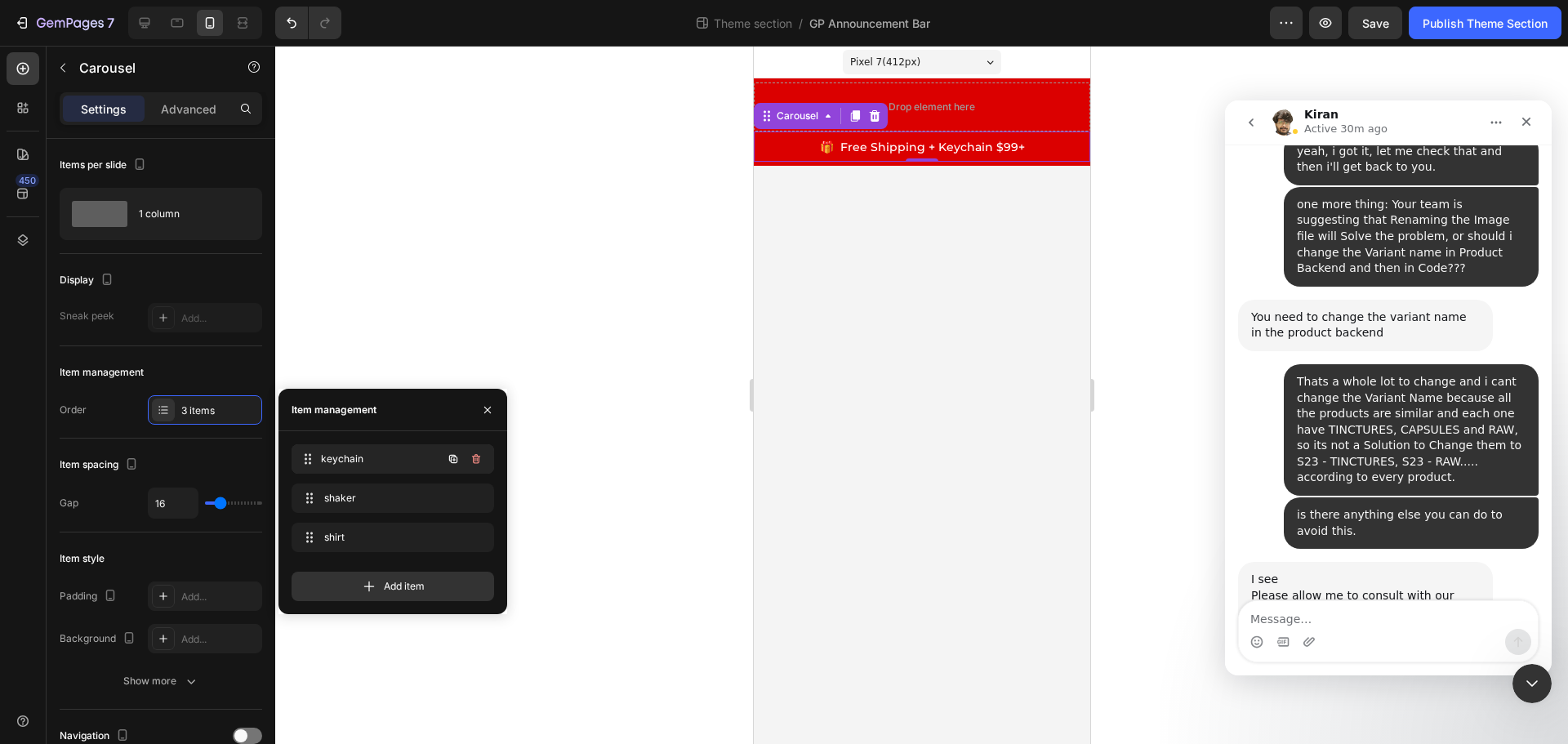
click at [336, 456] on span "keychain" at bounding box center [381, 458] width 121 height 15
click at [314, 456] on icon at bounding box center [308, 458] width 13 height 13
click at [334, 404] on div "Item management" at bounding box center [334, 409] width 85 height 15
click at [156, 410] on div at bounding box center [163, 410] width 23 height 23
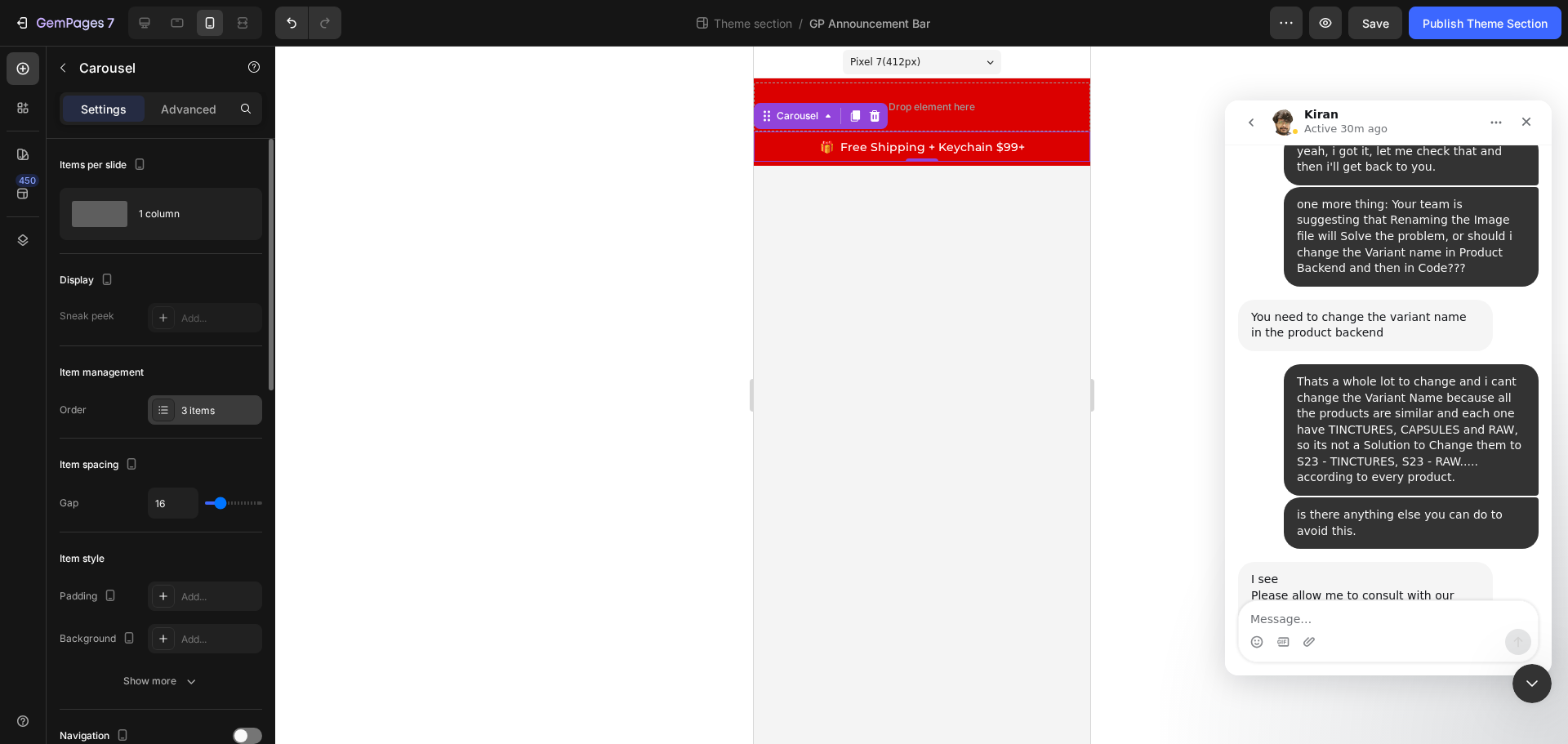
click at [157, 410] on icon at bounding box center [162, 409] width 13 height 13
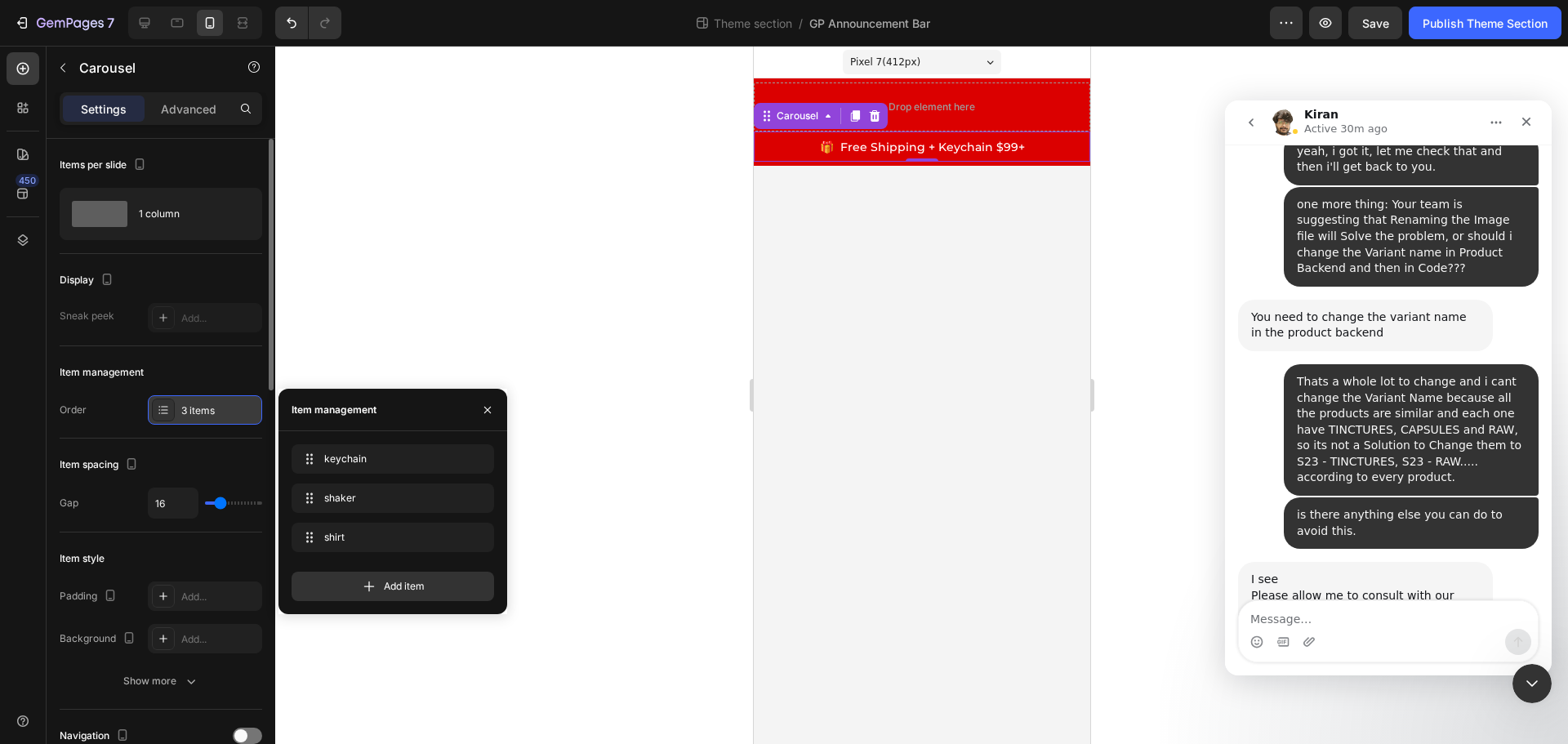
click at [157, 410] on icon at bounding box center [162, 409] width 13 height 13
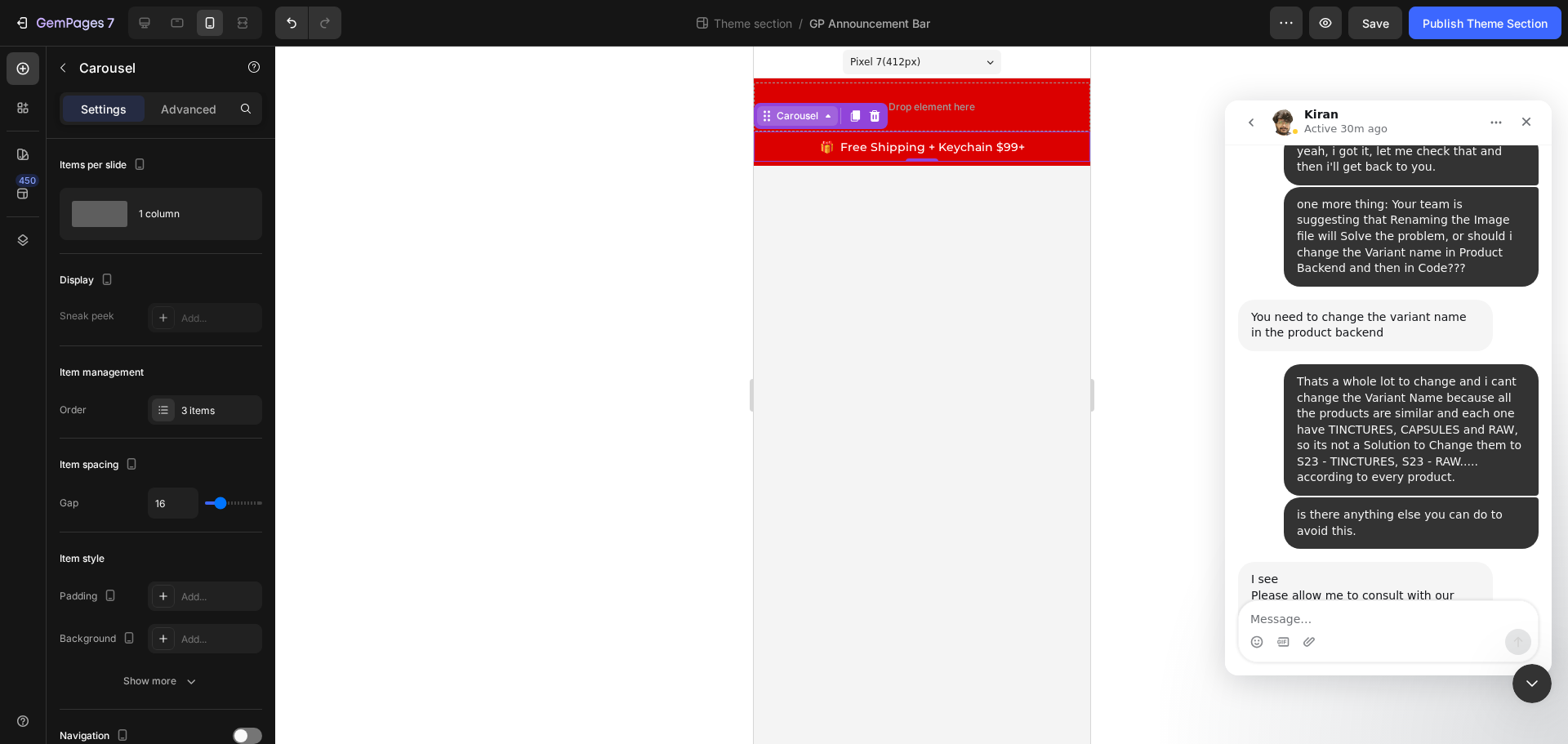
click at [824, 122] on div "Carousel" at bounding box center [797, 115] width 81 height 20
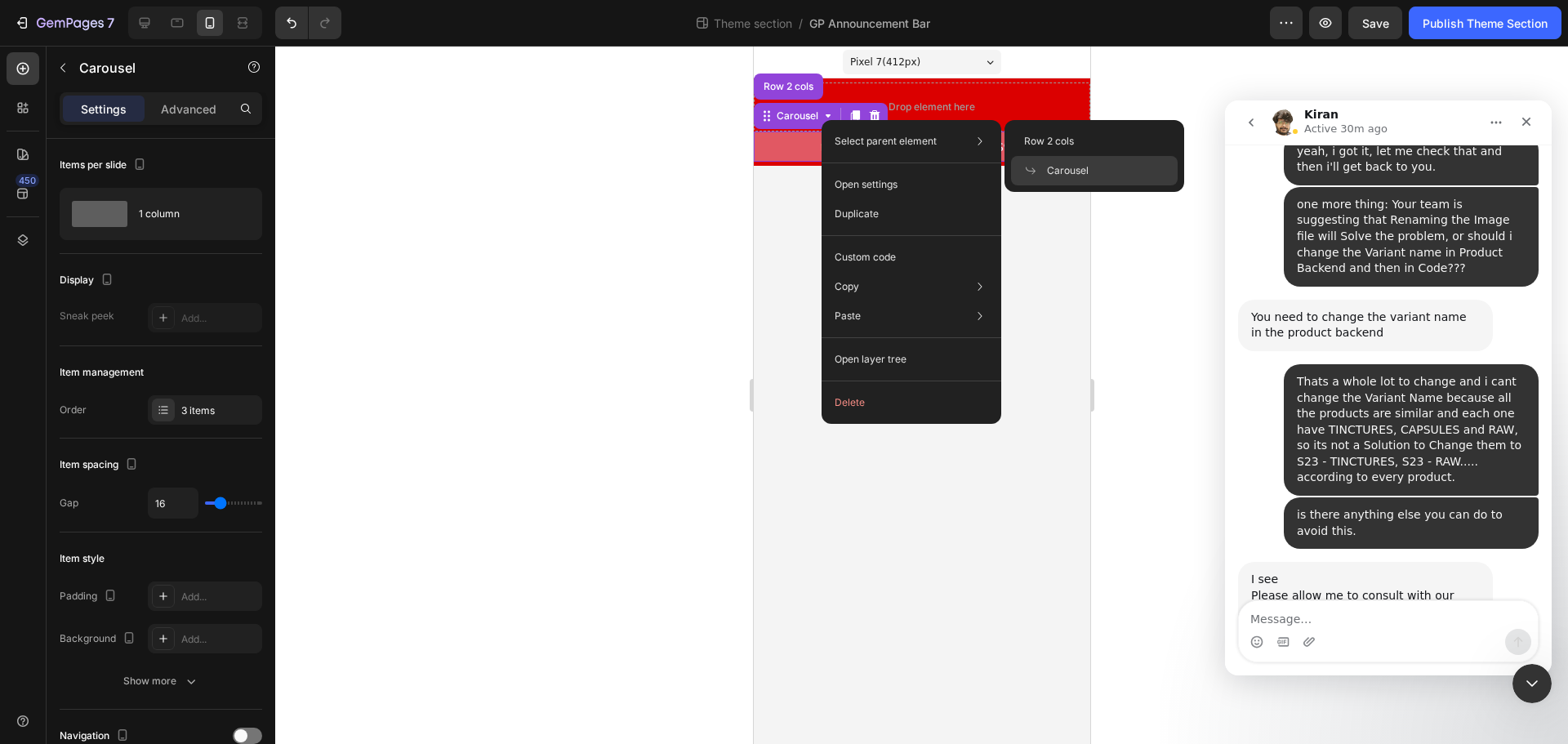
click at [1069, 165] on span "Carousel" at bounding box center [1068, 170] width 41 height 15
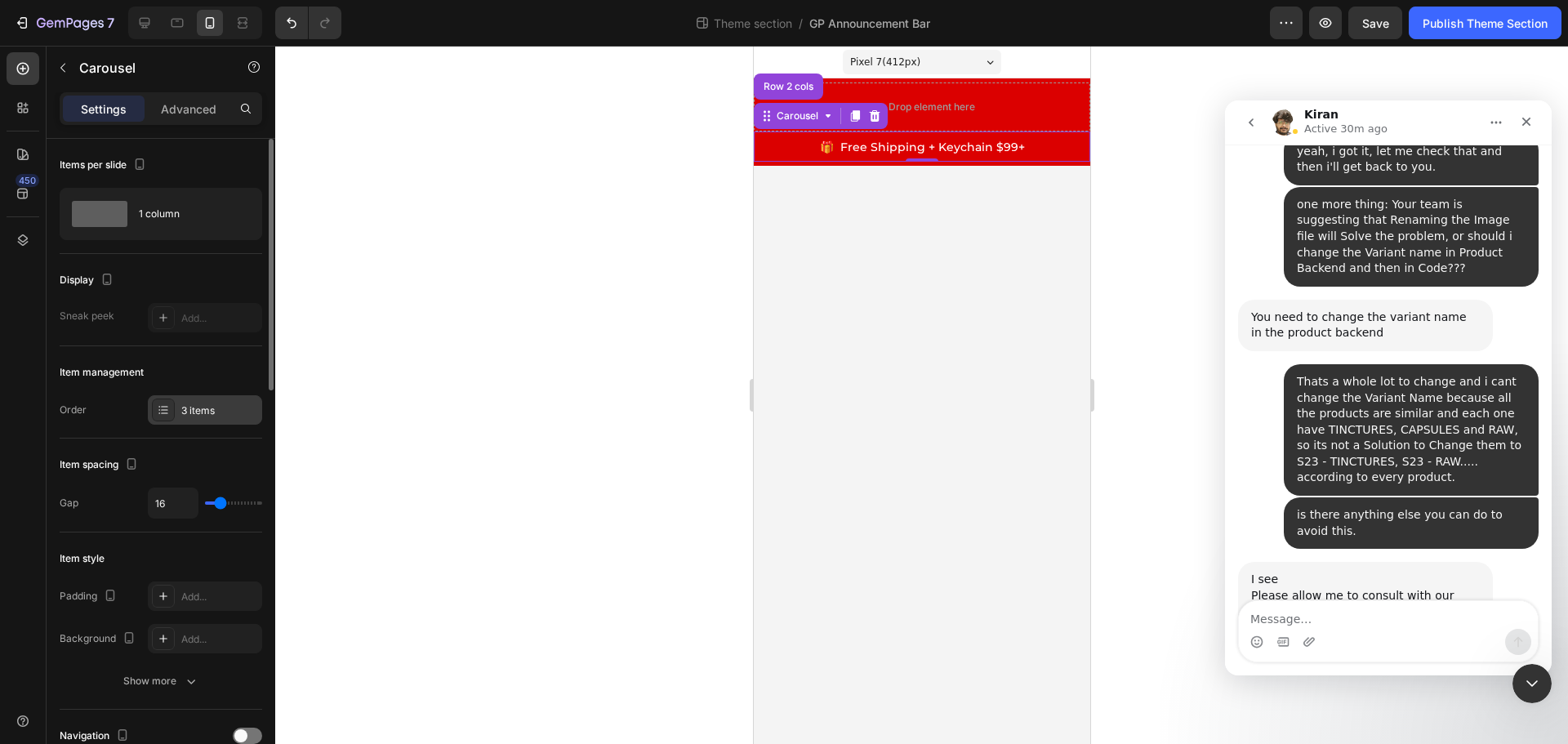
click at [188, 409] on div "3 items" at bounding box center [219, 410] width 77 height 15
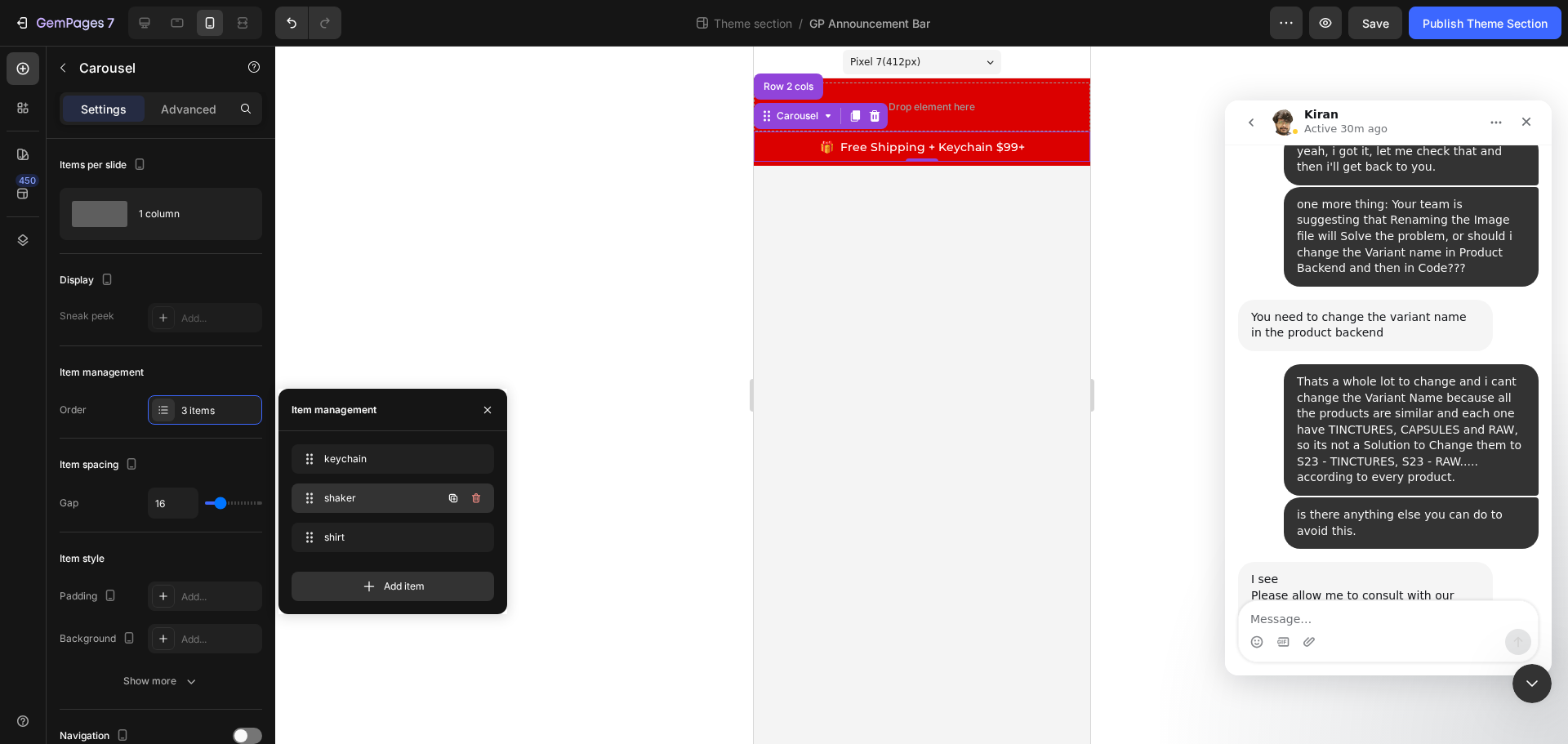
click at [378, 501] on span "shaker" at bounding box center [370, 498] width 92 height 15
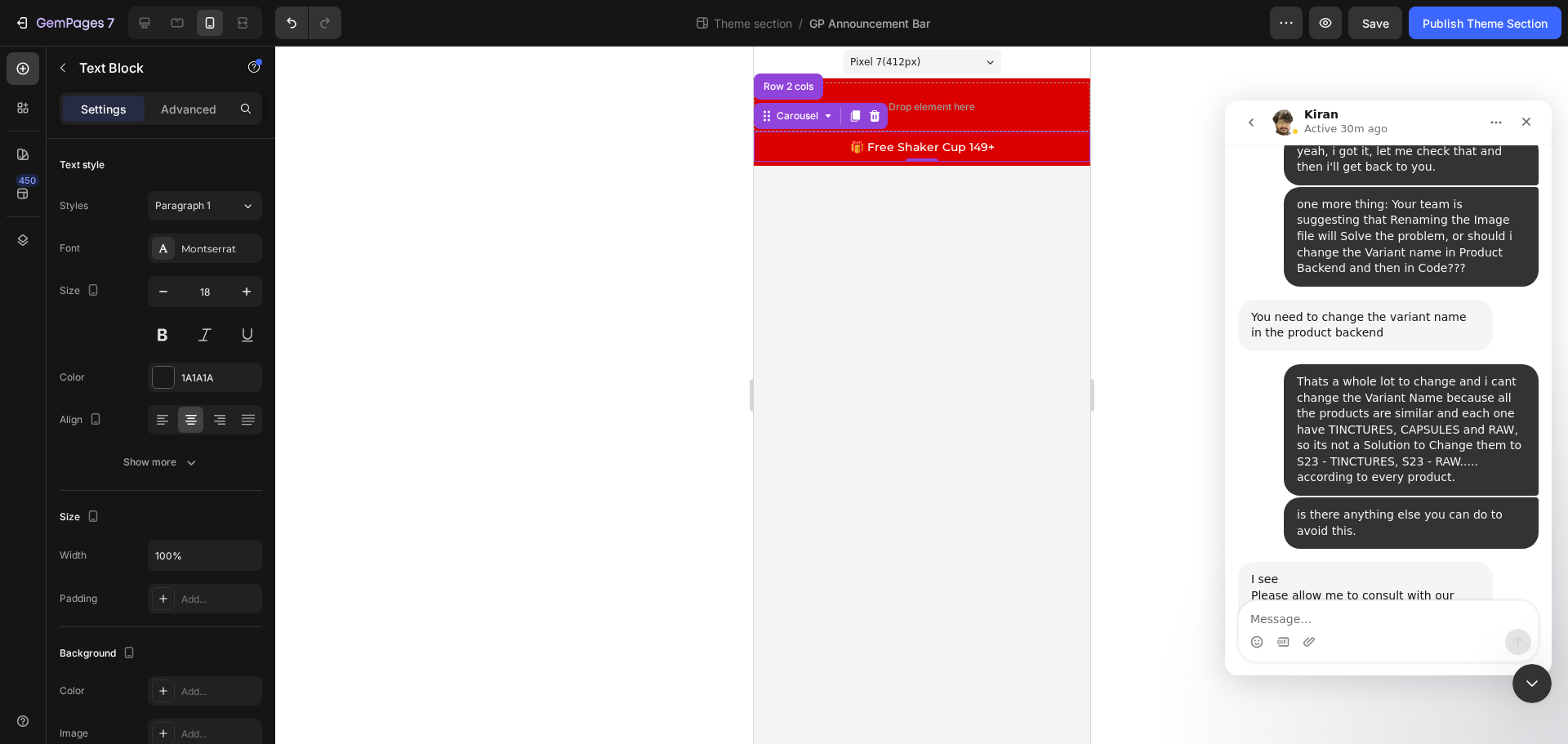
click at [941, 149] on span "🎁 Free Shaker Cup 149+" at bounding box center [922, 146] width 144 height 15
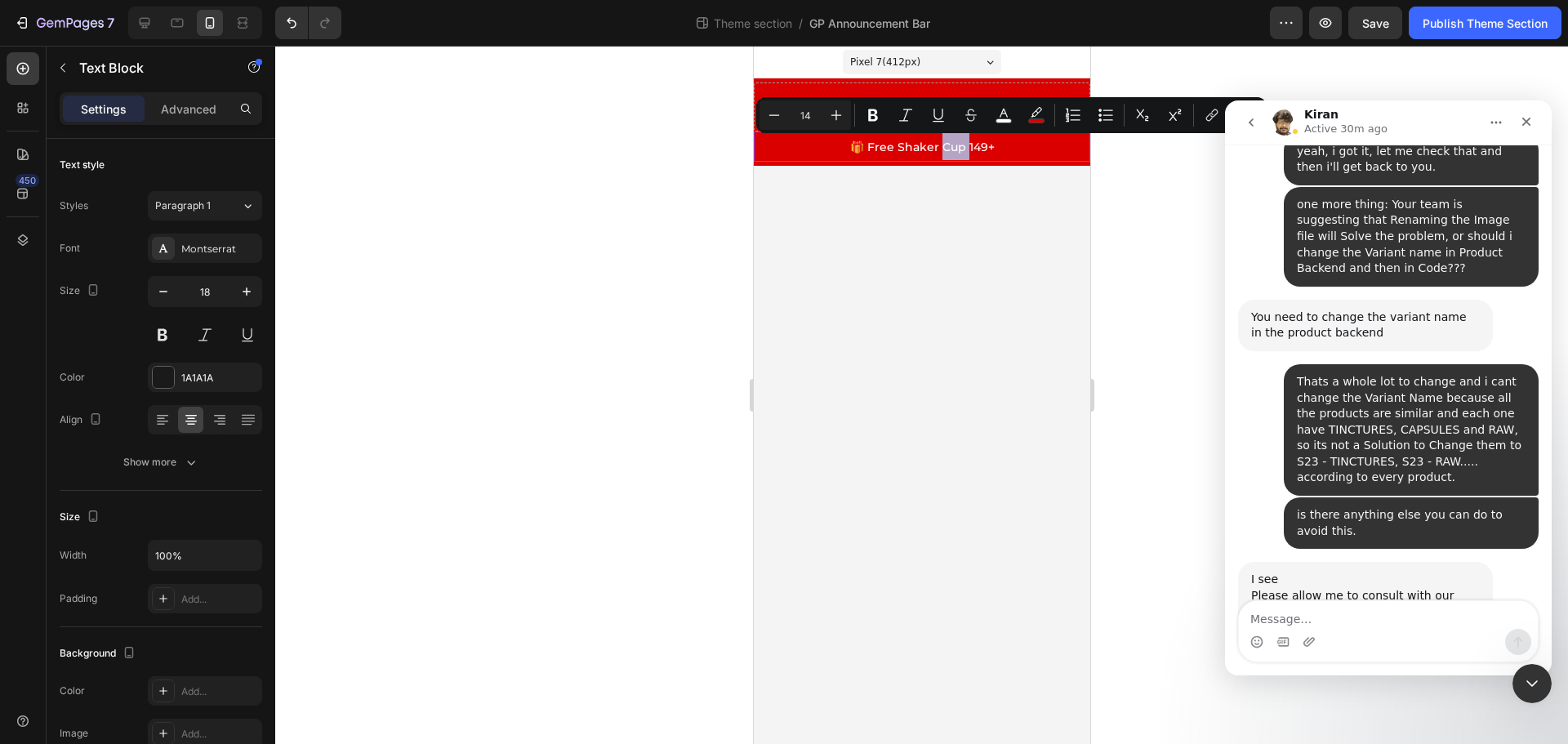
click at [967, 149] on span "🎁 Free Shaker Cup 149+" at bounding box center [922, 146] width 144 height 15
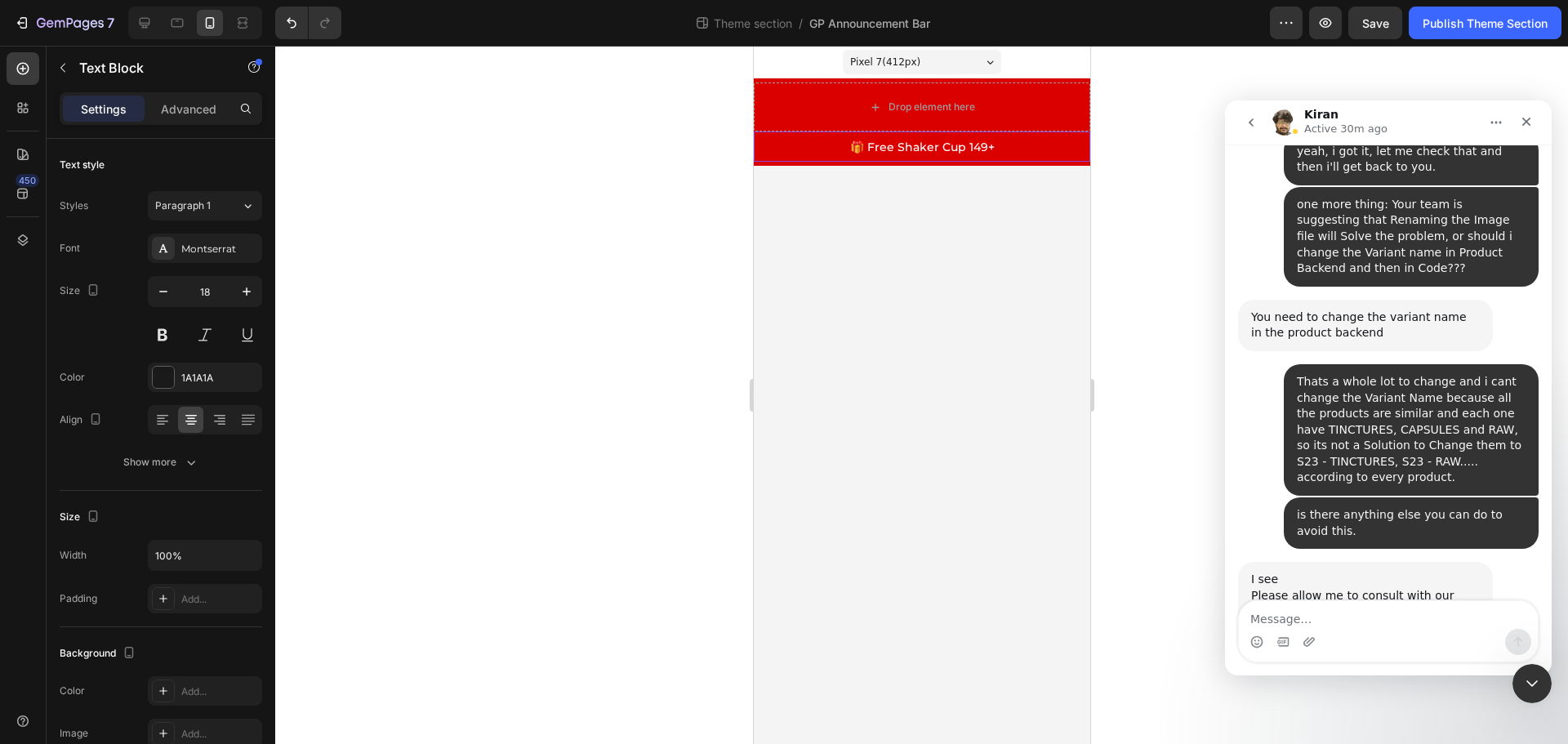
click at [998, 151] on p "🎁 Free Shaker Cup 149+" at bounding box center [922, 146] width 334 height 27
click at [970, 146] on span "🎁 Free Shaker Cup 149+" at bounding box center [922, 146] width 144 height 15
click at [983, 146] on span "🎁 Free Shaker Cup 149+" at bounding box center [922, 146] width 144 height 15
click at [968, 148] on span "🎁 Free Shaker Cup 199+" at bounding box center [922, 146] width 144 height 15
click at [777, 92] on div "Row" at bounding box center [769, 92] width 27 height 15
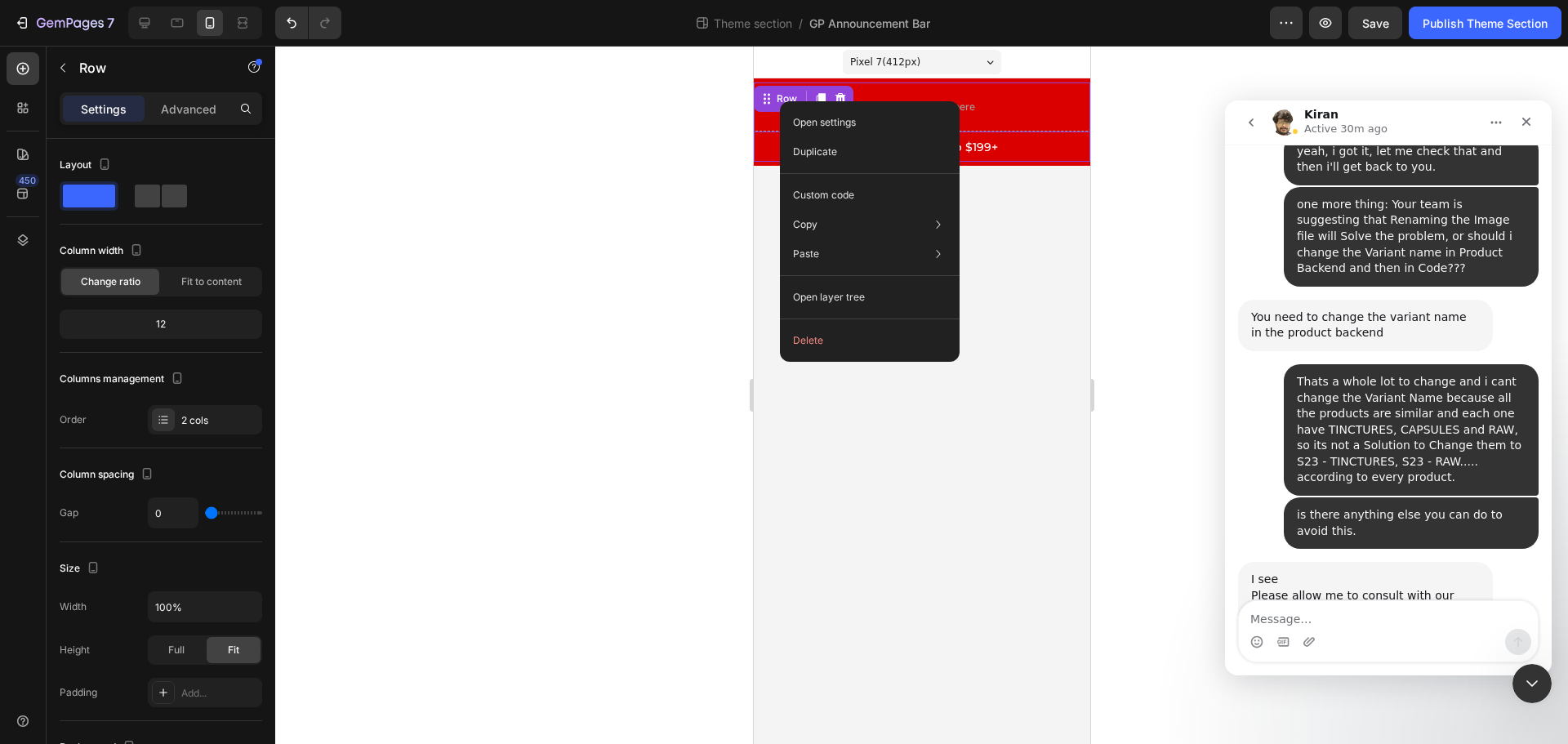
click at [1012, 145] on p "🎁 Free Shaker Cup $199+" at bounding box center [922, 146] width 334 height 27
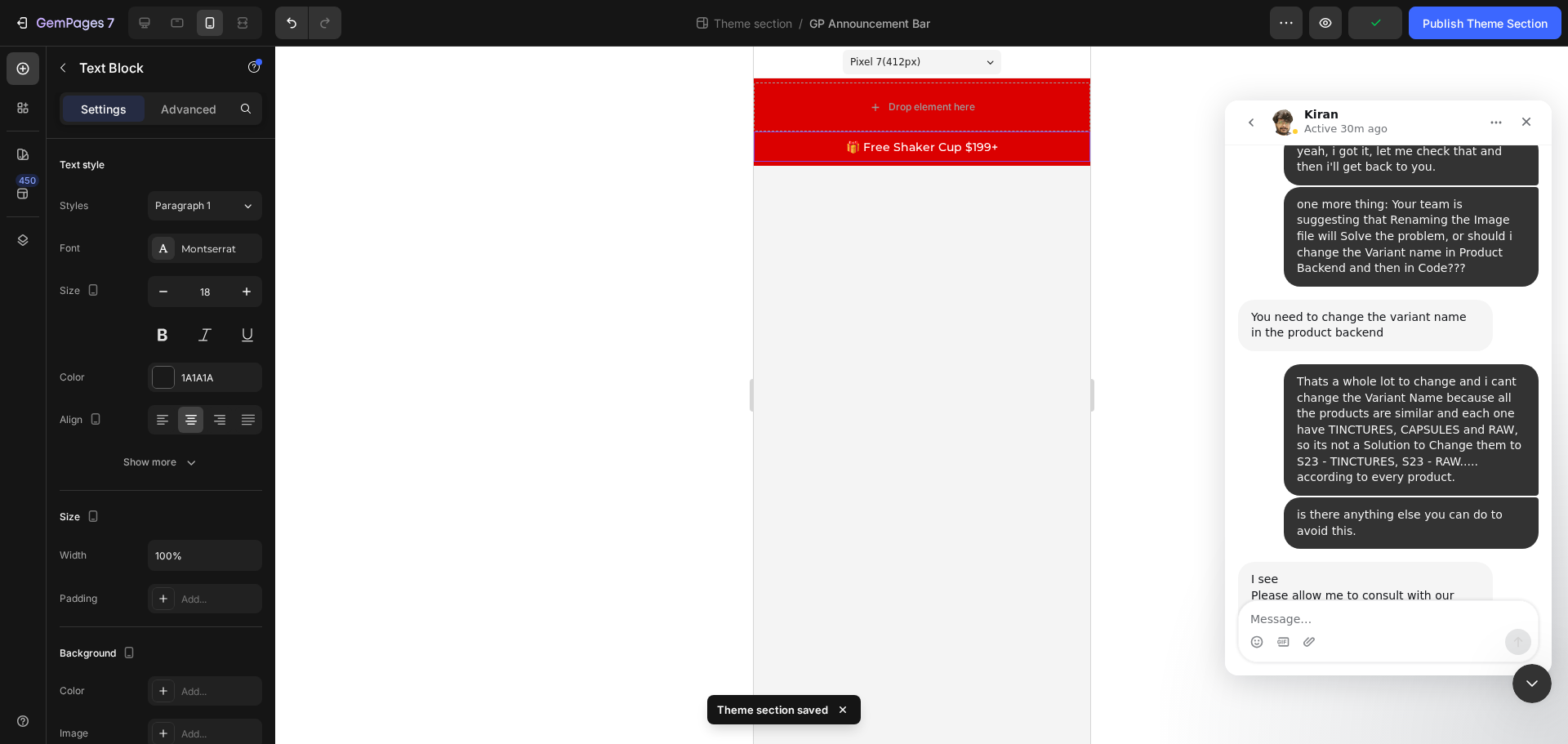
click at [958, 147] on span "🎁 Free Shaker Cup $199+" at bounding box center [921, 146] width 152 height 15
drag, startPoint x: 205, startPoint y: 101, endPoint x: 1155, endPoint y: 131, distance: 950.5
click at [1155, 131] on div at bounding box center [922, 395] width 1293 height 698
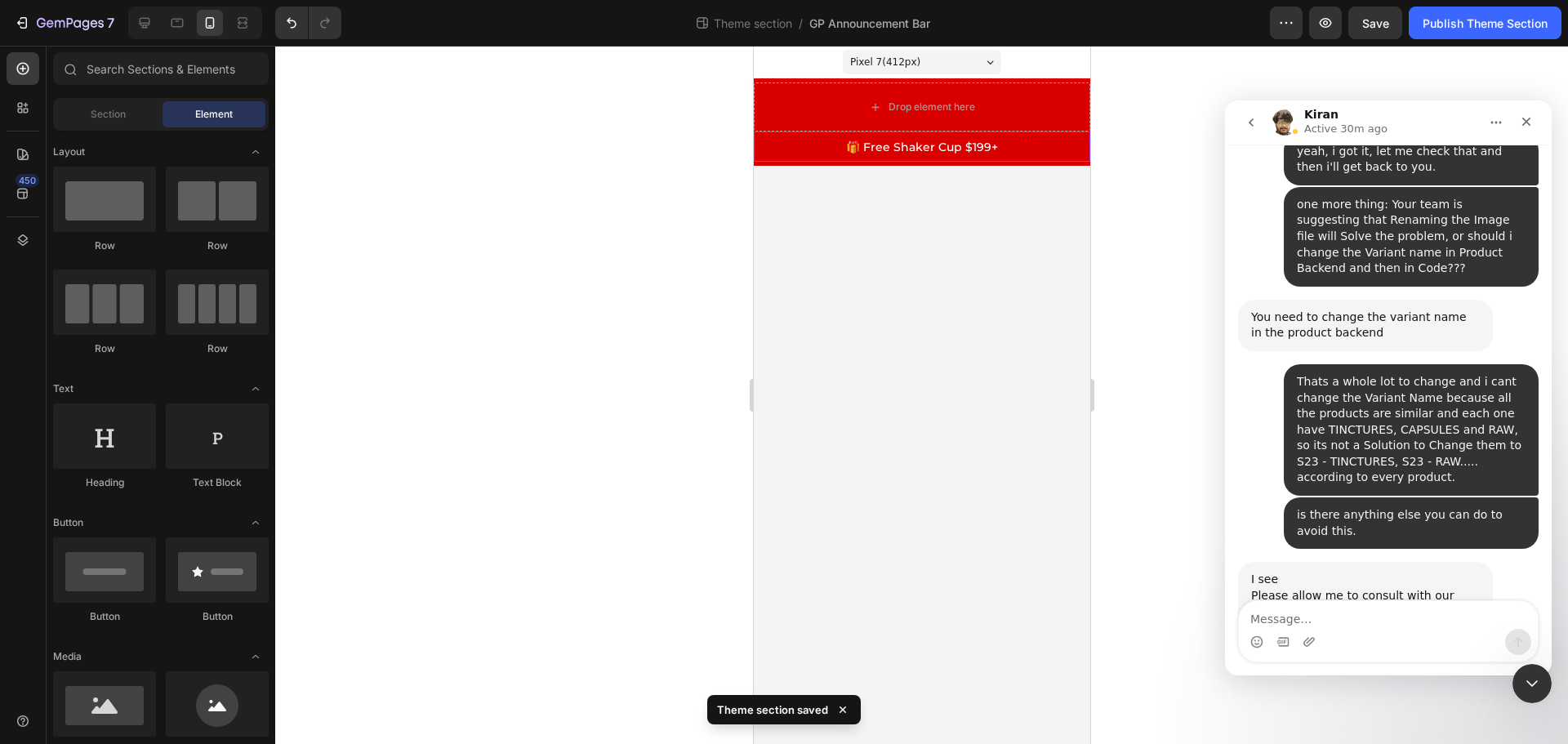
click at [1063, 141] on p "🎁 Free Shaker Cup $199+" at bounding box center [922, 146] width 334 height 27
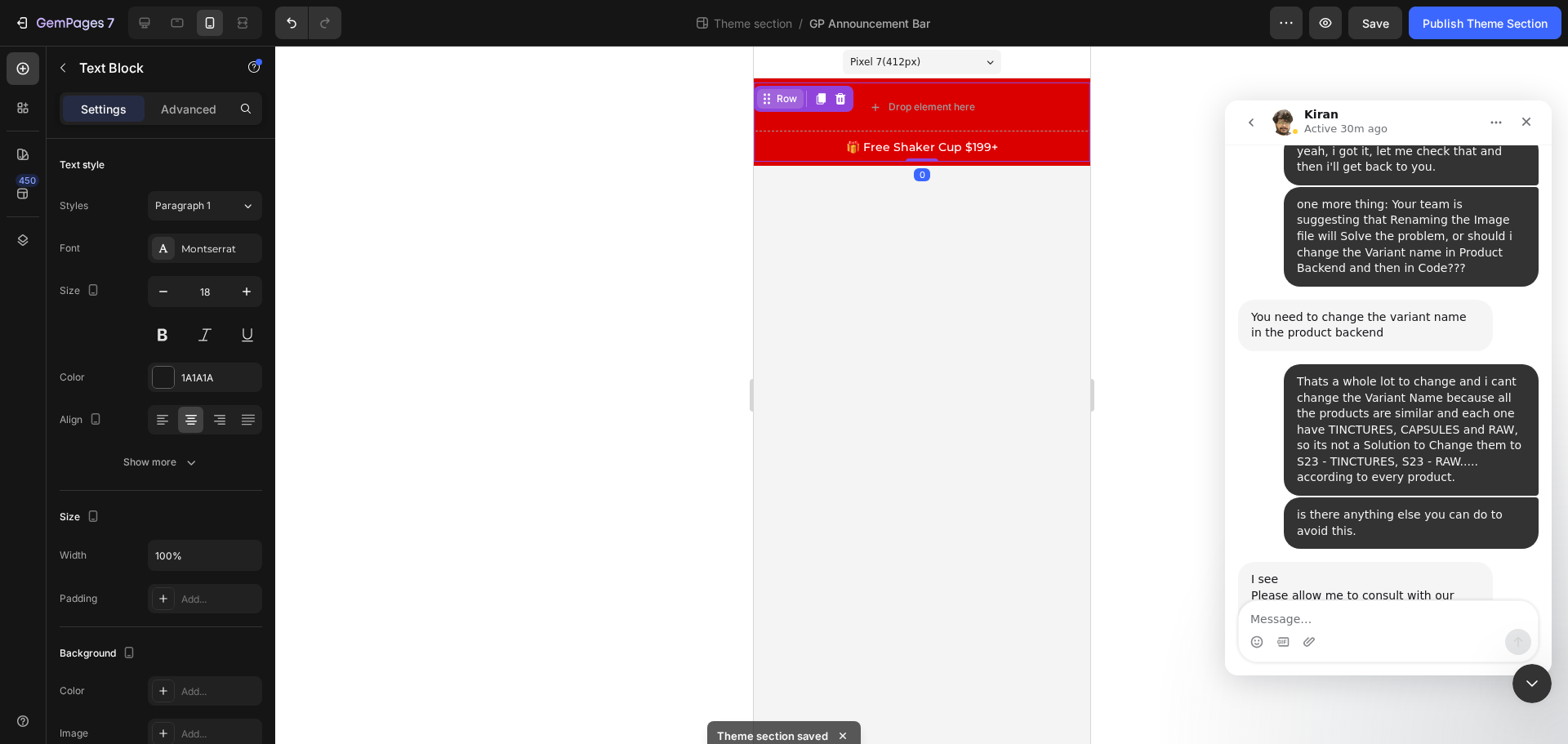
click at [779, 96] on div "Row" at bounding box center [786, 98] width 27 height 15
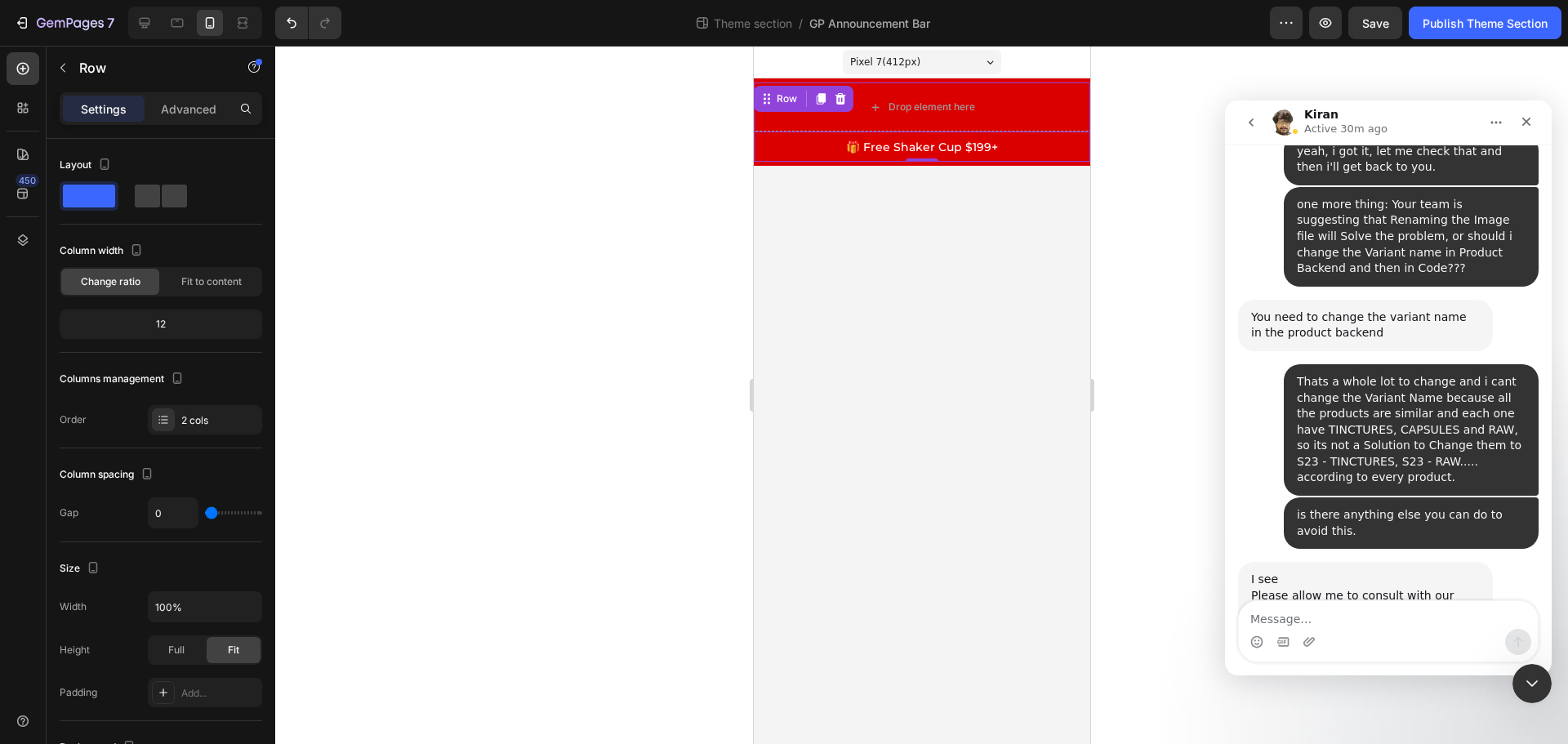
click at [790, 134] on p "🎁 Free Shaker Cup $199+" at bounding box center [922, 146] width 334 height 27
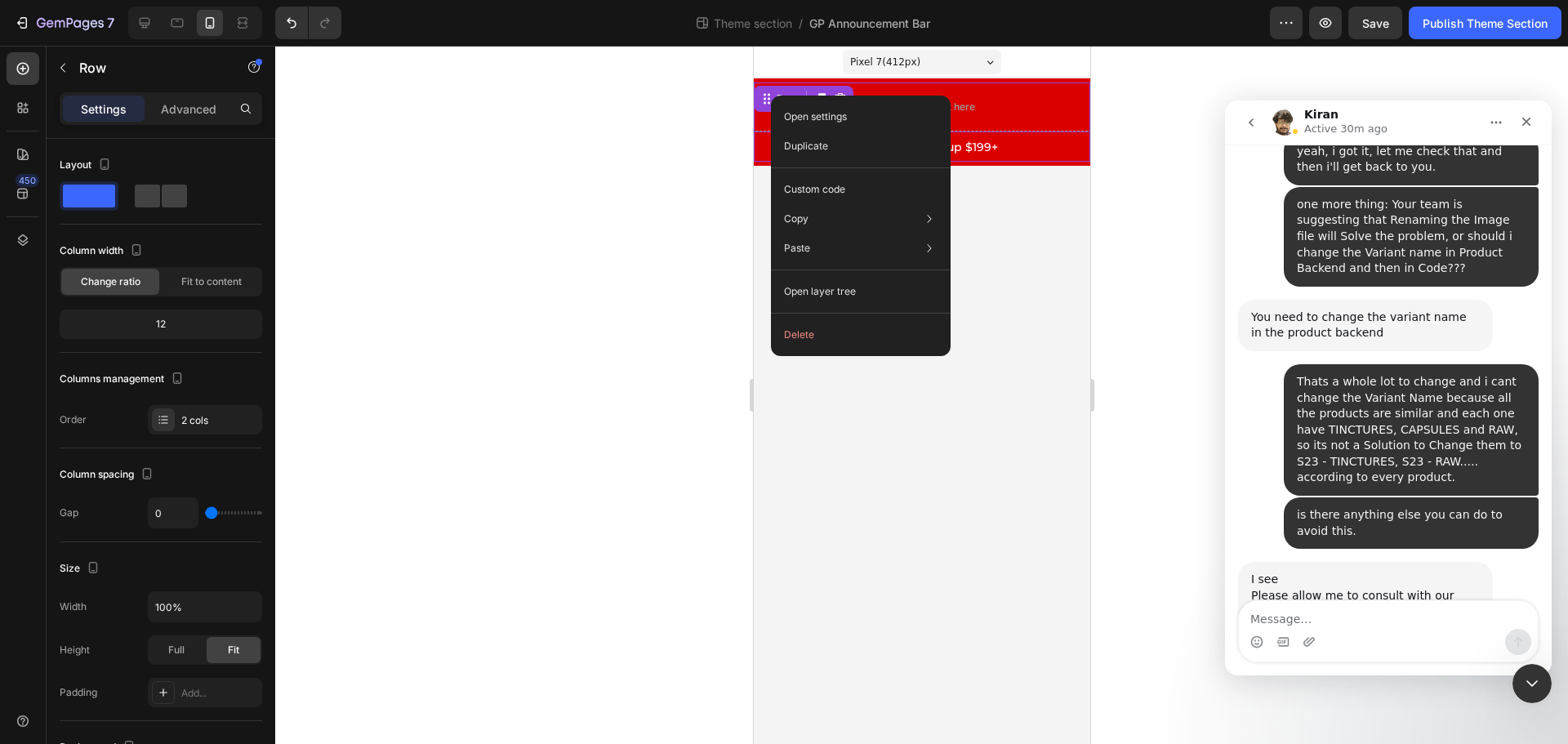
click at [999, 156] on p "🎁 Free Shaker Cup $199+" at bounding box center [922, 146] width 334 height 27
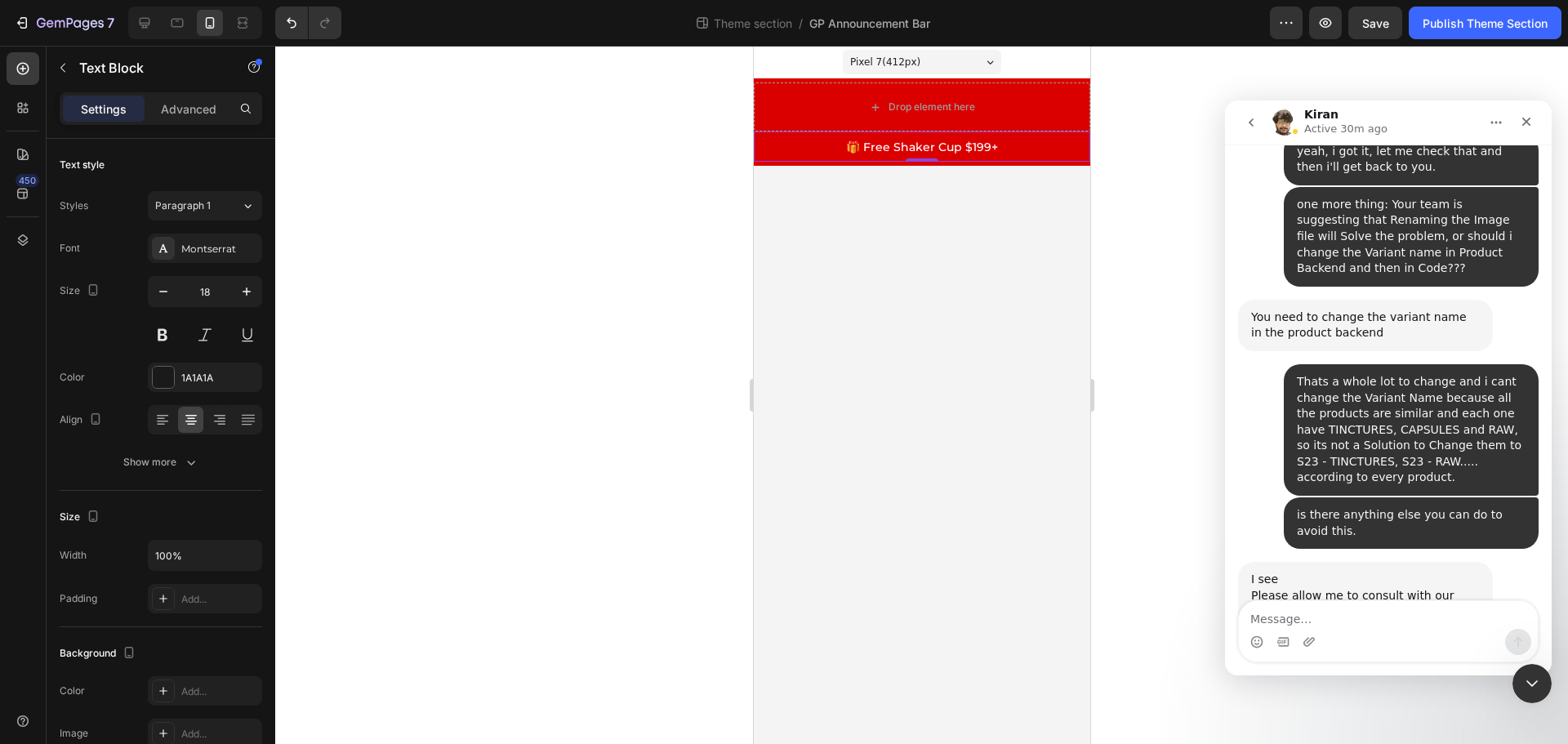
click at [1158, 148] on div at bounding box center [922, 395] width 1293 height 698
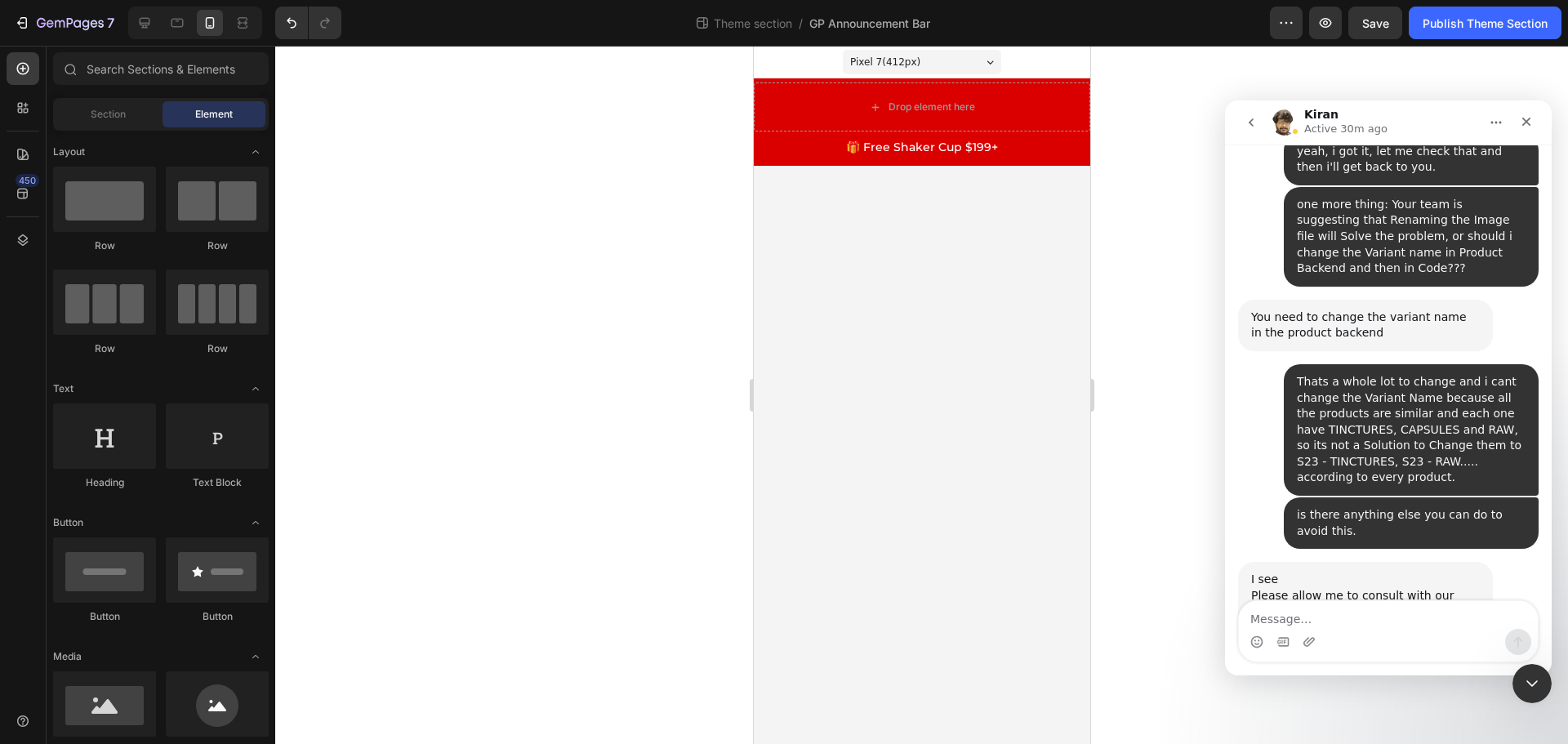
click at [1057, 147] on p "🎁 Free Shaker Cup $199+" at bounding box center [922, 146] width 334 height 27
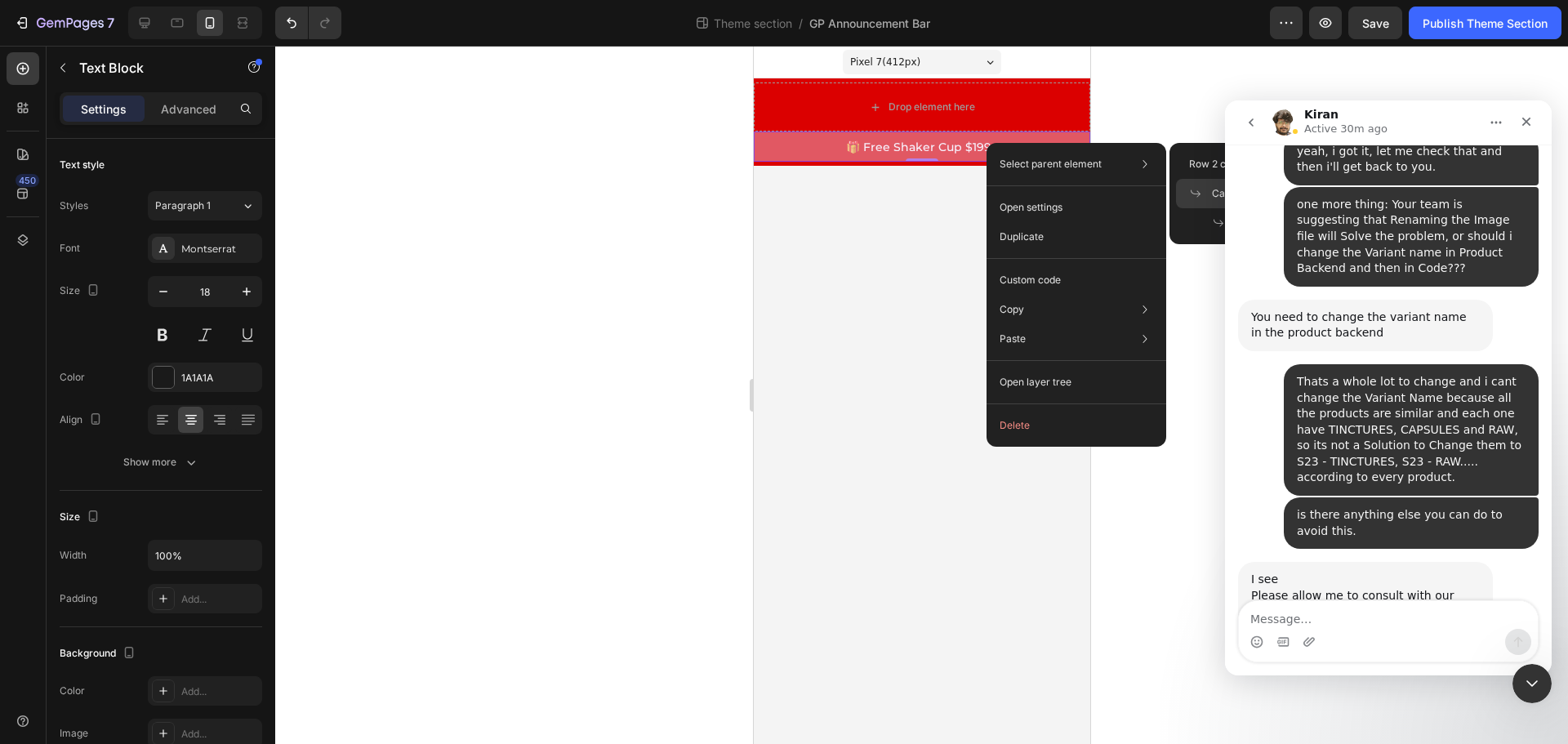
click at [1207, 188] on span at bounding box center [1200, 194] width 23 height 13
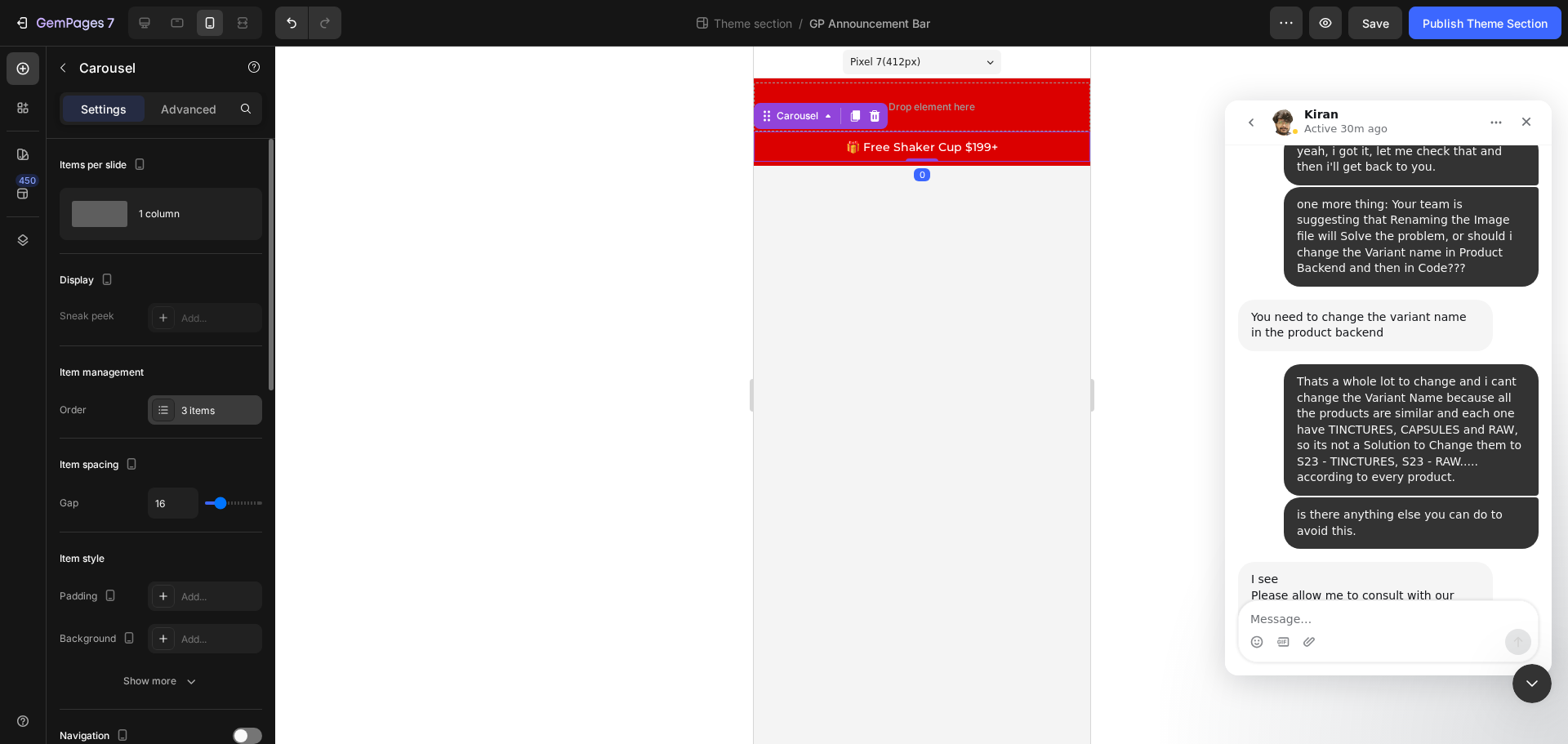
click at [223, 409] on div "3 items" at bounding box center [219, 410] width 77 height 15
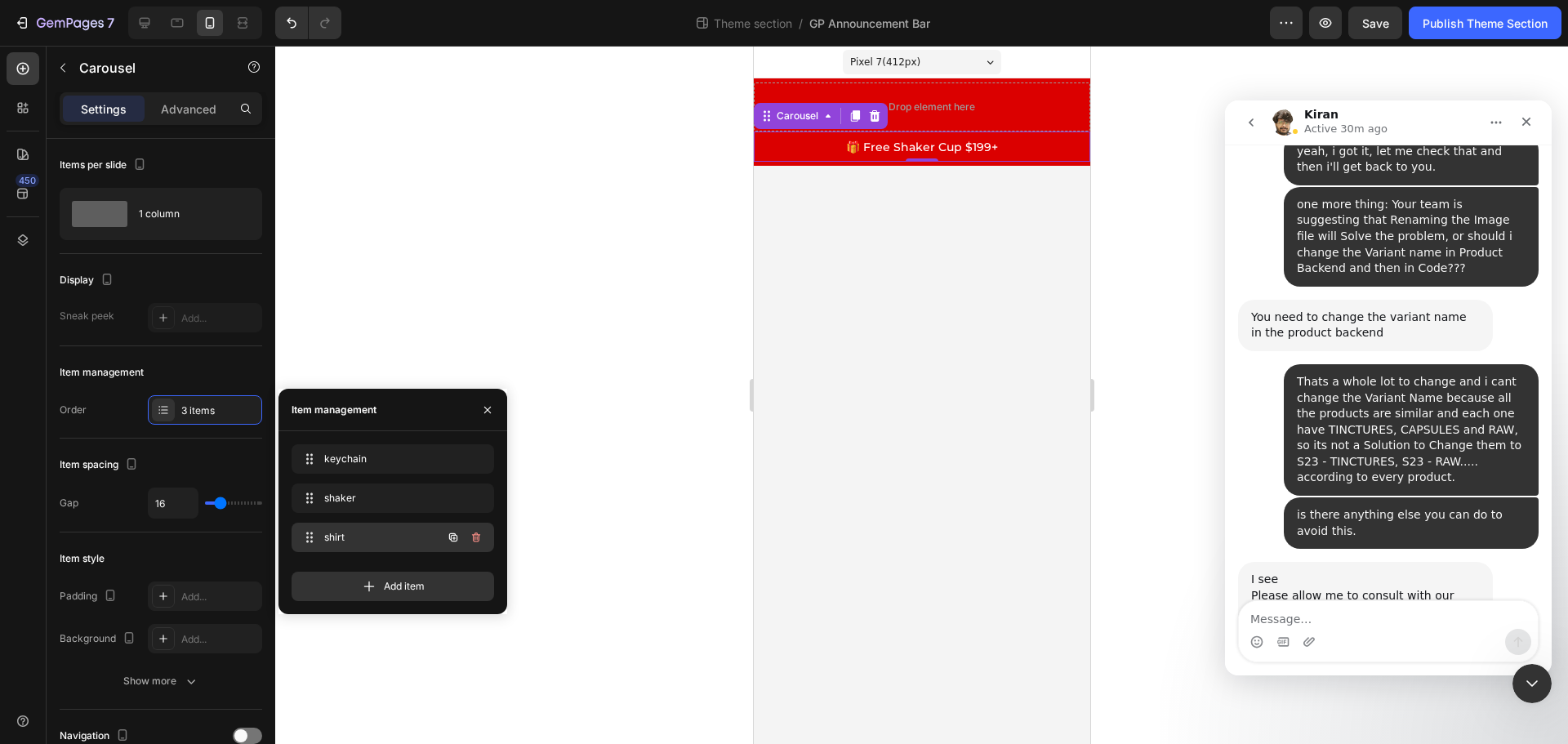
click at [390, 532] on span "shirt" at bounding box center [370, 537] width 92 height 15
click at [941, 145] on span "🎁Free T-Shirt $499+" at bounding box center [921, 146] width 122 height 15
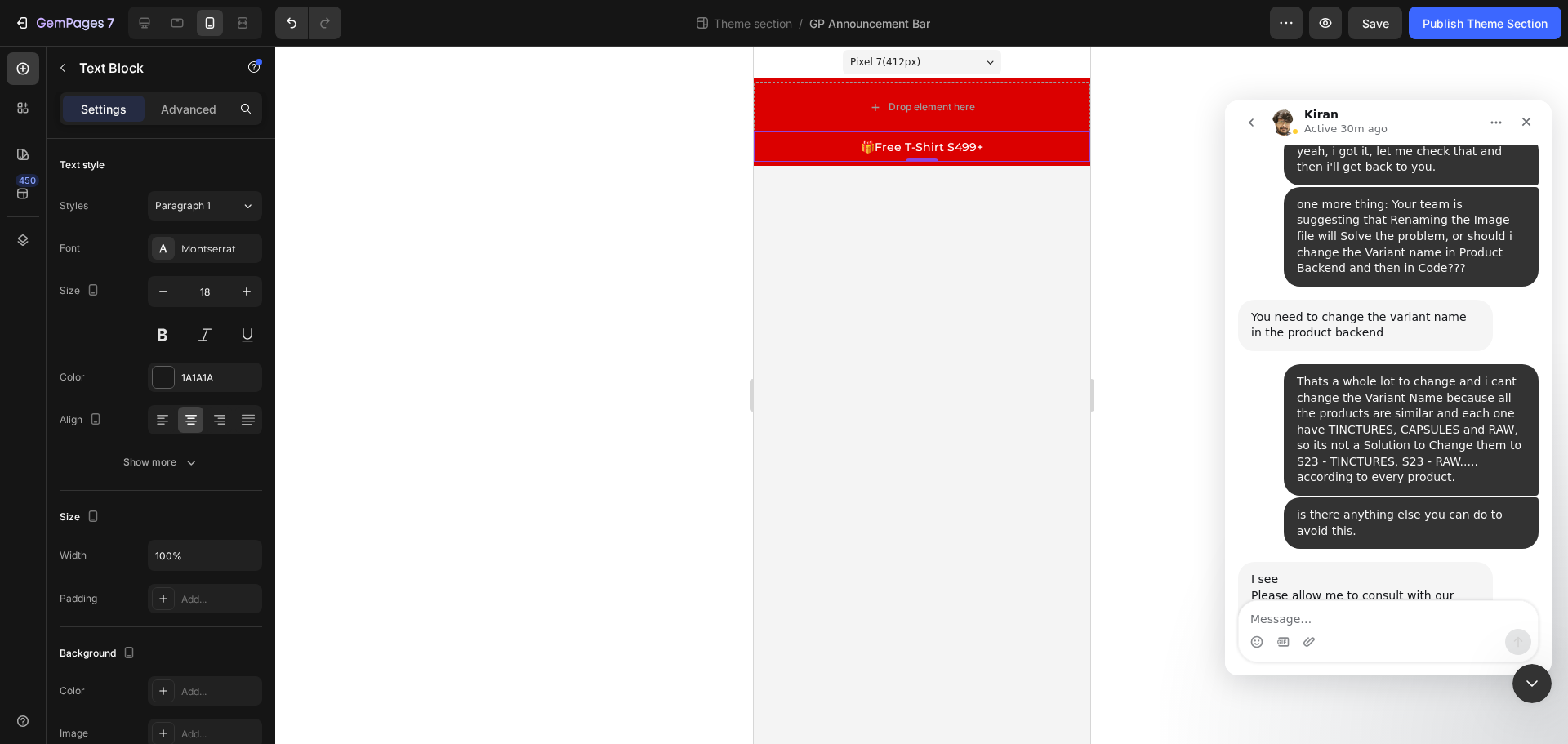
click at [941, 145] on span "🎁Free T-Shirt $499+" at bounding box center [921, 146] width 122 height 15
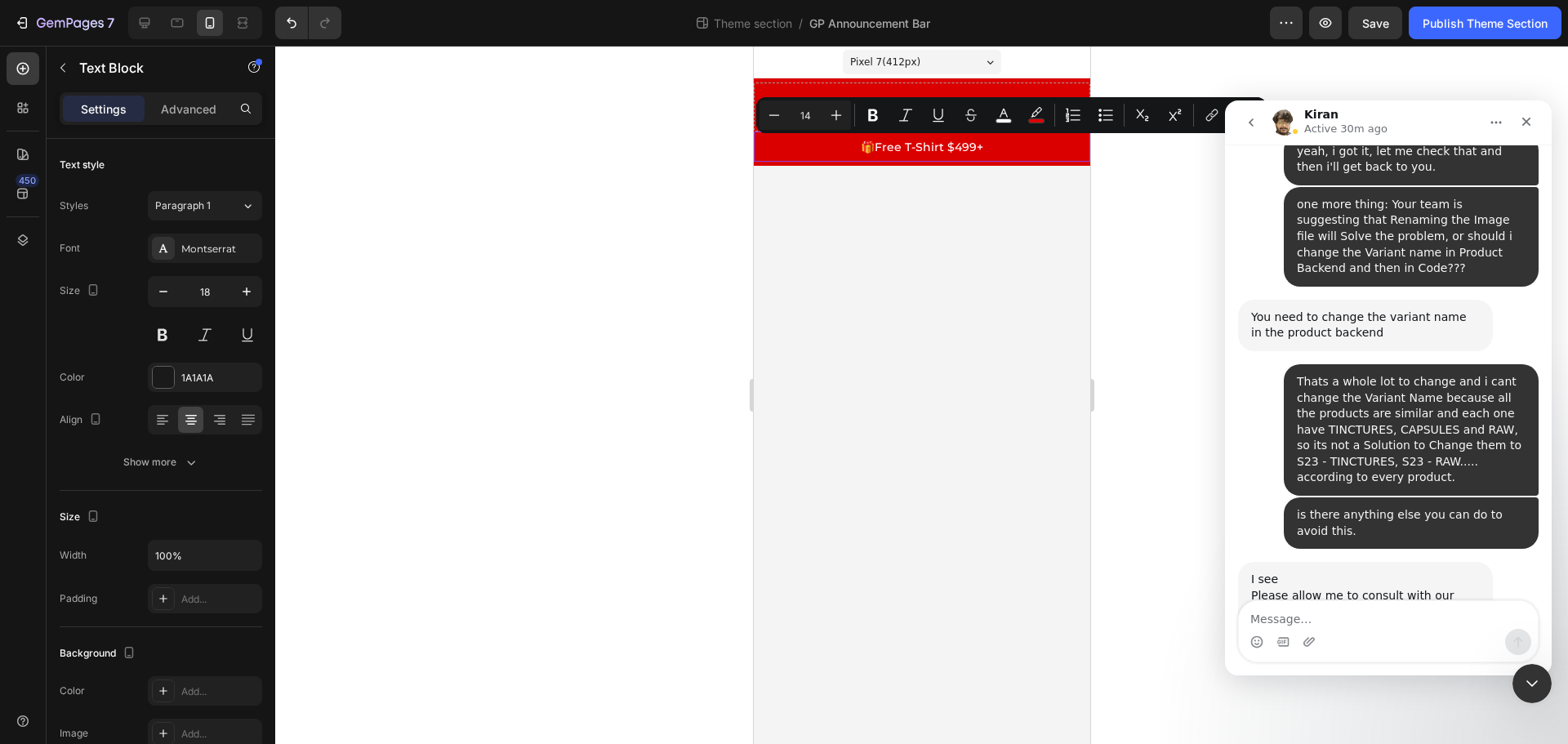
click at [959, 145] on span "🎁Free T-Shirt $499+" at bounding box center [921, 146] width 122 height 15
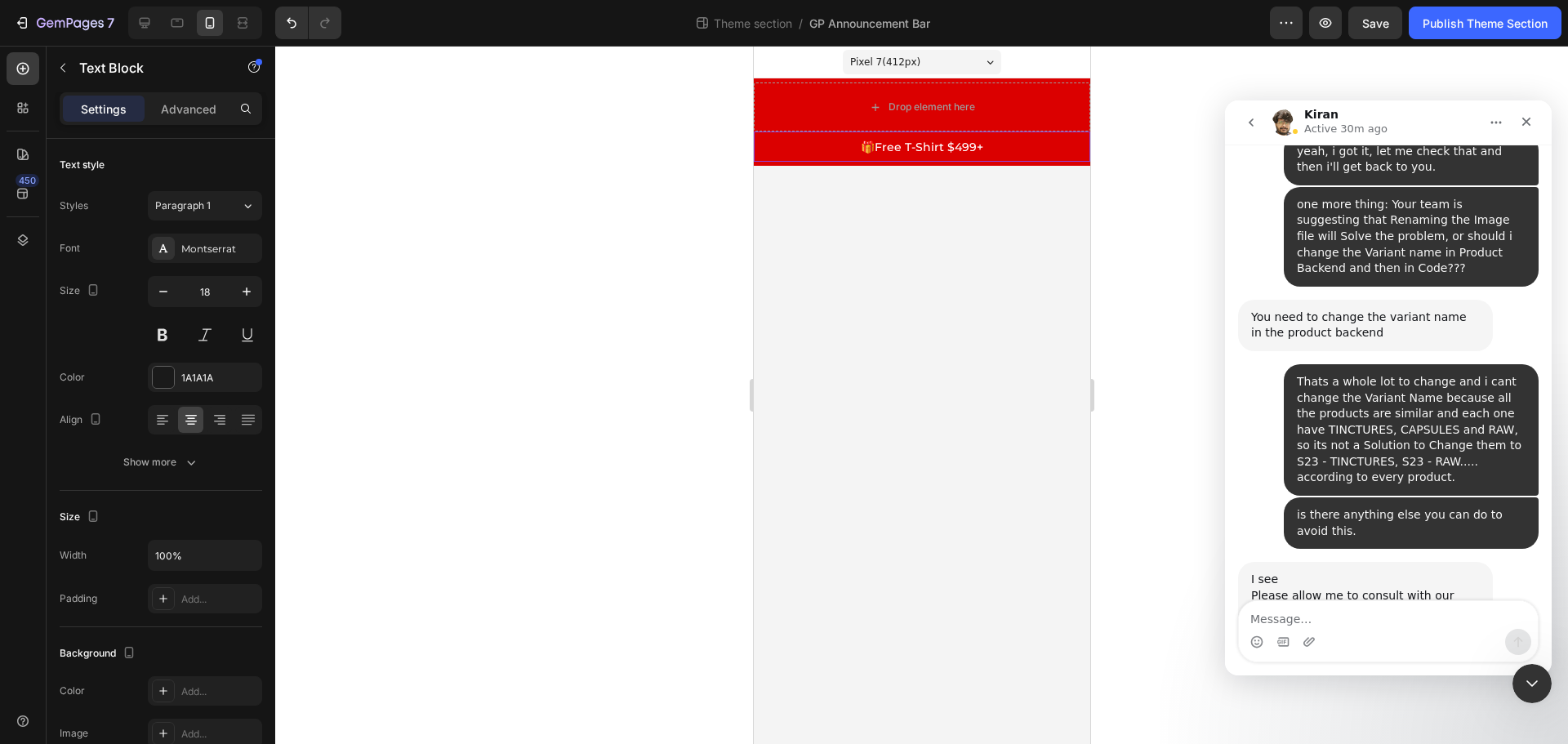
click at [941, 146] on span "🎁Free T-Shirt $499+" at bounding box center [921, 146] width 122 height 15
click at [959, 148] on span "🎁Free T-Shirt $499+" at bounding box center [921, 146] width 122 height 15
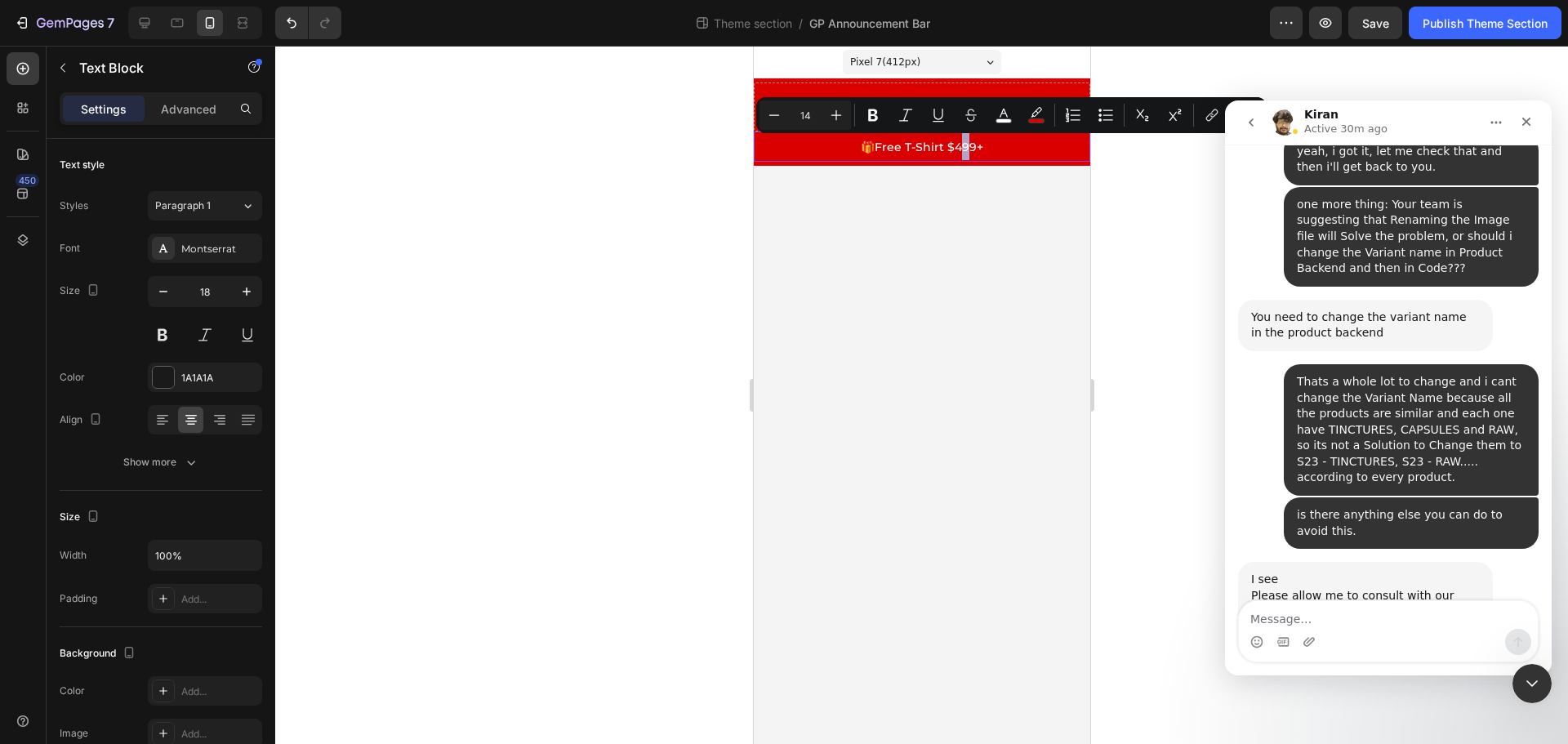
click at [966, 146] on span "🎁Free T-Shirt $499+" at bounding box center [921, 146] width 122 height 15
click at [1120, 181] on div at bounding box center [922, 395] width 1293 height 698
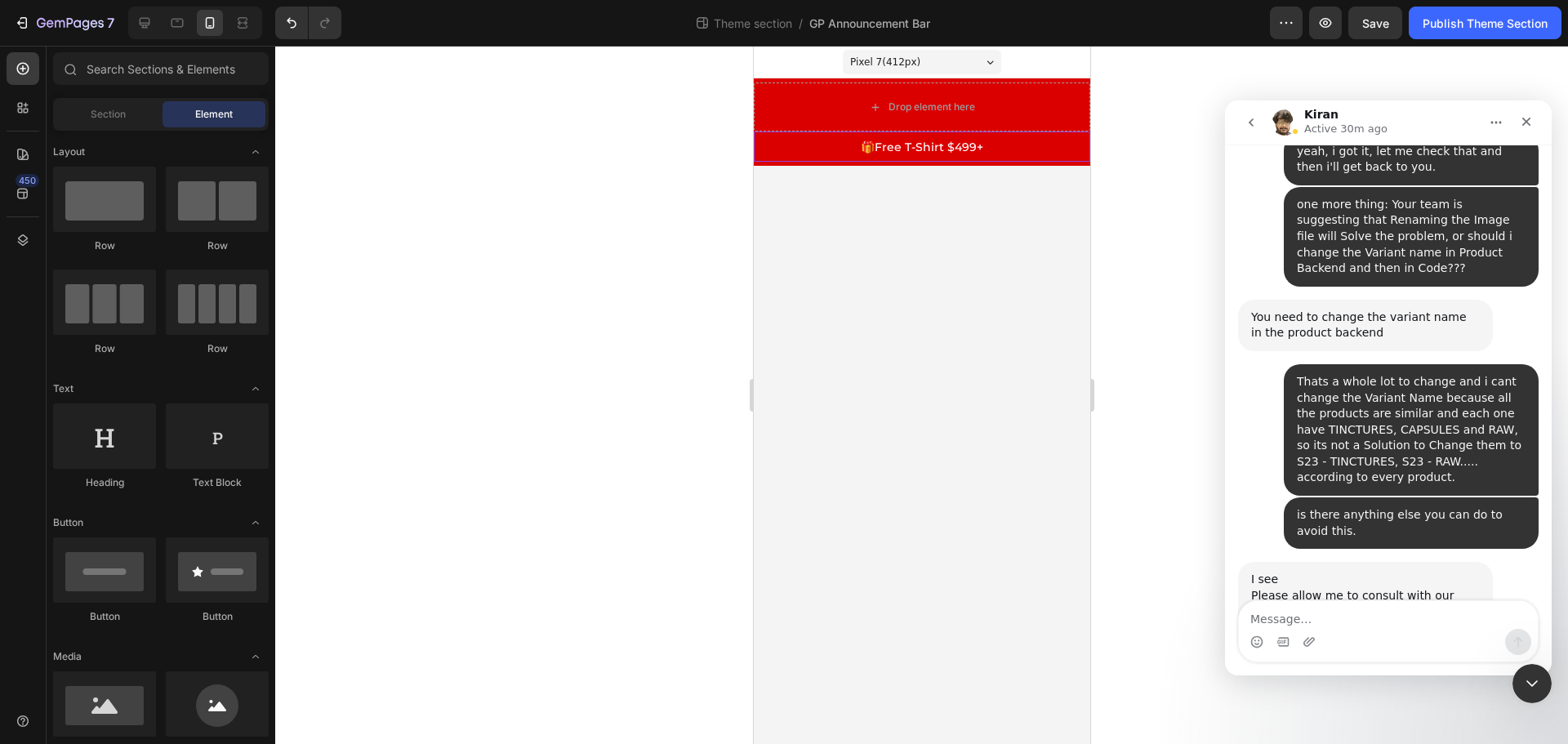
click at [981, 146] on span "🎁Free T-Shirt $499+" at bounding box center [921, 146] width 122 height 15
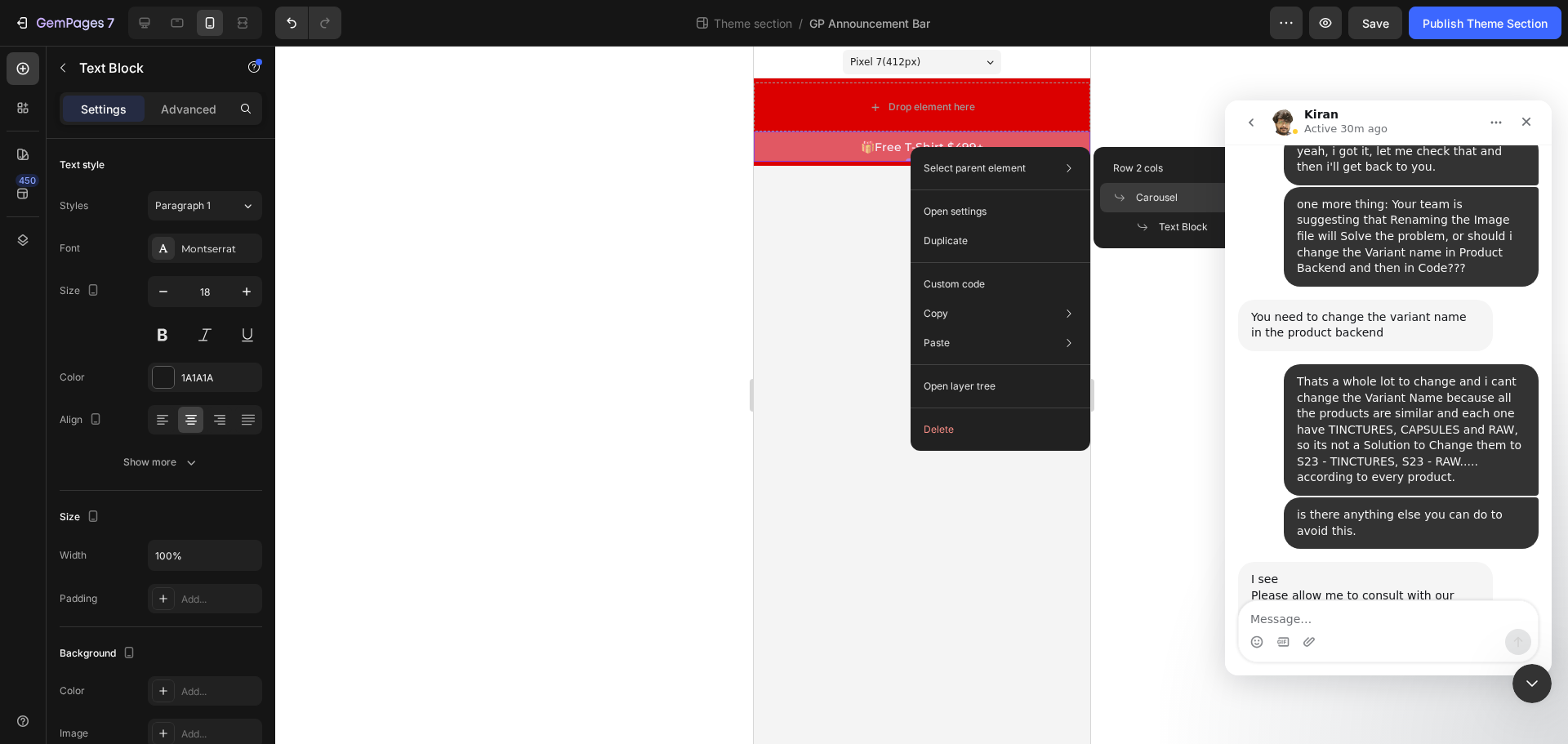
click at [1159, 193] on span "Carousel" at bounding box center [1156, 197] width 41 height 15
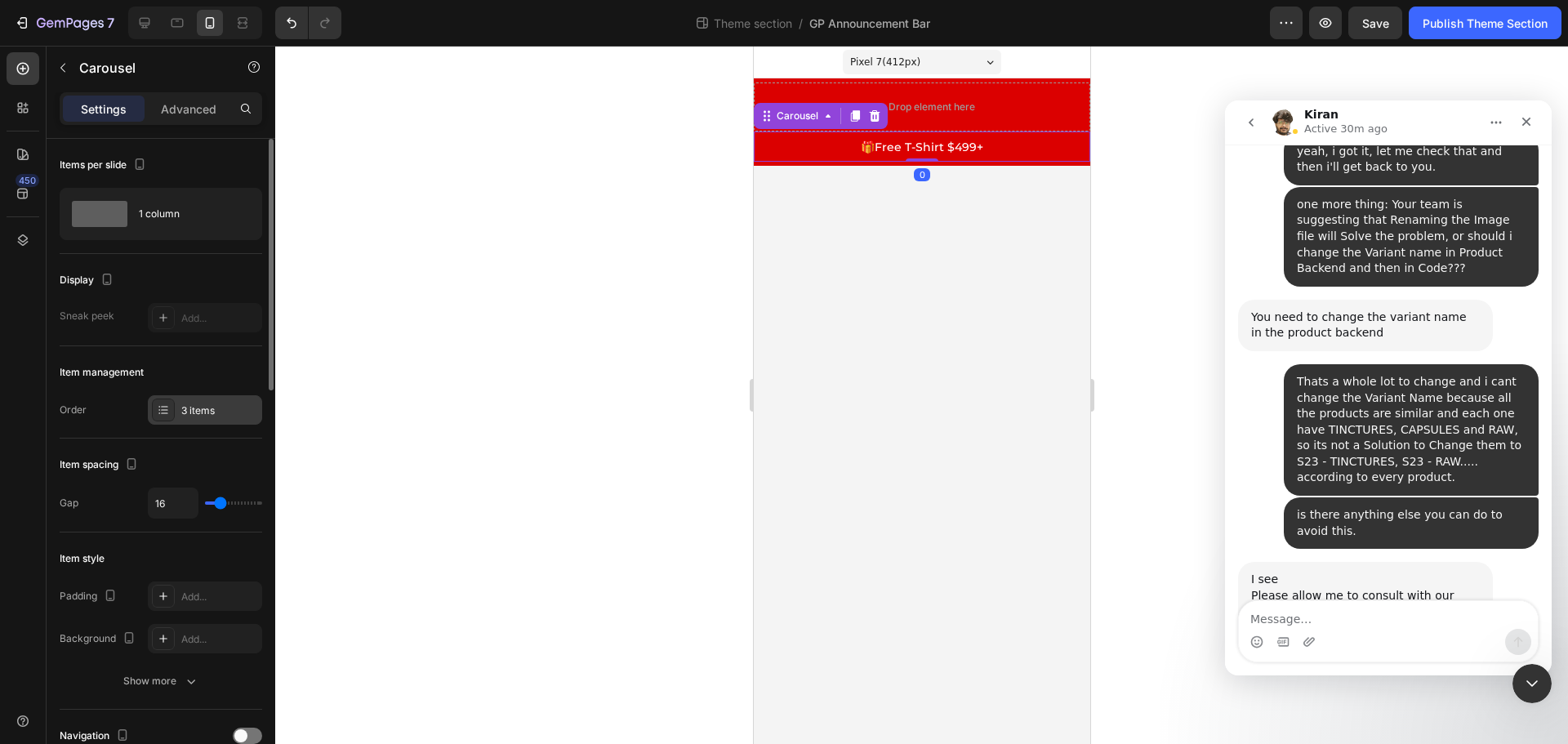
click at [190, 416] on div "3 items" at bounding box center [219, 410] width 77 height 15
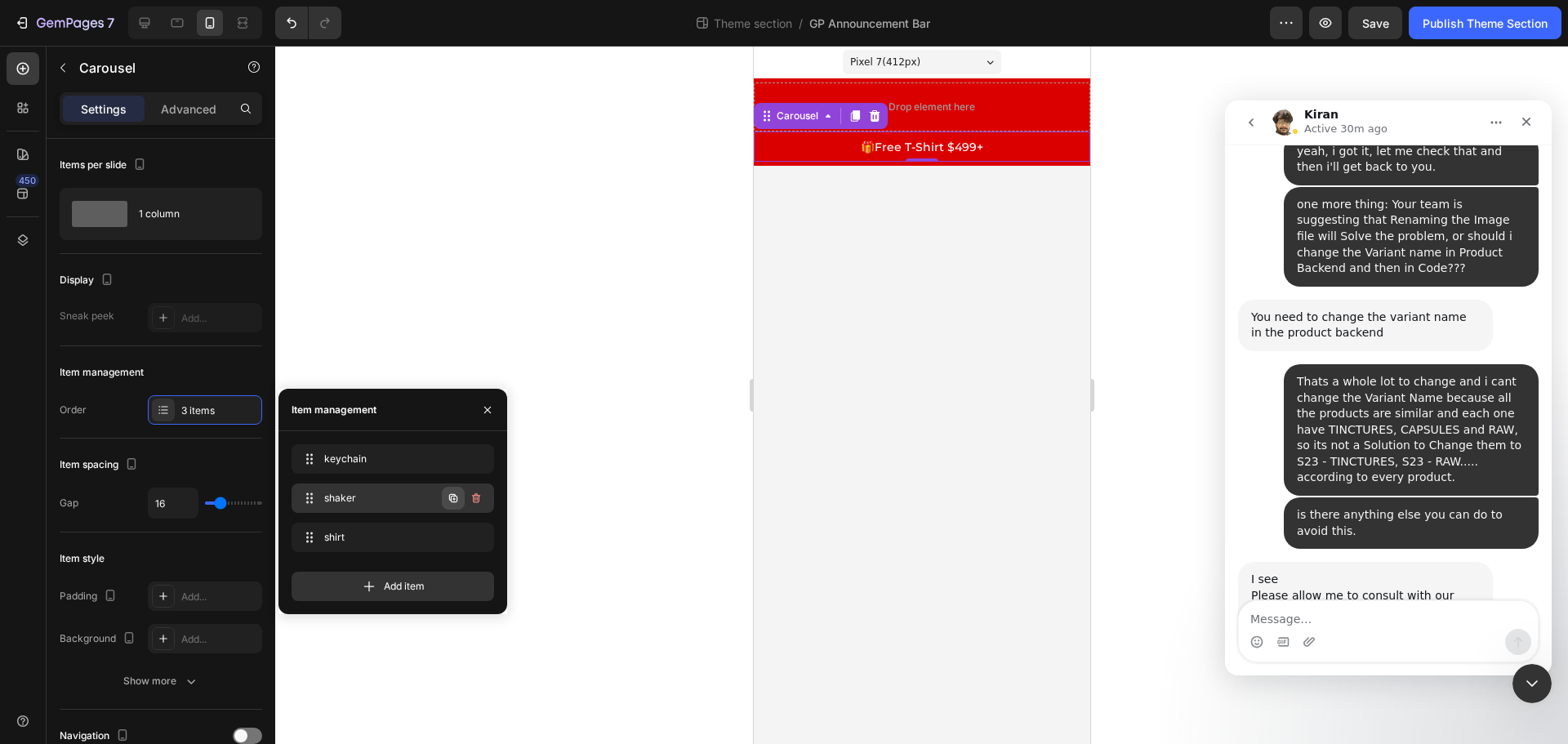
click at [457, 497] on icon "button" at bounding box center [452, 498] width 8 height 8
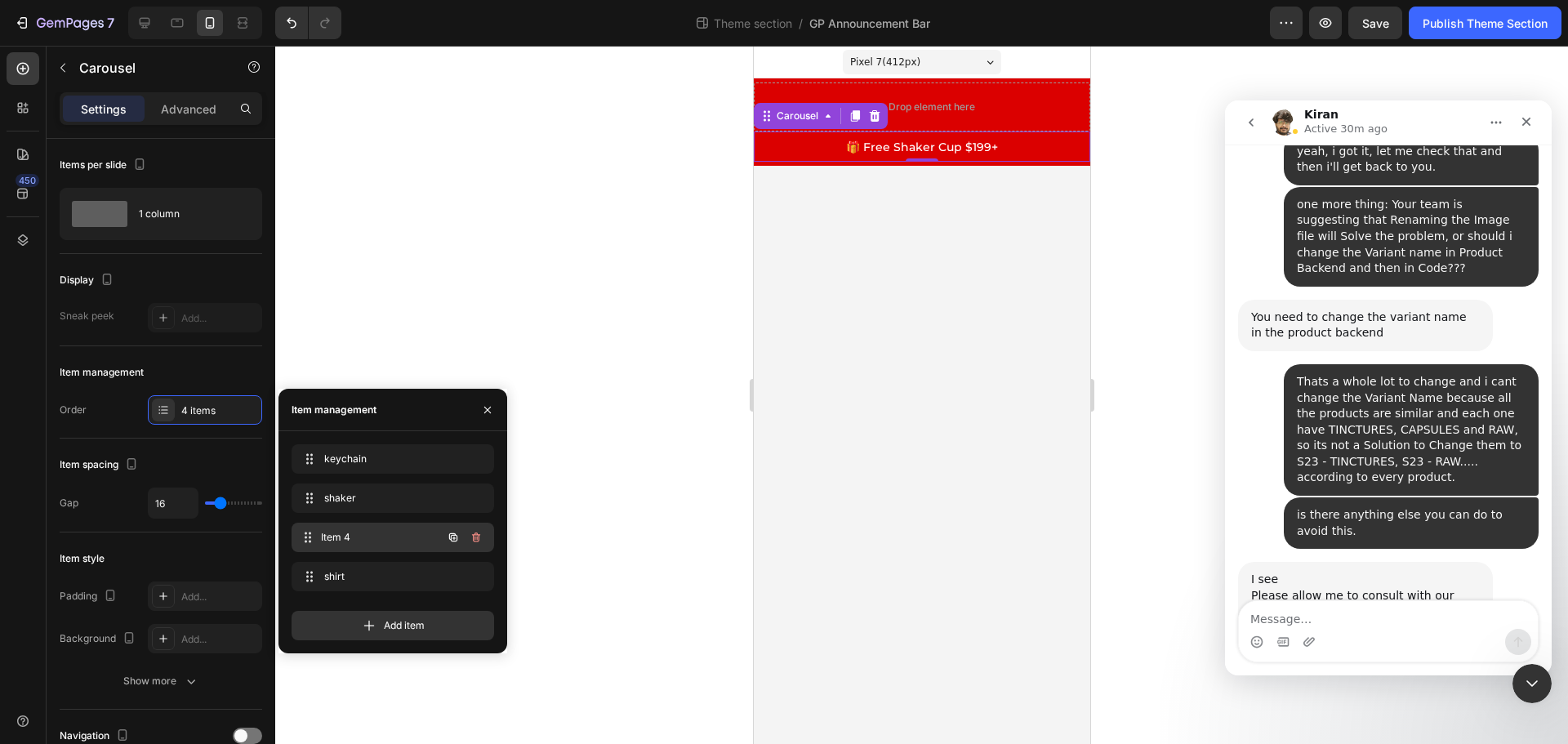
click at [345, 534] on span "Item 4" at bounding box center [381, 537] width 121 height 15
click at [909, 145] on span "🎁 Free Shaker Cup $199+" at bounding box center [921, 146] width 152 height 15
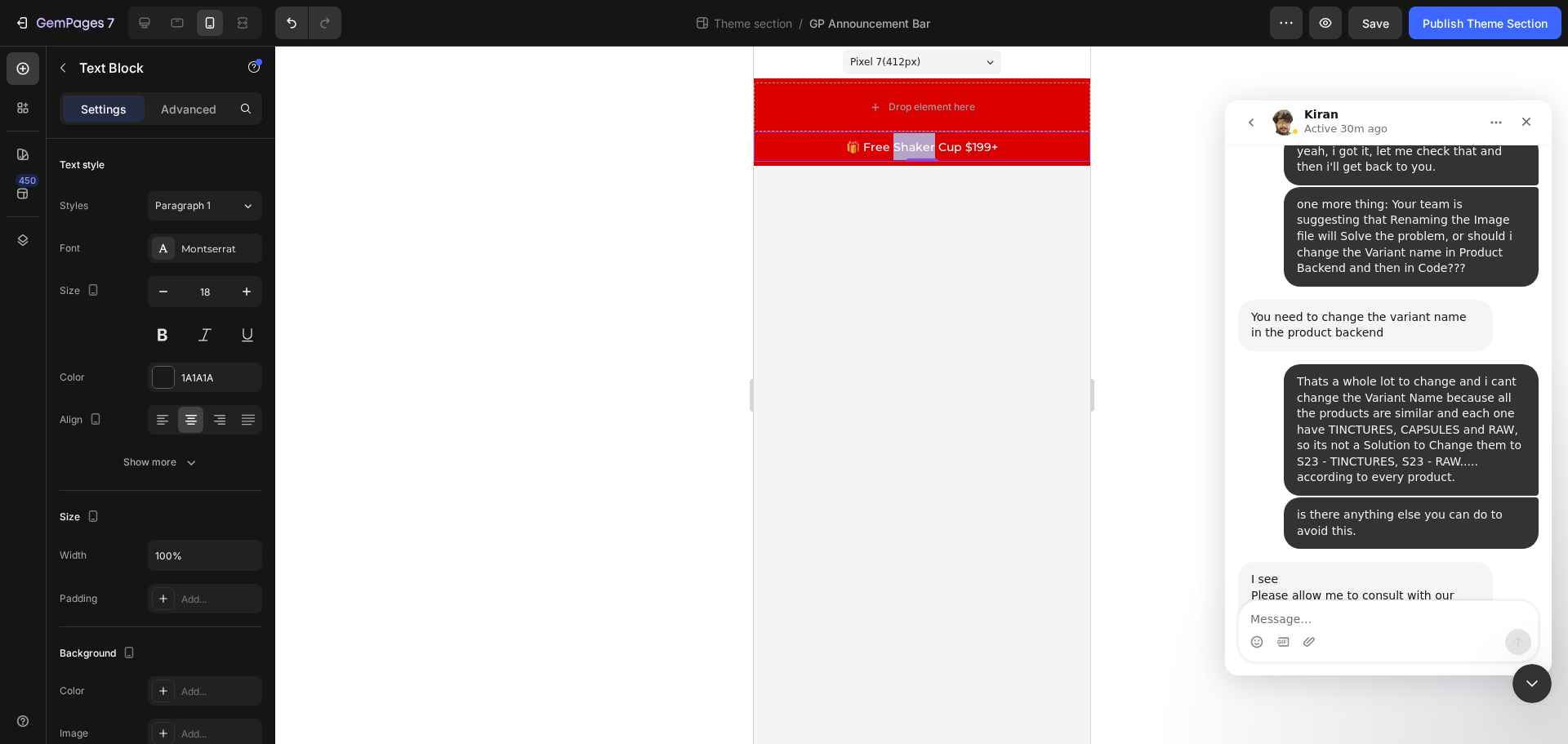
click at [909, 145] on span "🎁 Free Shaker Cup $199+" at bounding box center [921, 146] width 152 height 15
click at [1153, 192] on div at bounding box center [922, 395] width 1293 height 698
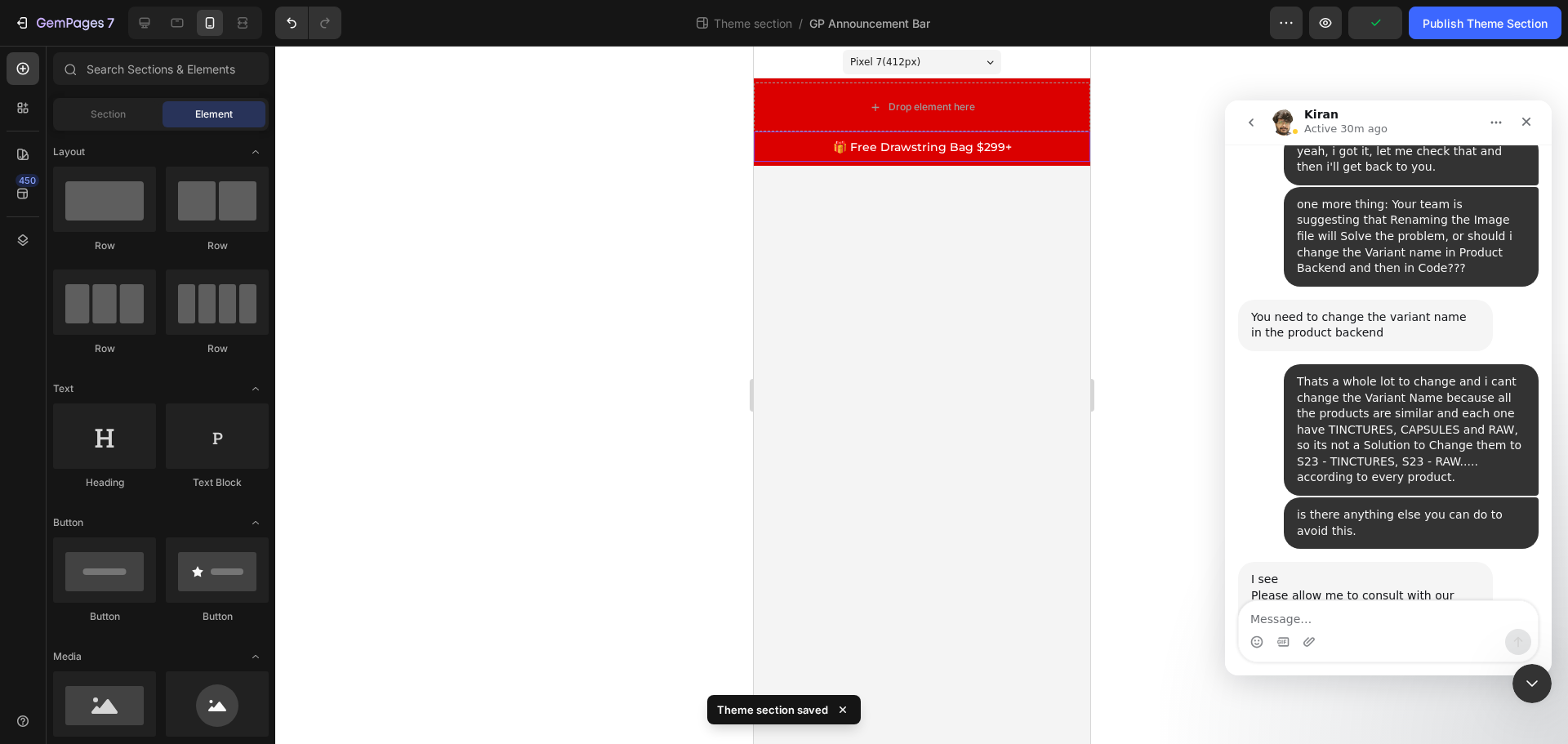
click at [922, 143] on span "🎁 Free Drawstring Bag $299+" at bounding box center [922, 146] width 179 height 15
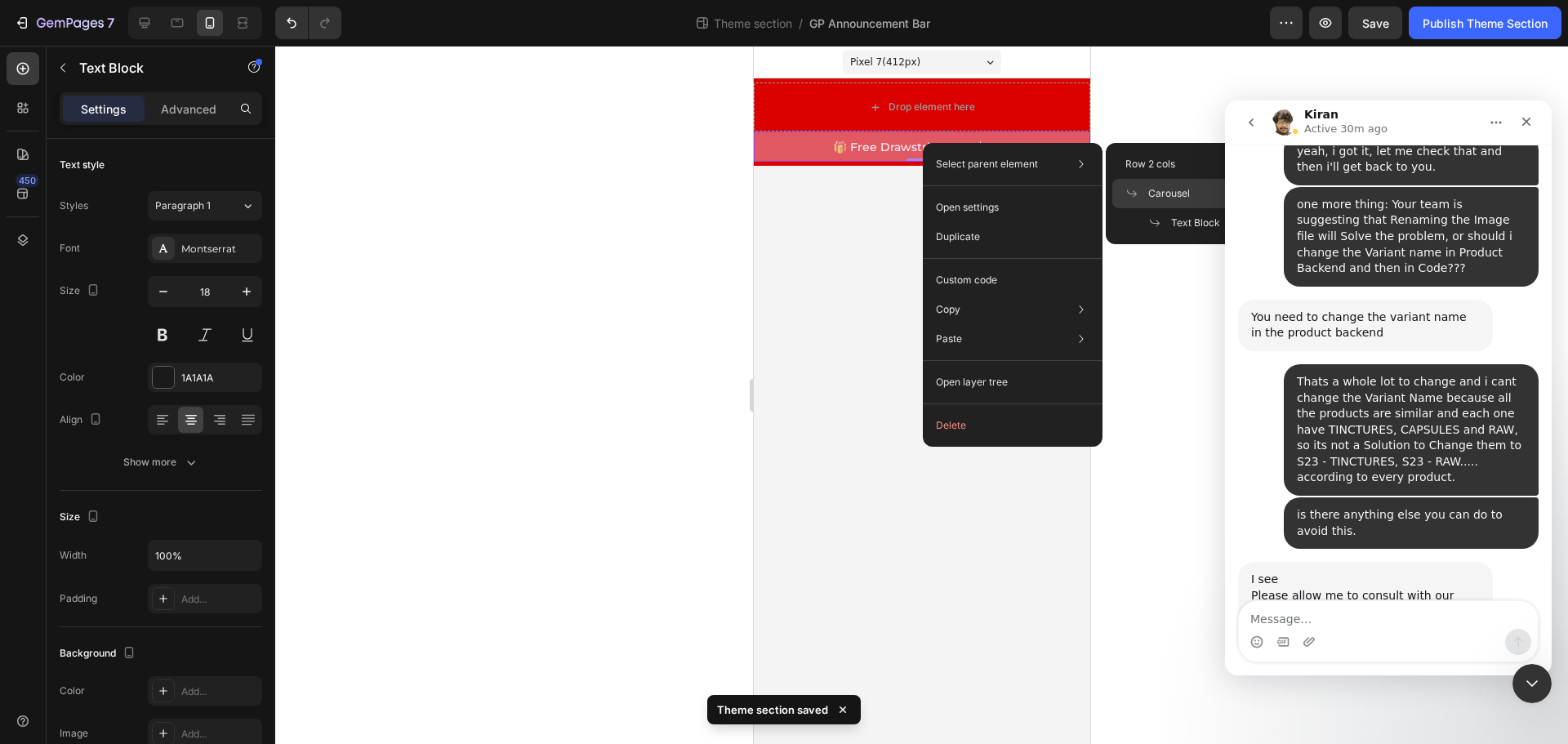
click at [1157, 208] on div "Carousel" at bounding box center [1196, 223] width 167 height 29
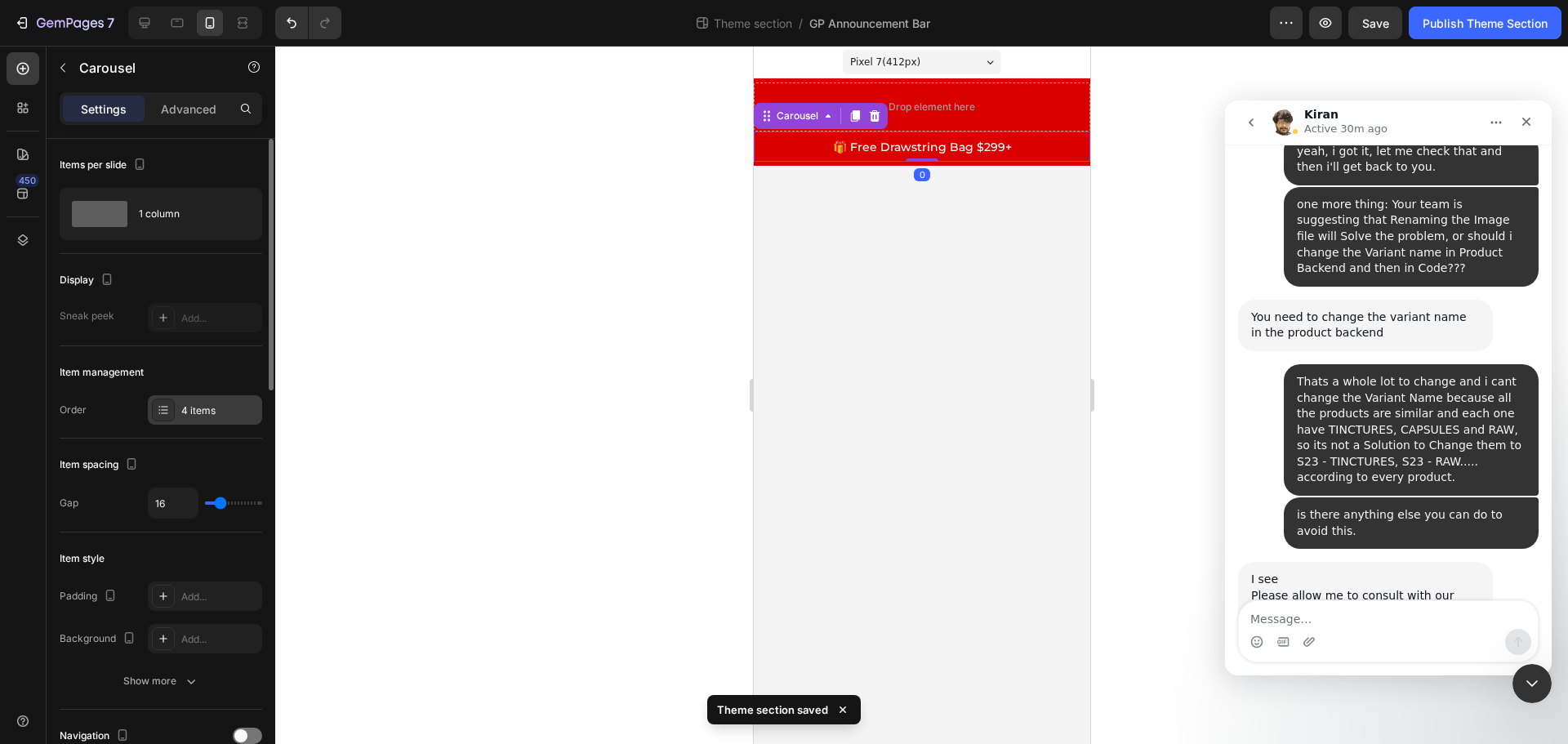
click at [192, 401] on div "4 items" at bounding box center [205, 410] width 114 height 29
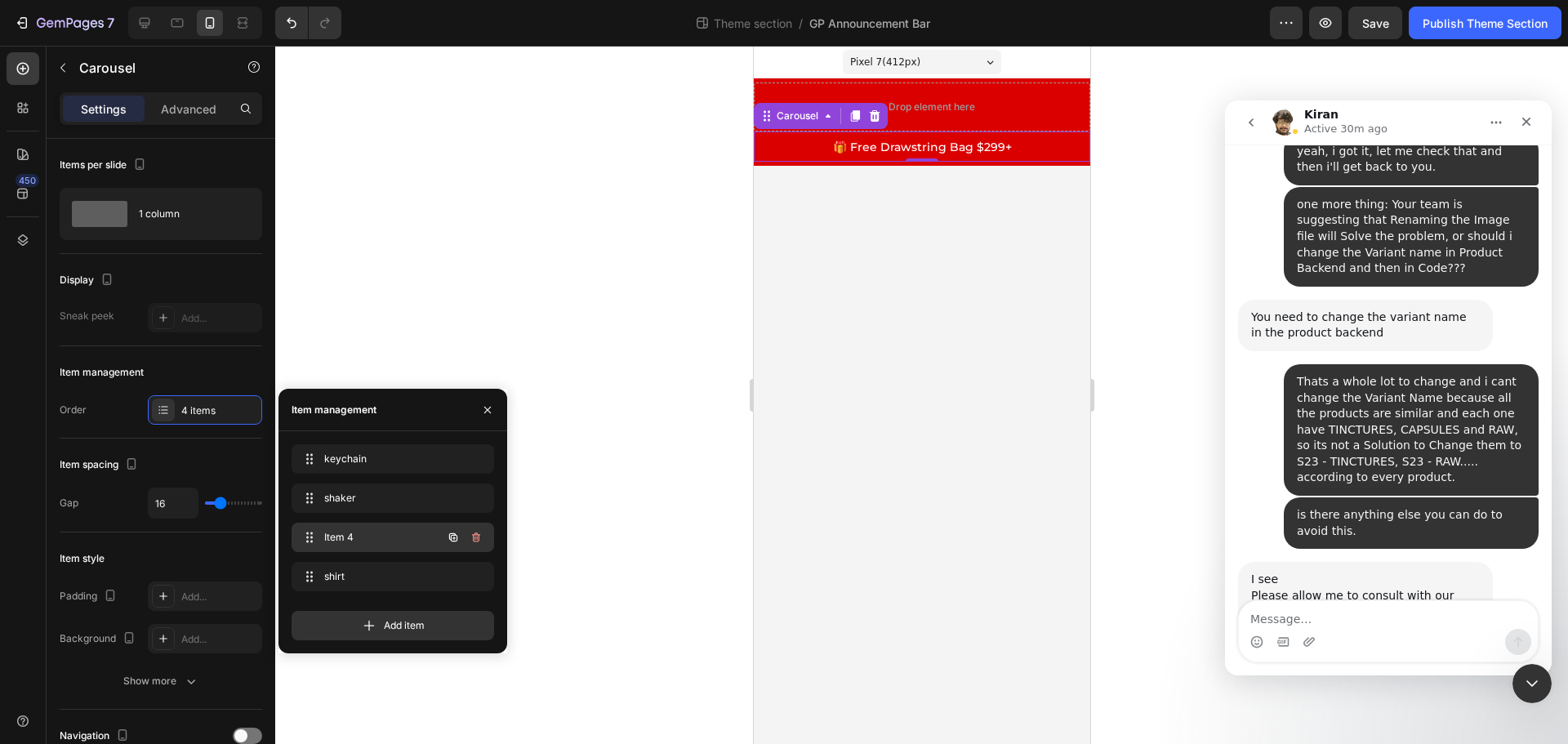
click at [374, 532] on span "Item 4" at bounding box center [370, 537] width 92 height 15
click at [382, 466] on div "keychain keychain" at bounding box center [370, 459] width 144 height 23
click at [379, 490] on div "shaker shaker" at bounding box center [370, 498] width 144 height 23
click at [383, 532] on span "Item 4" at bounding box center [381, 537] width 121 height 15
click at [385, 564] on div "shirt shirt" at bounding box center [393, 577] width 203 height 29
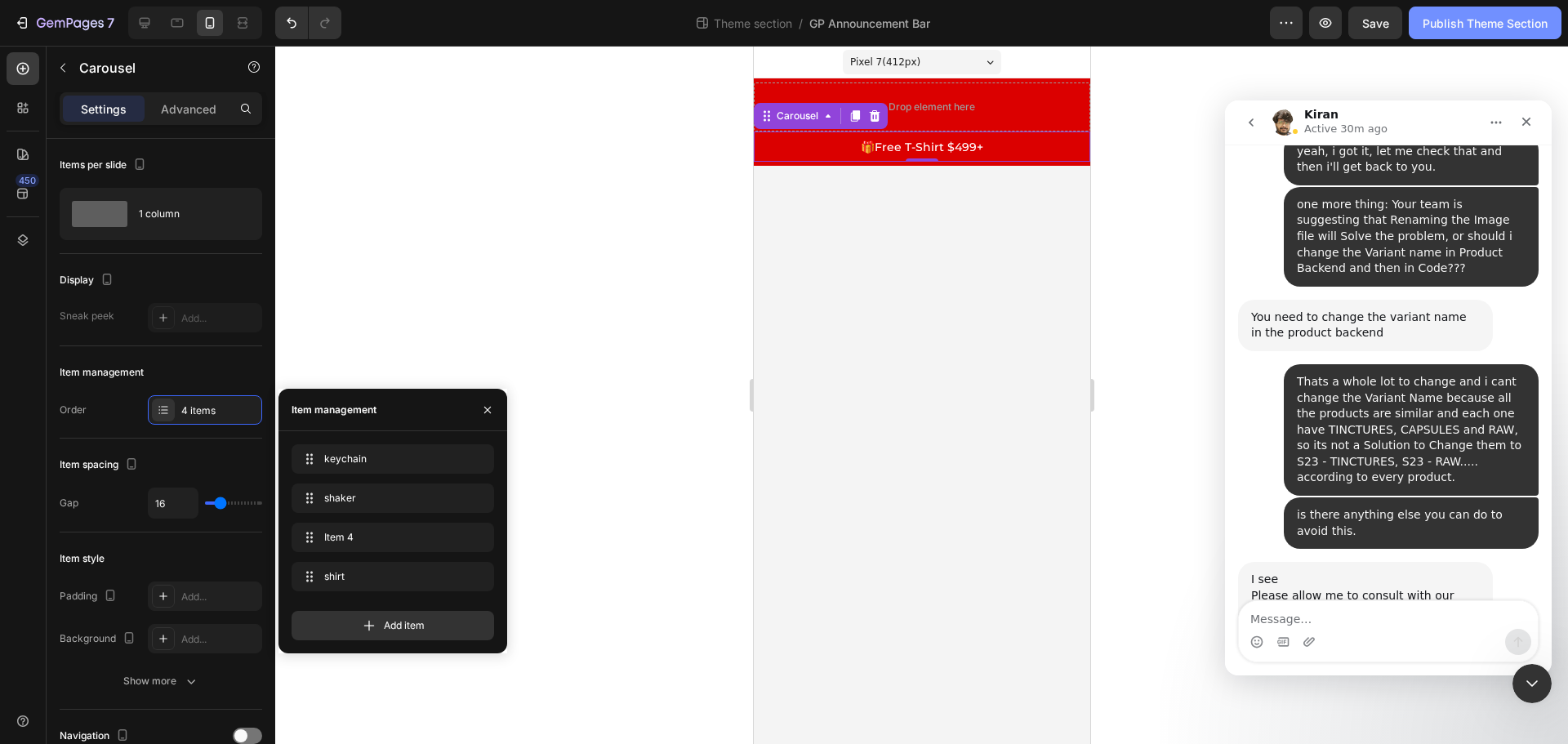
click at [1468, 29] on div "Publish Theme Section" at bounding box center [1485, 23] width 125 height 17
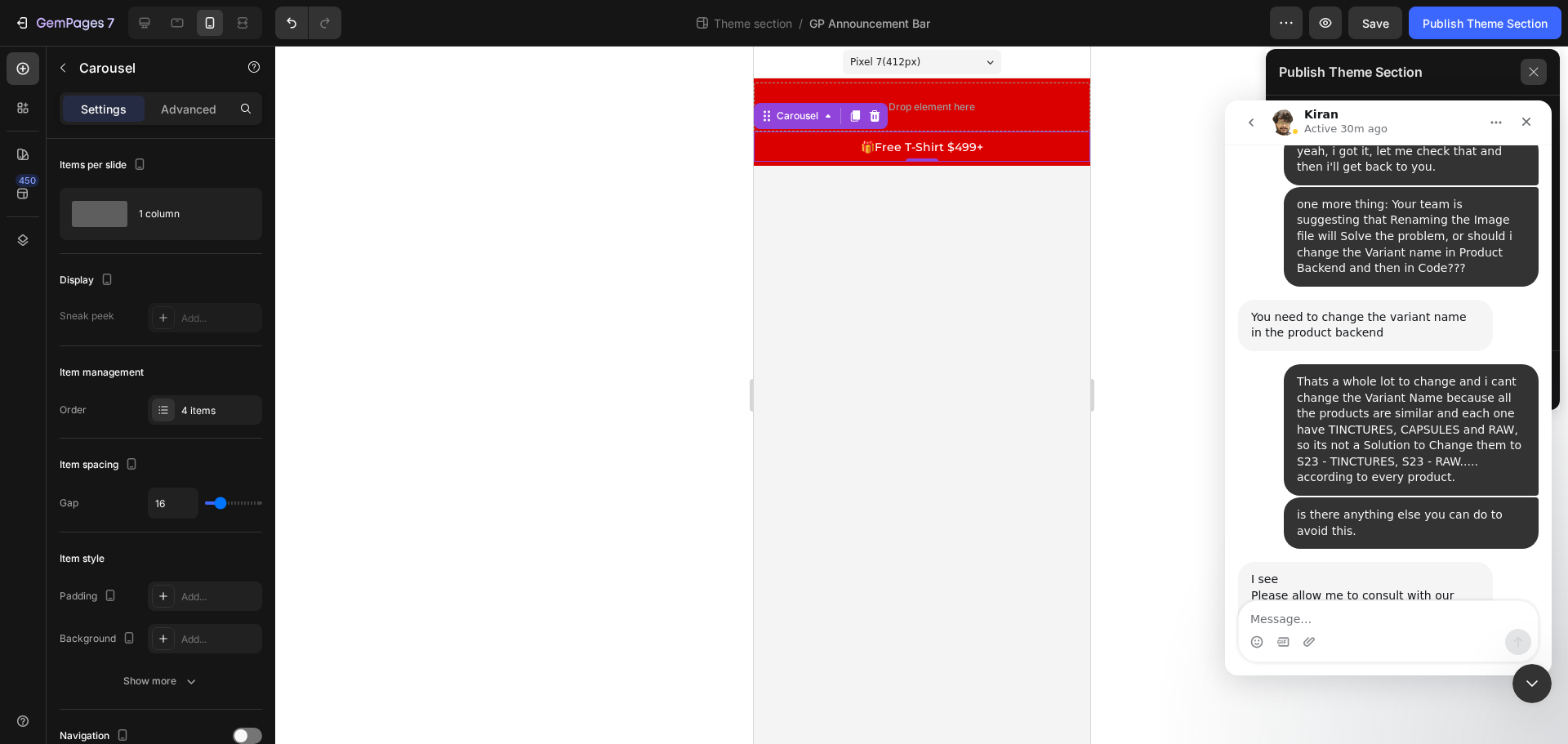
click at [1528, 63] on icon at bounding box center [1534, 71] width 26 height 26
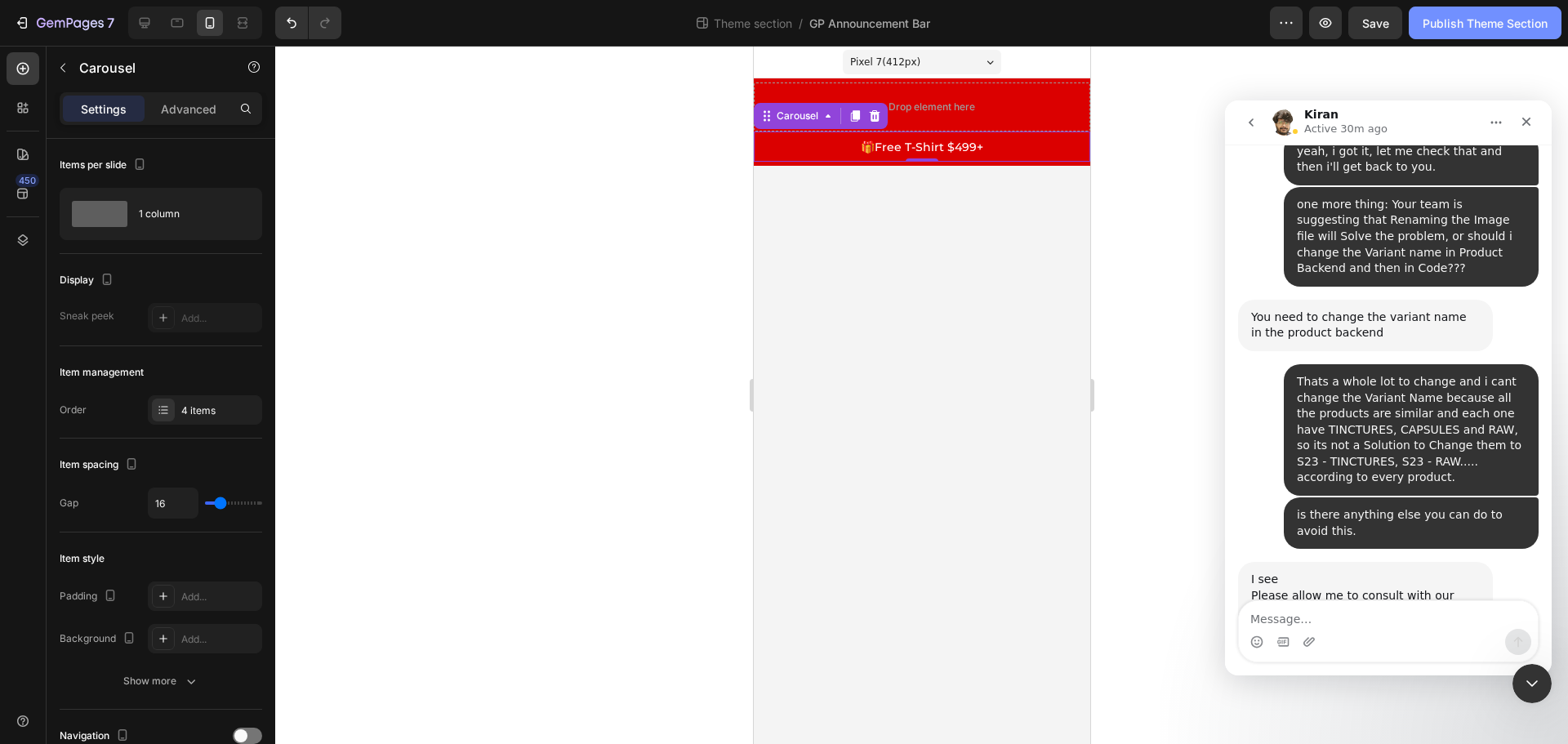
click at [1482, 15] on div "Publish Theme Section" at bounding box center [1485, 23] width 125 height 17
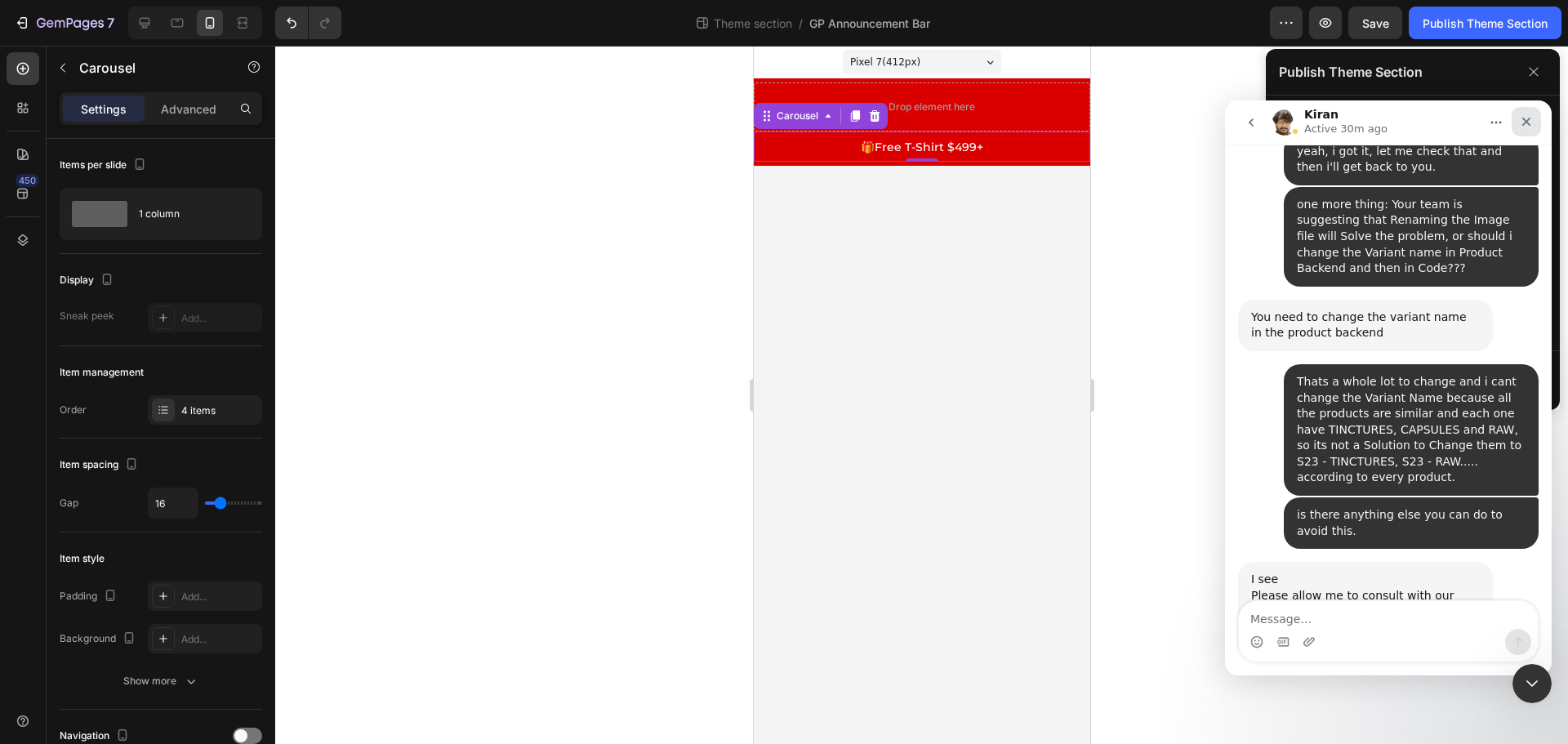
click at [1524, 111] on div "Close" at bounding box center [1526, 121] width 29 height 29
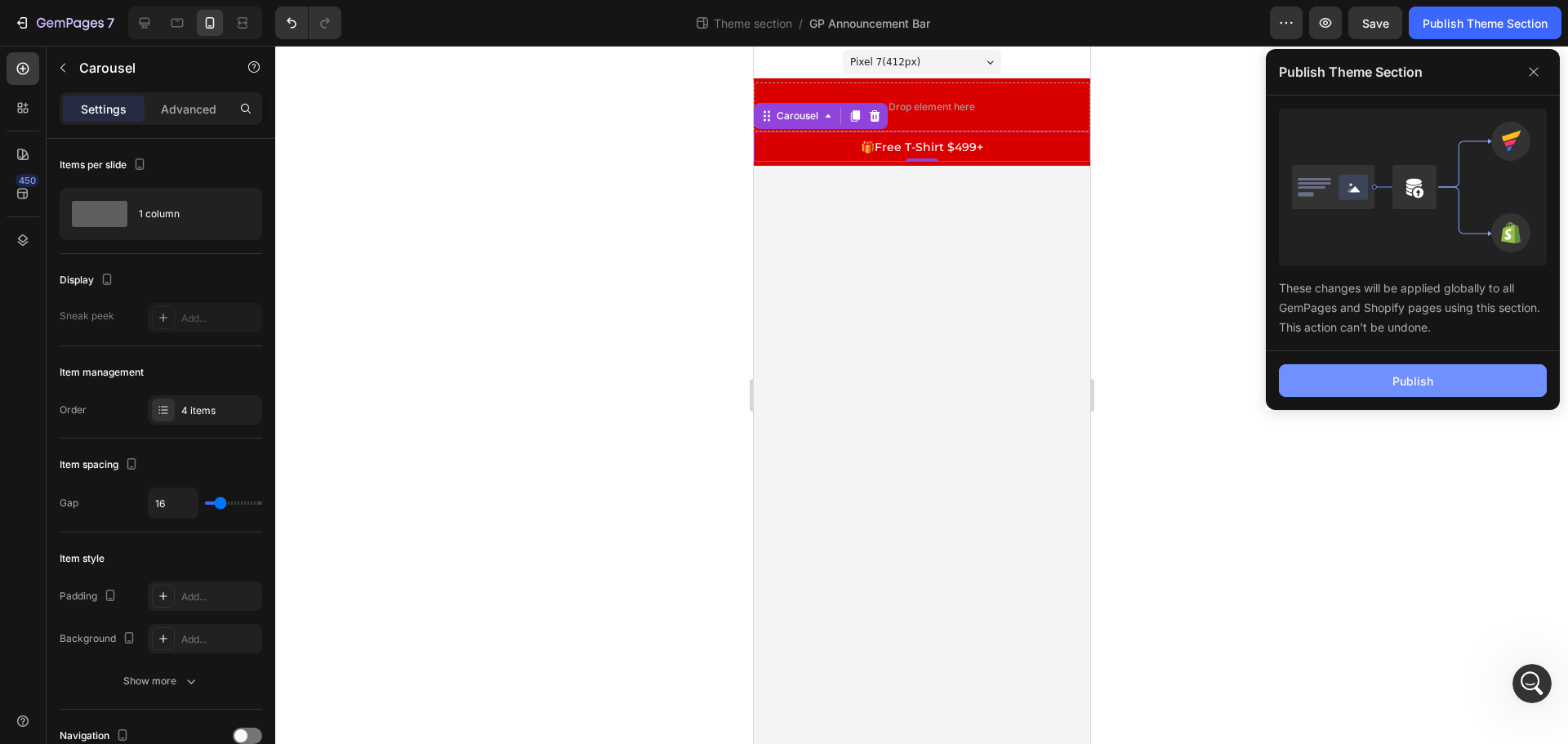
click at [1391, 377] on button "Publish" at bounding box center [1413, 381] width 268 height 33
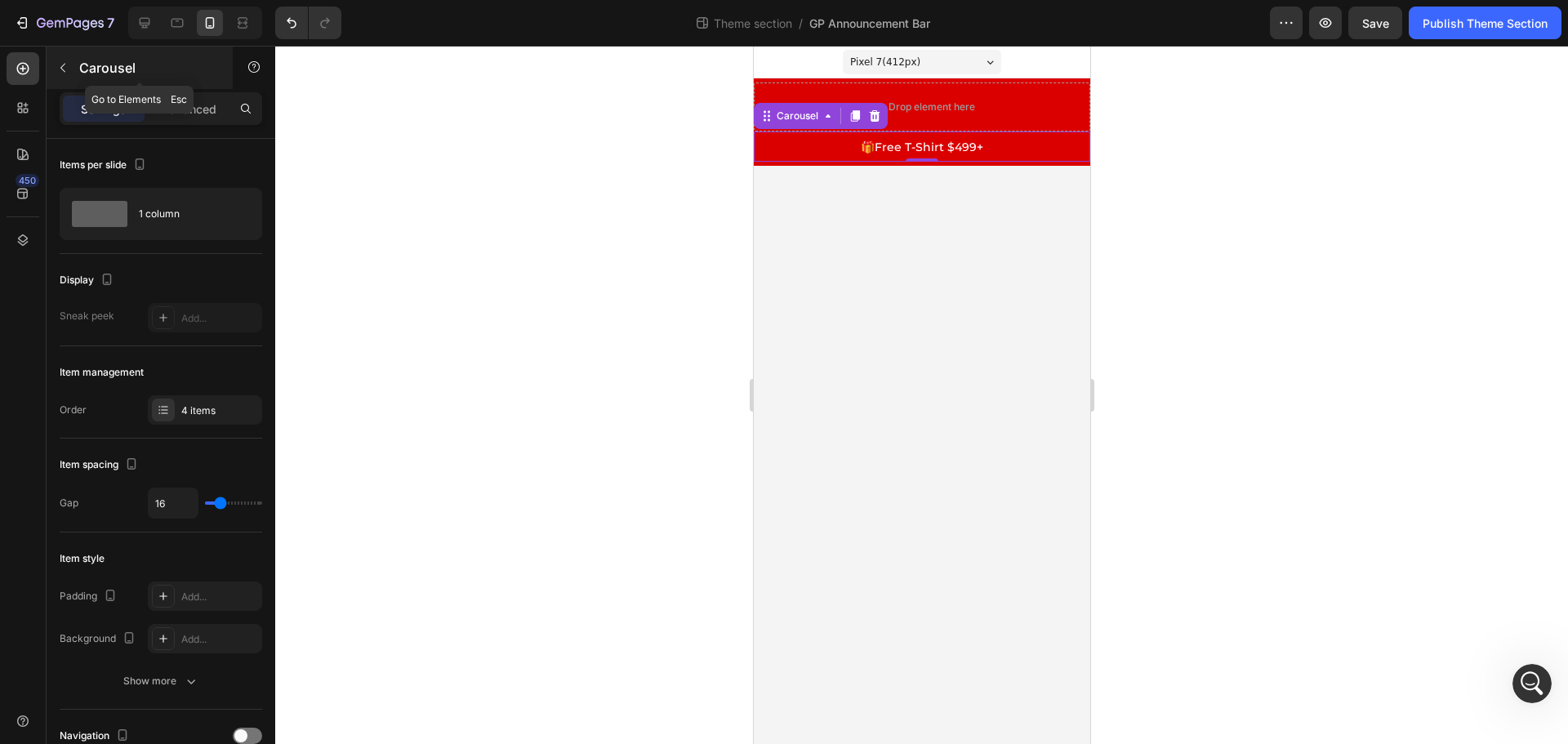
click at [62, 64] on icon "button" at bounding box center [63, 67] width 13 height 13
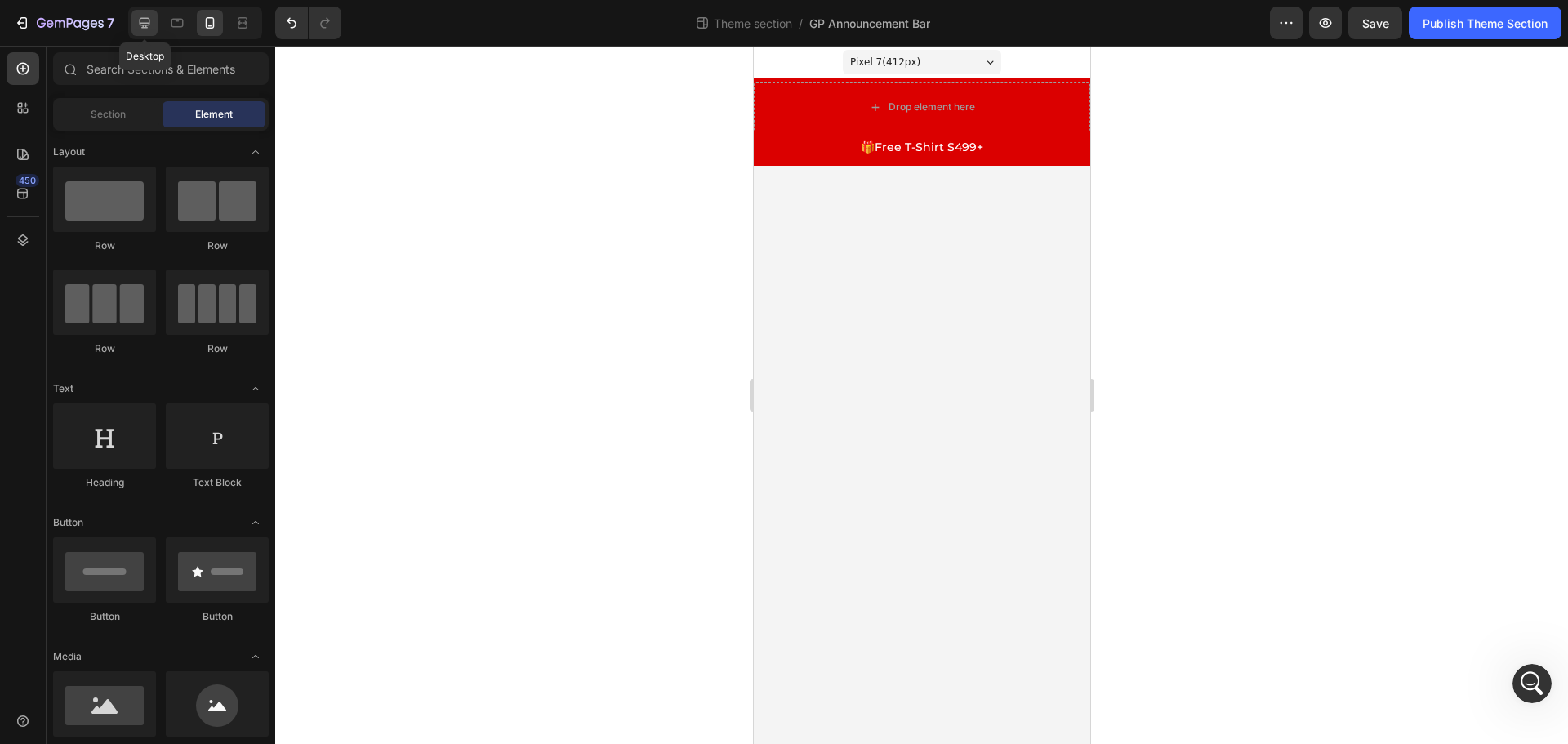
click at [148, 24] on icon at bounding box center [144, 23] width 10 height 10
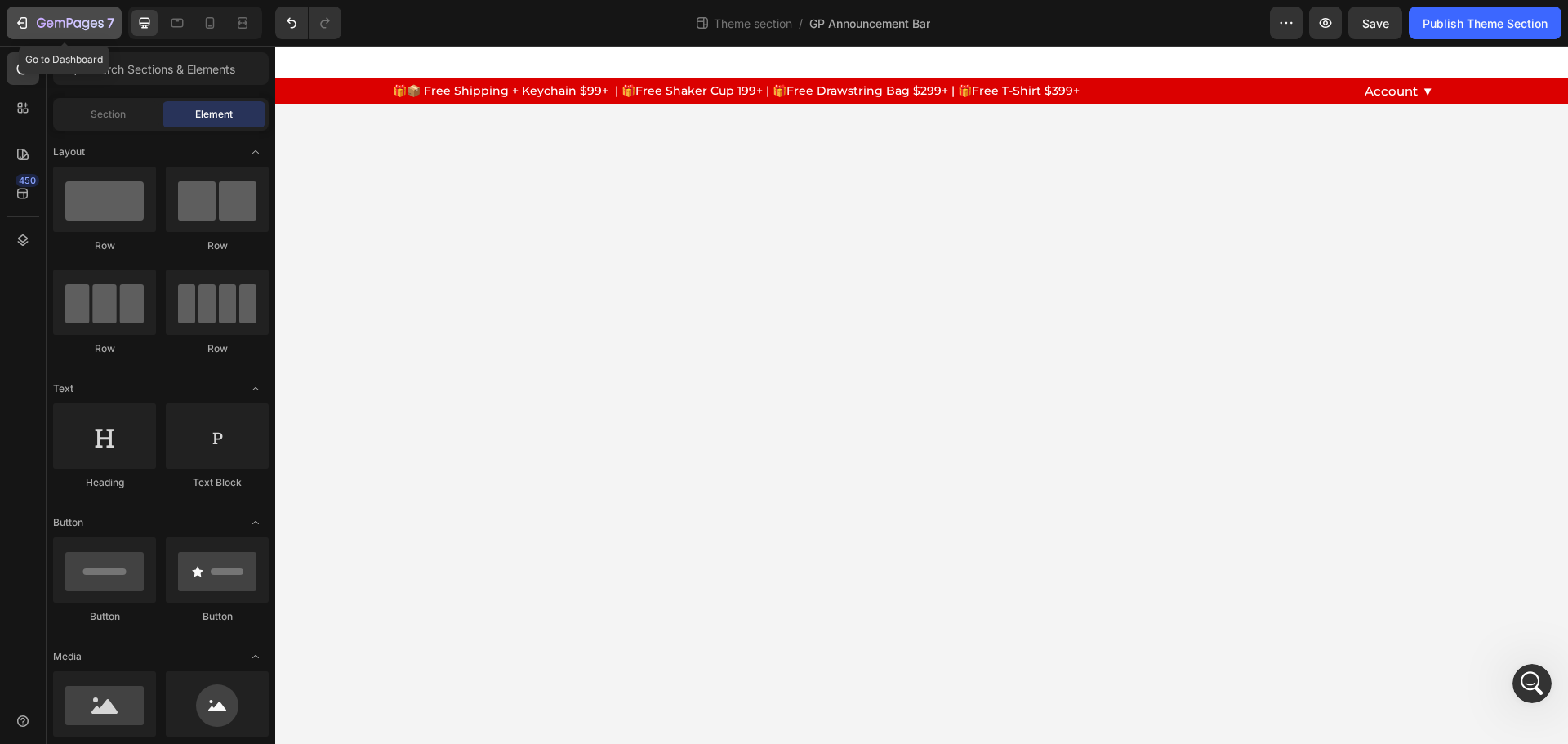
click at [55, 23] on icon "button" at bounding box center [59, 24] width 9 height 8
